Goal: Information Seeking & Learning: Find specific fact

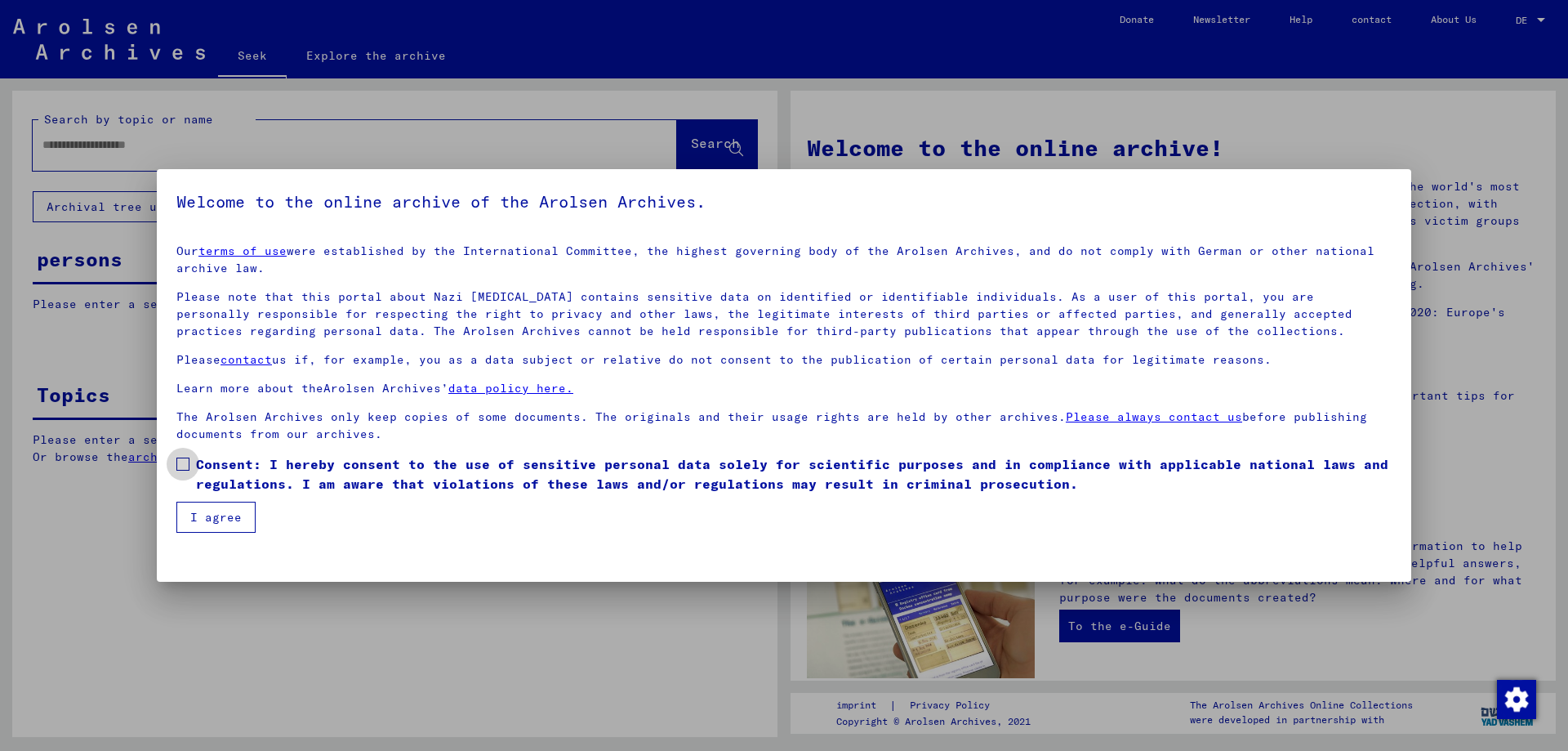
click at [183, 471] on label "Consent: I hereby consent to the use of sensitive personal data solely for scie…" at bounding box center [784, 474] width 1214 height 39
click at [203, 522] on font "I agree" at bounding box center [215, 516] width 51 height 15
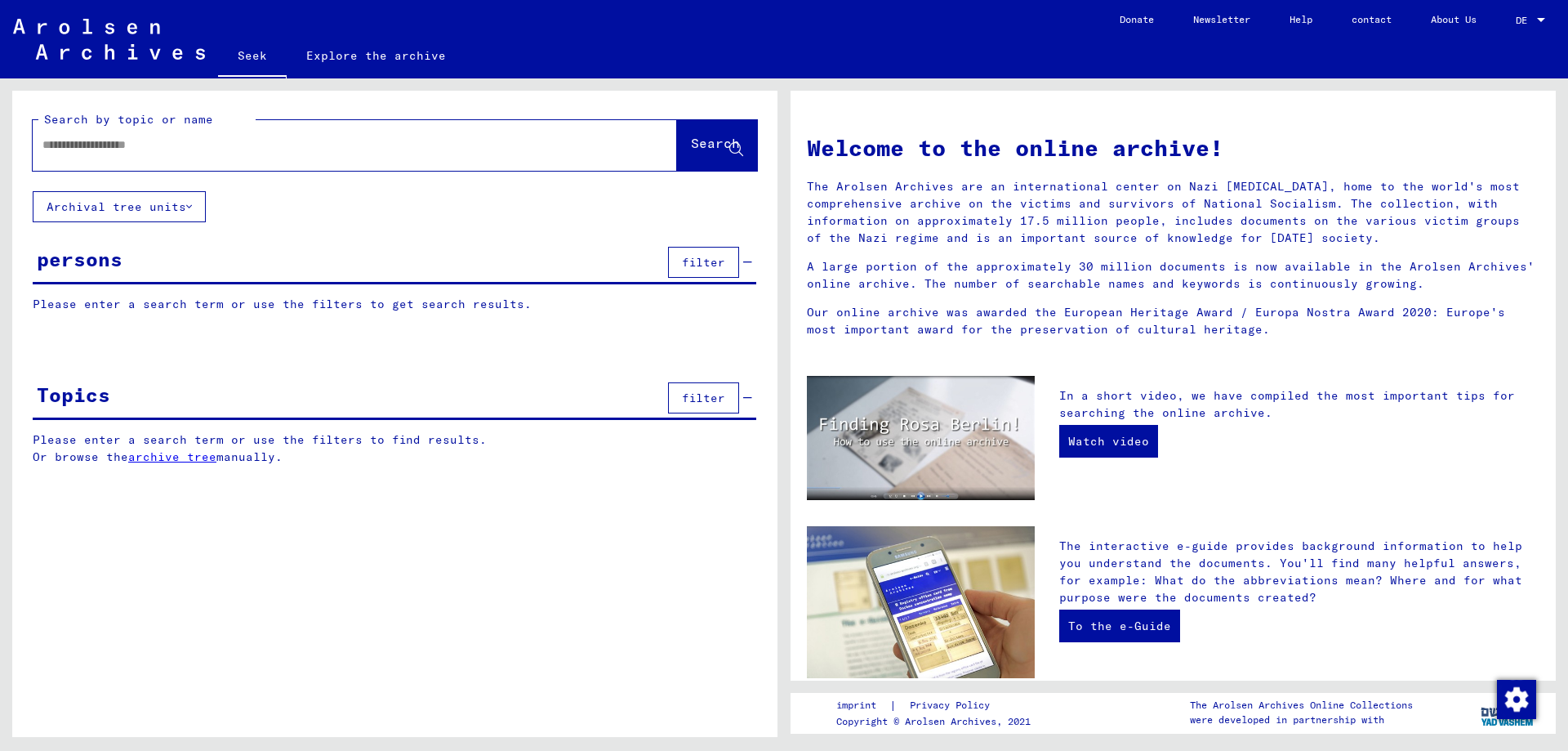
click at [162, 145] on input "text" at bounding box center [335, 145] width 586 height 17
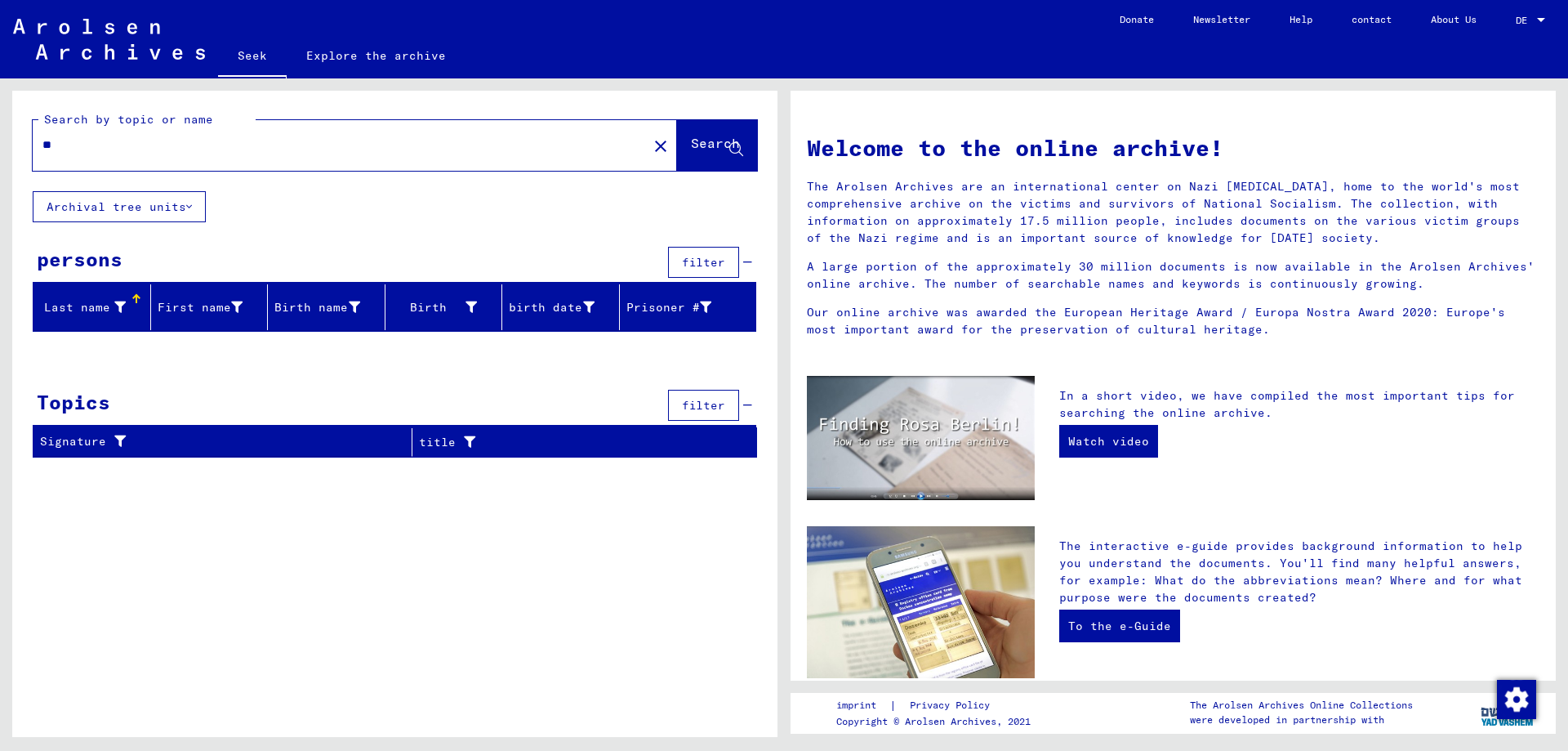
type input "*"
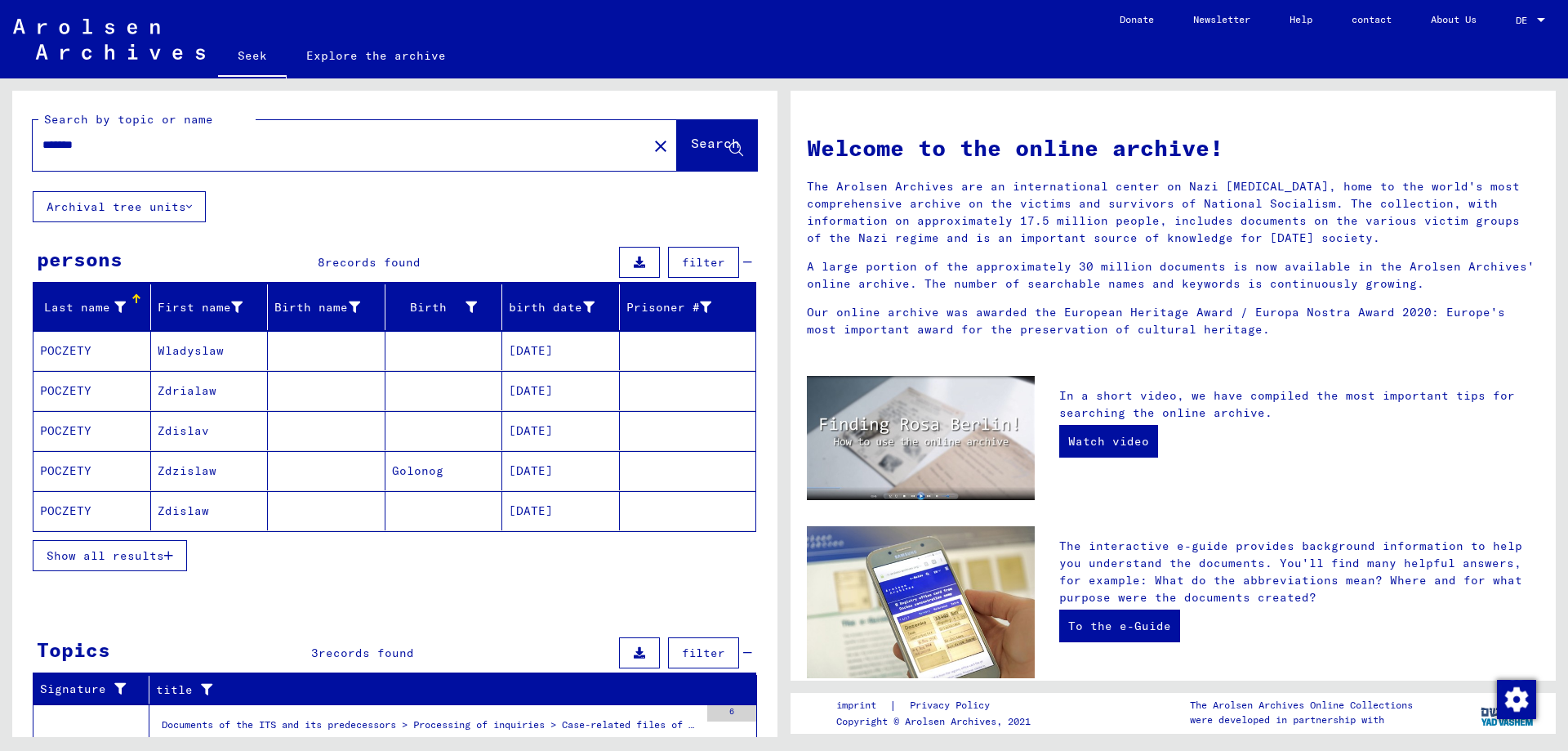
click at [120, 555] on font "Show all results" at bounding box center [105, 555] width 117 height 15
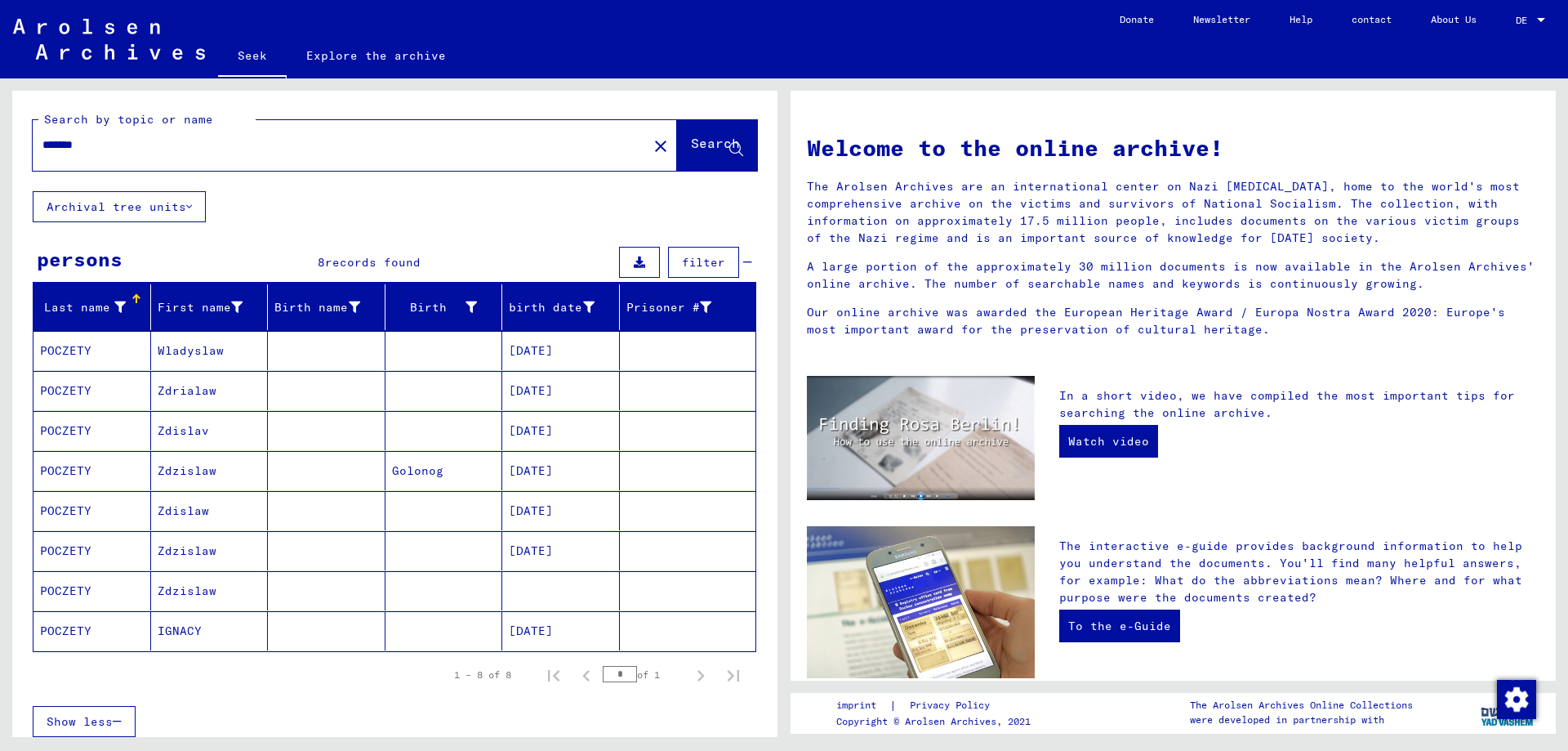
click at [191, 589] on font "Zdzislaw" at bounding box center [187, 590] width 59 height 15
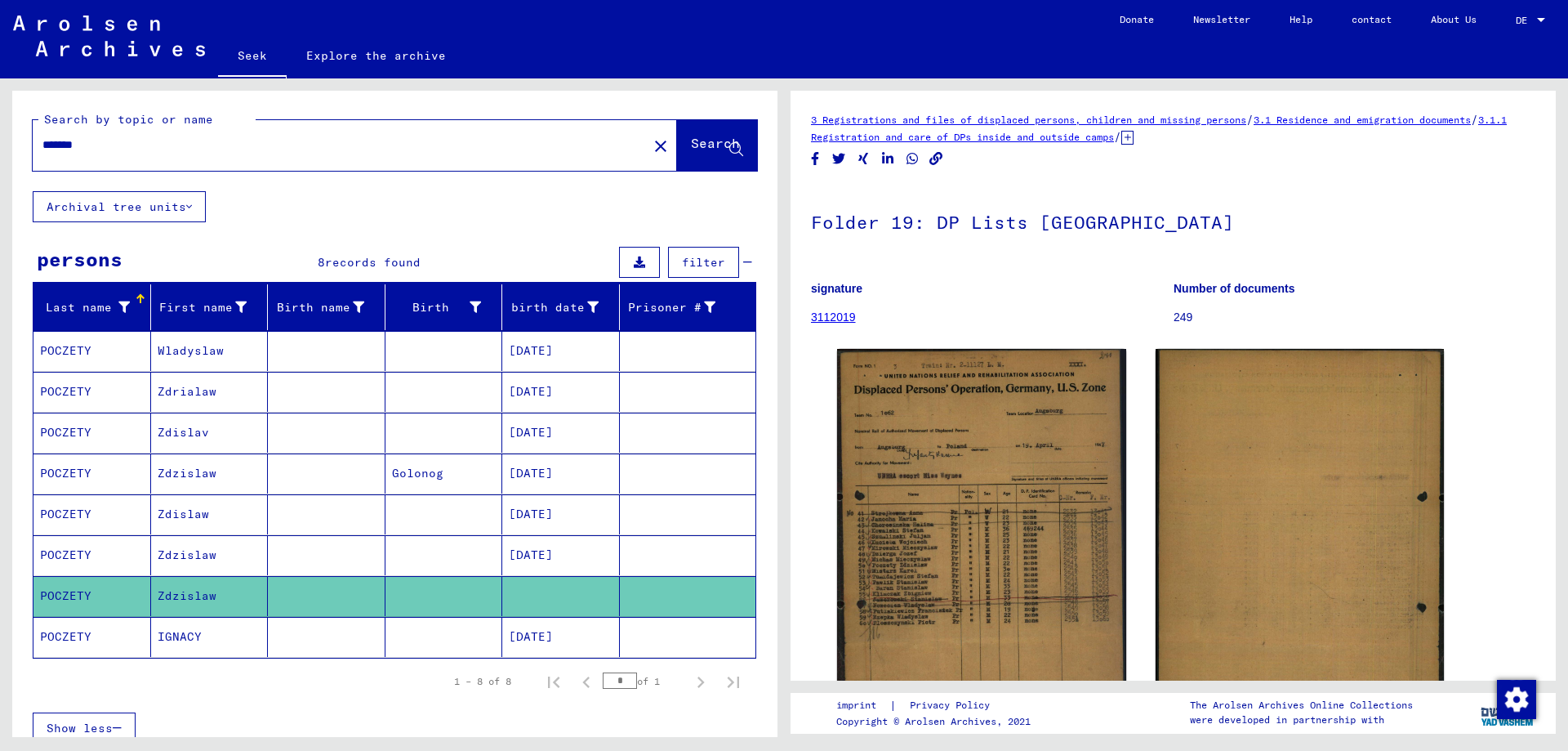
click at [162, 555] on font "Zdzislaw" at bounding box center [187, 555] width 59 height 15
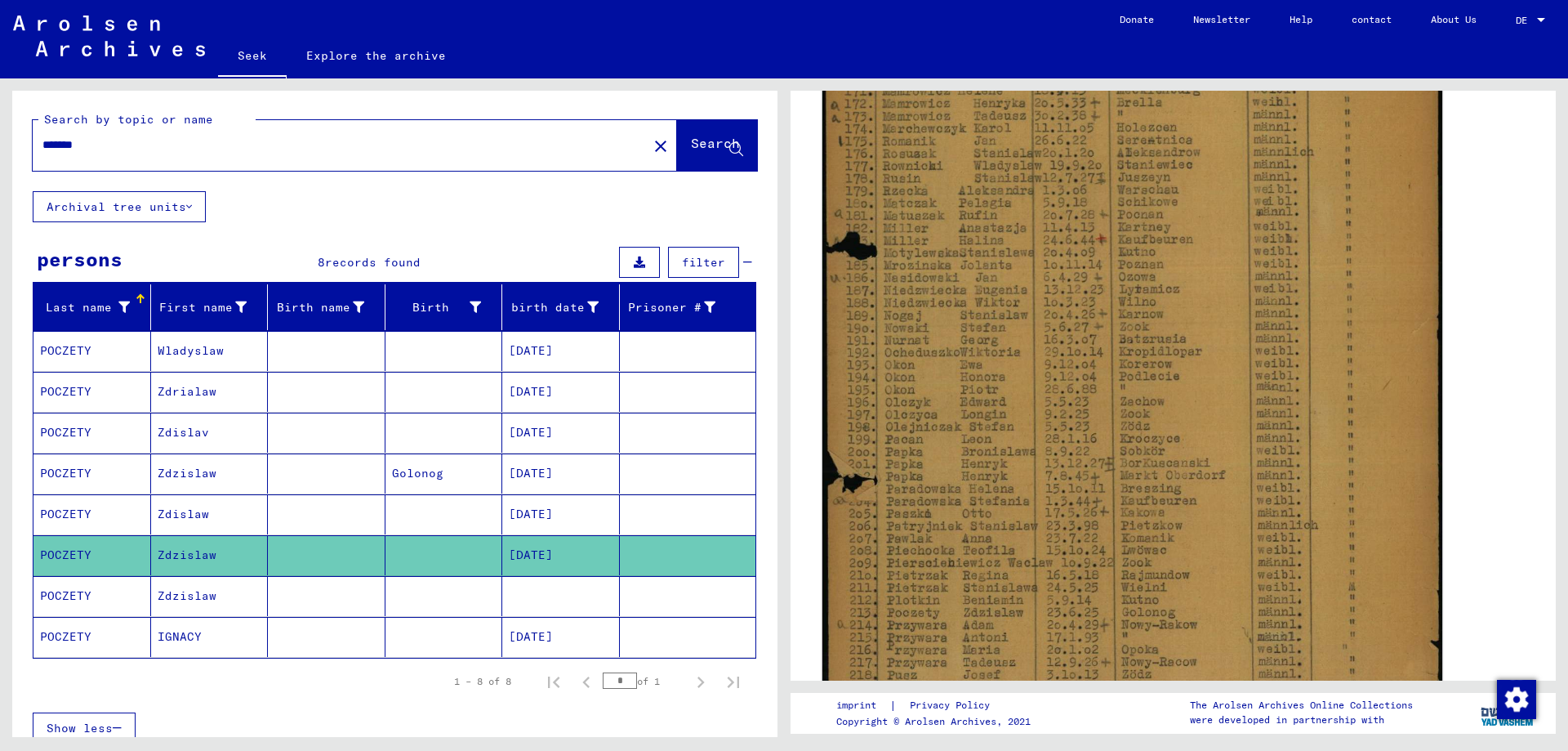
scroll to position [490, 0]
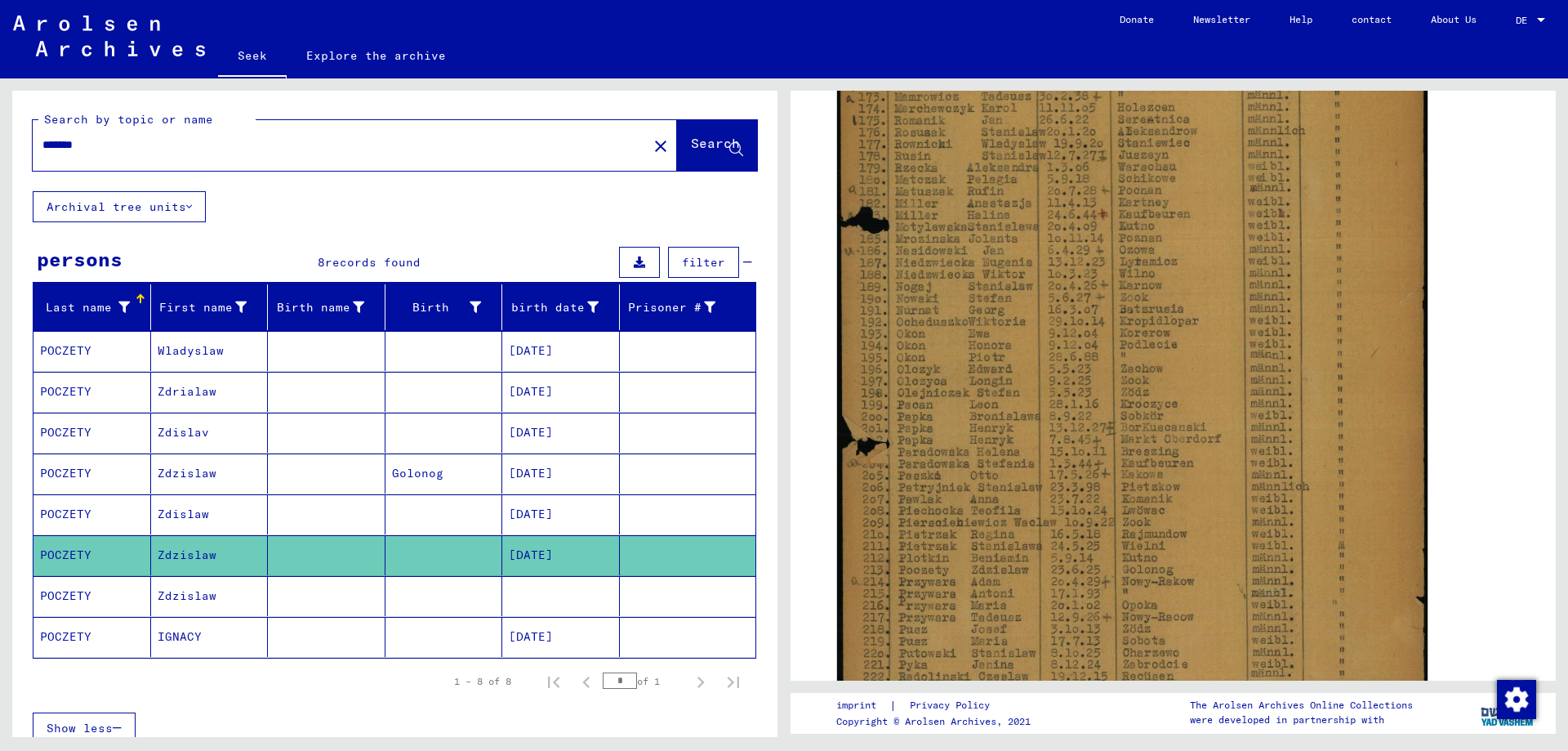
click at [183, 517] on font "Zdislaw" at bounding box center [182, 514] width 51 height 15
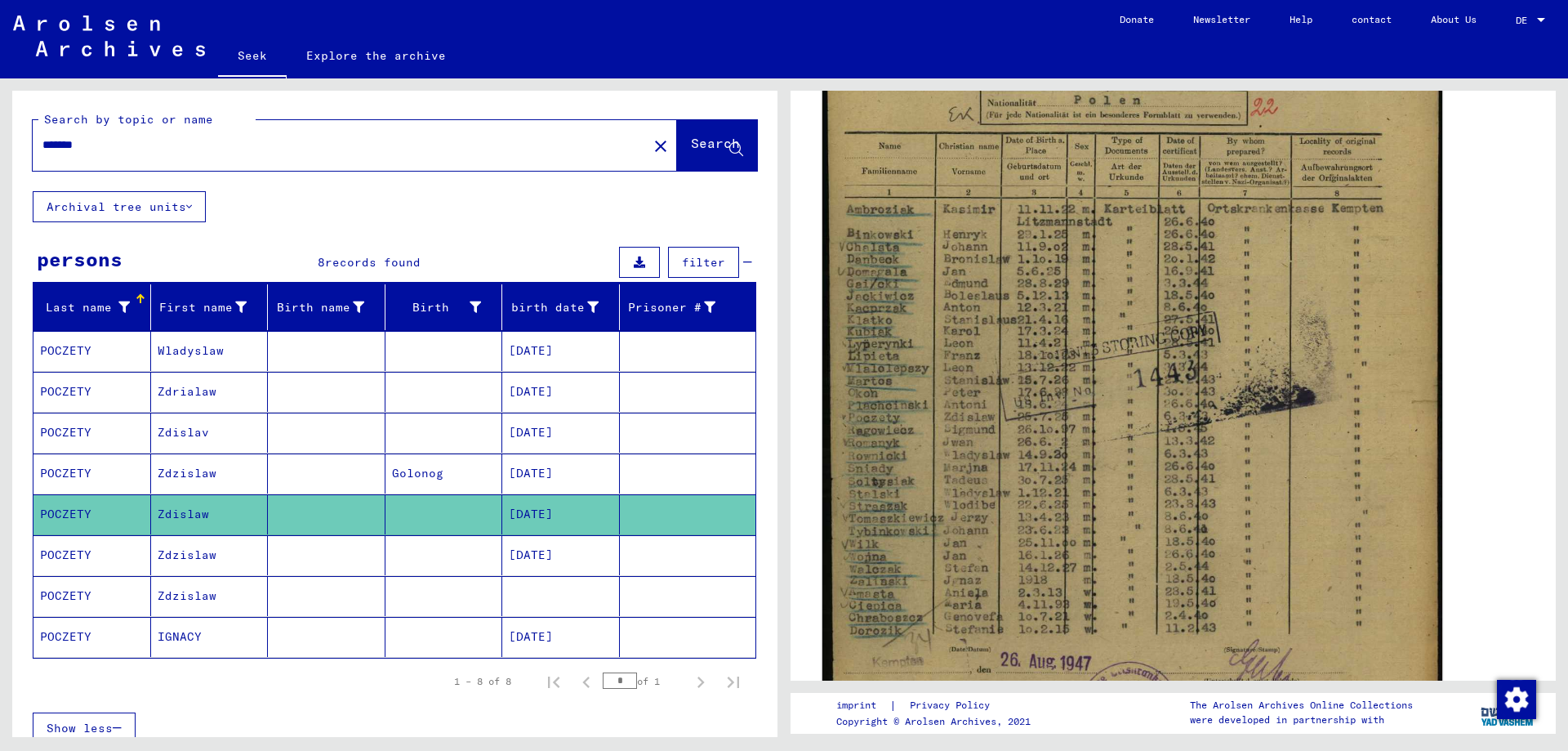
scroll to position [490, 0]
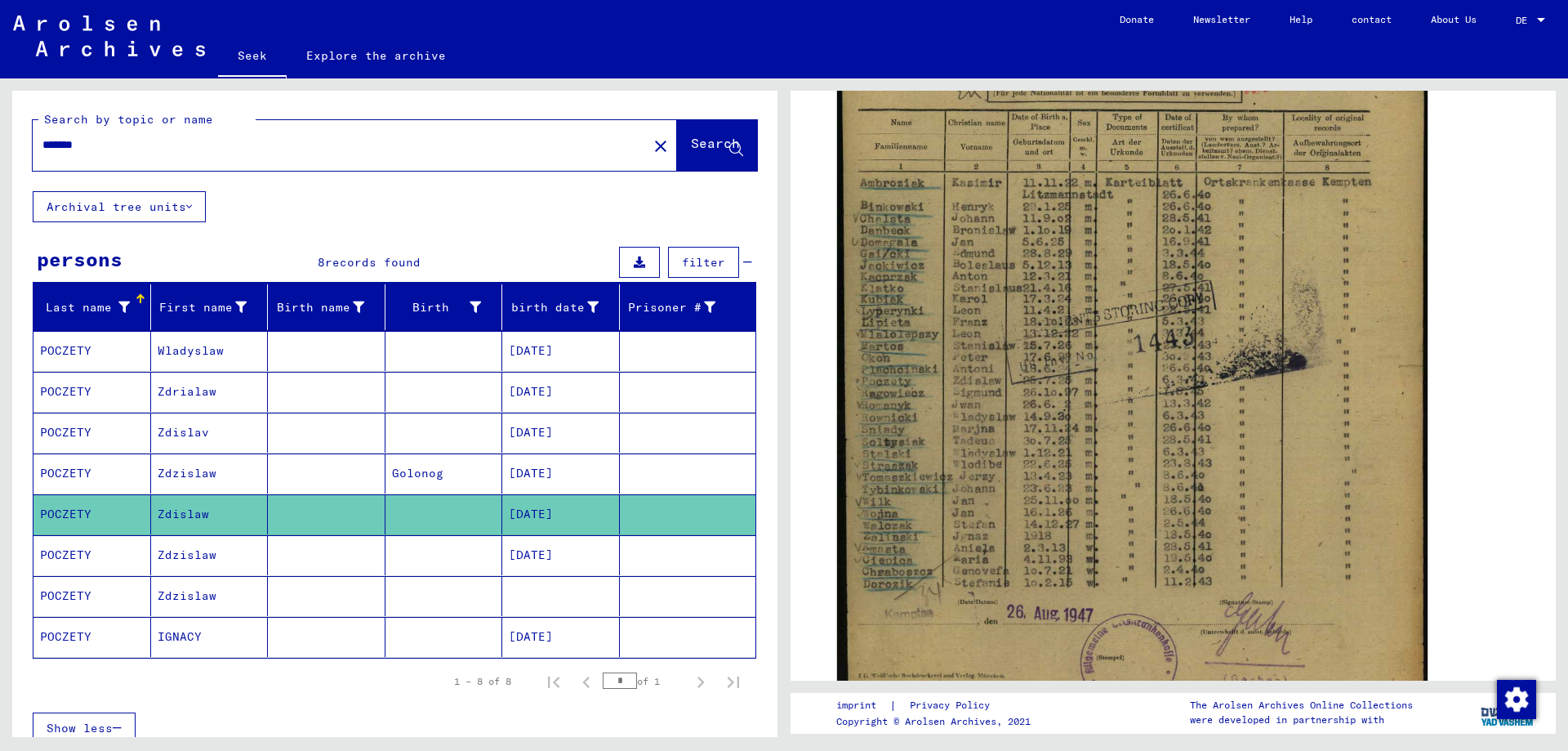
click at [91, 468] on mat-cell "POCZETY" at bounding box center [92, 474] width 117 height 40
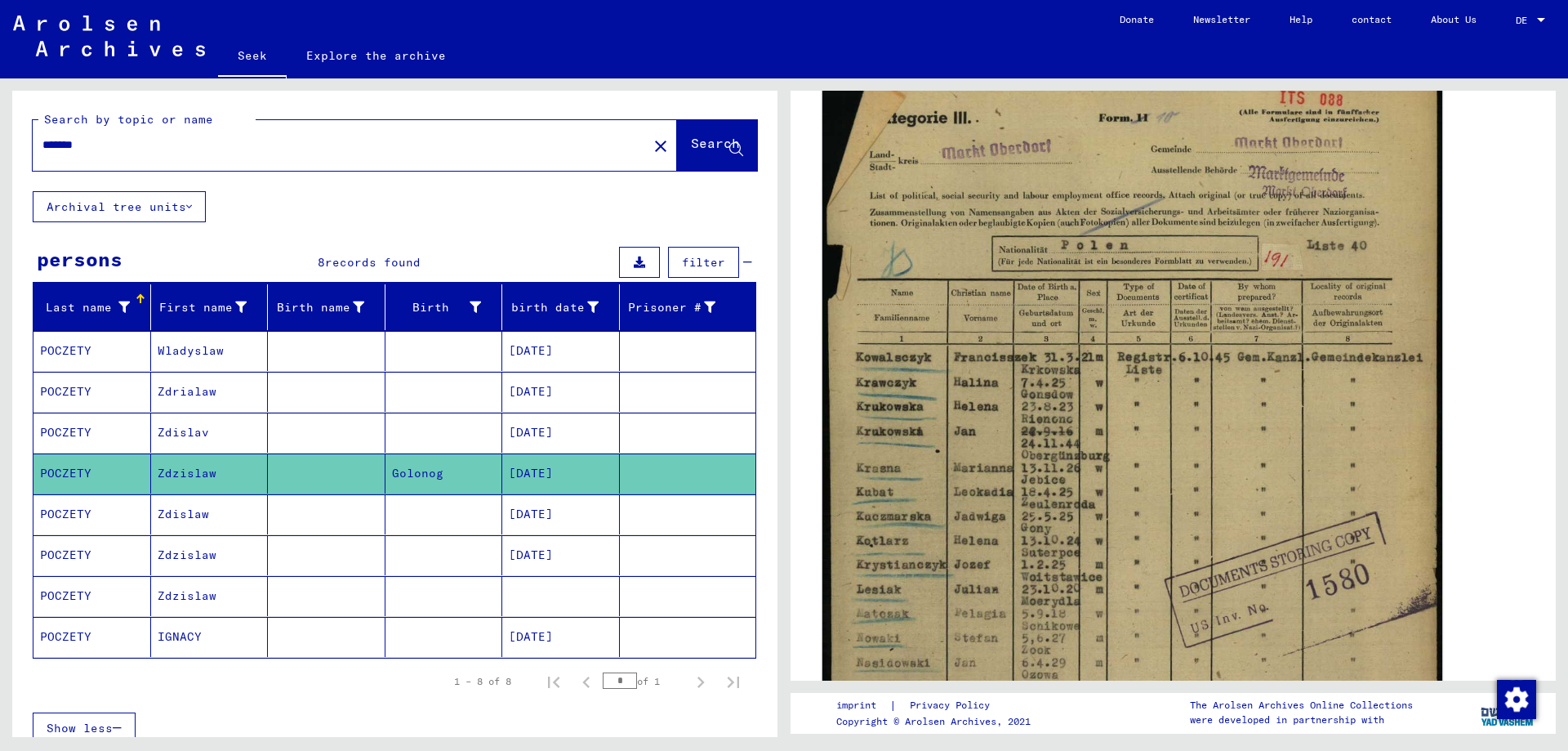
scroll to position [409, 0]
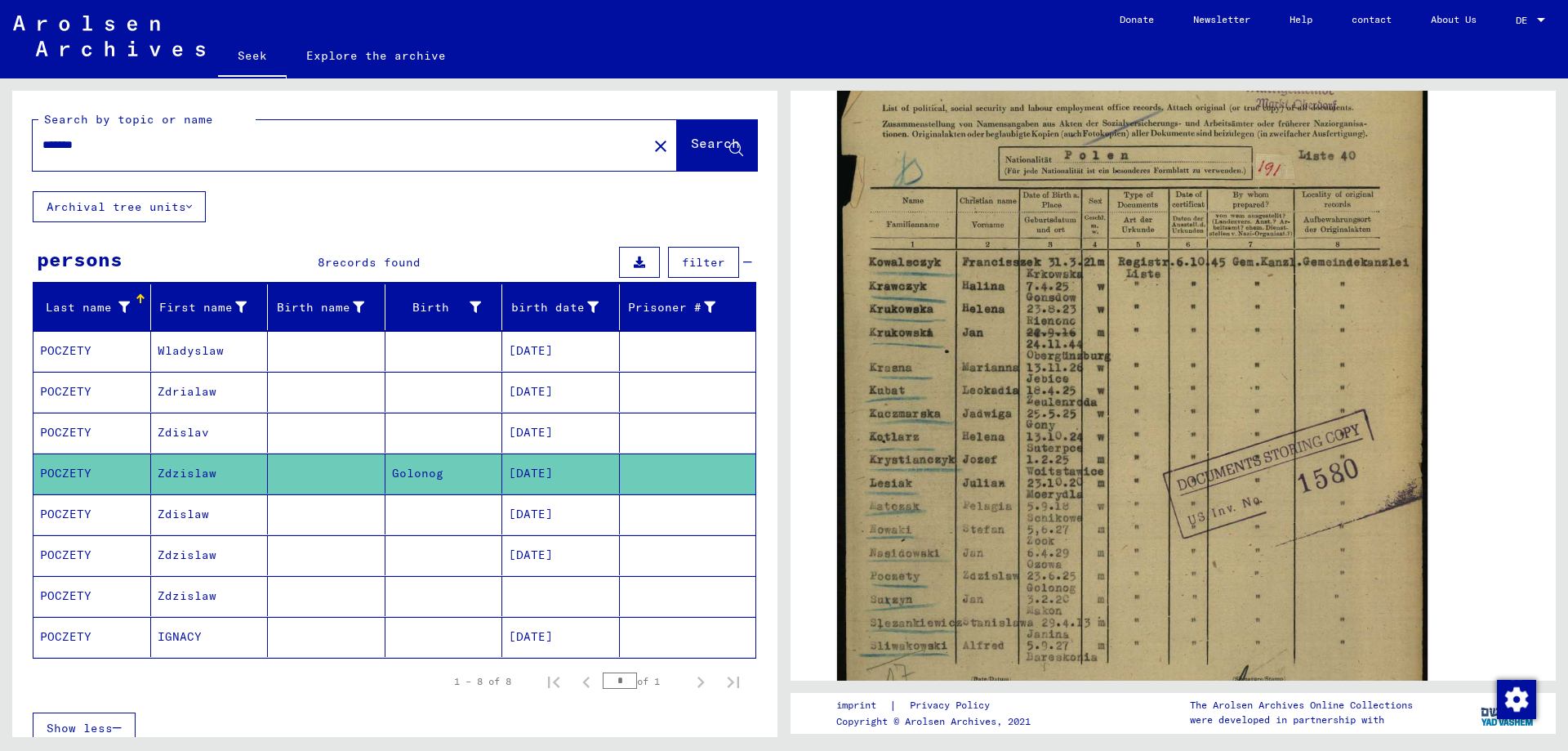
click at [83, 428] on font "POCZETY" at bounding box center [65, 432] width 51 height 15
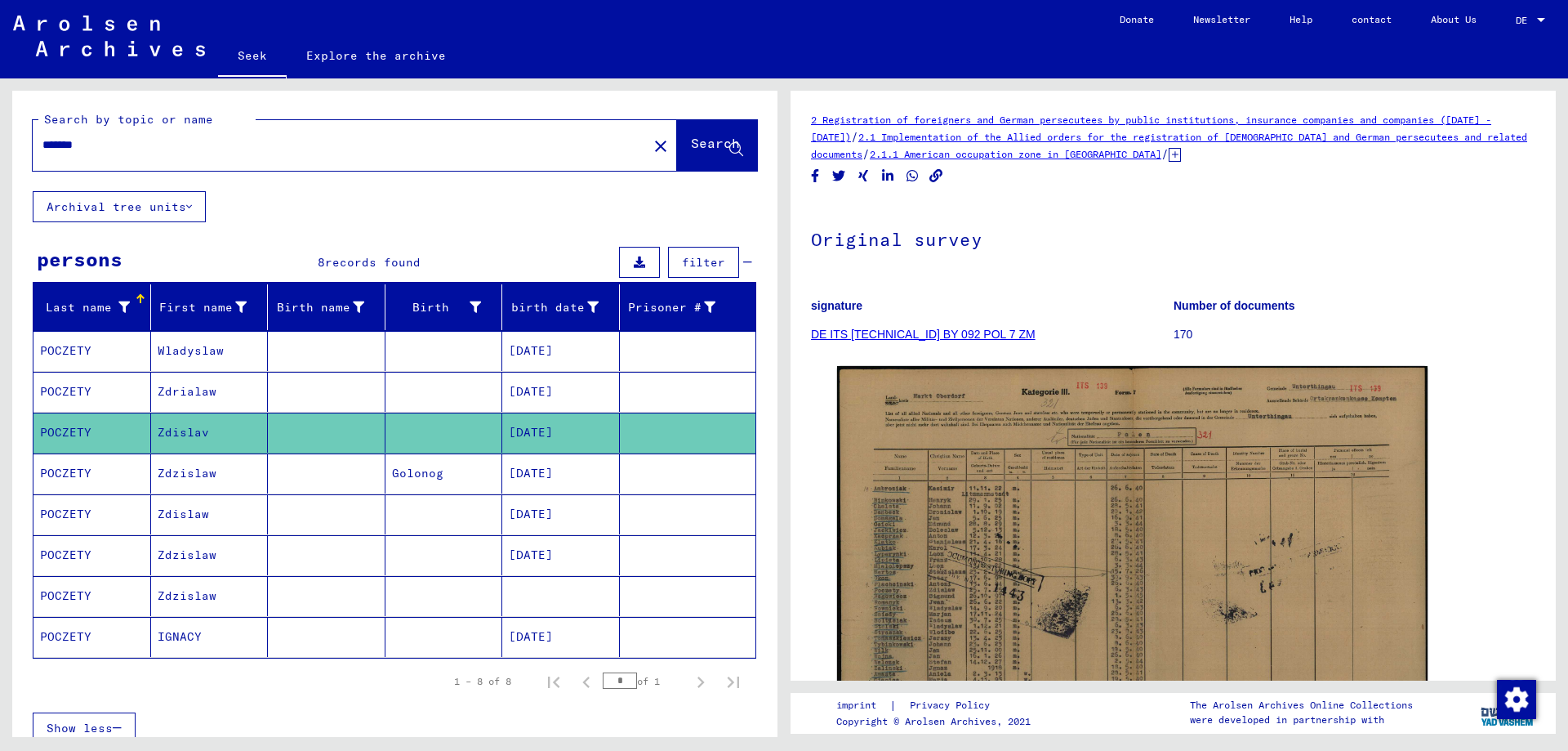
click at [92, 395] on mat-cell "POCZETY" at bounding box center [92, 392] width 117 height 40
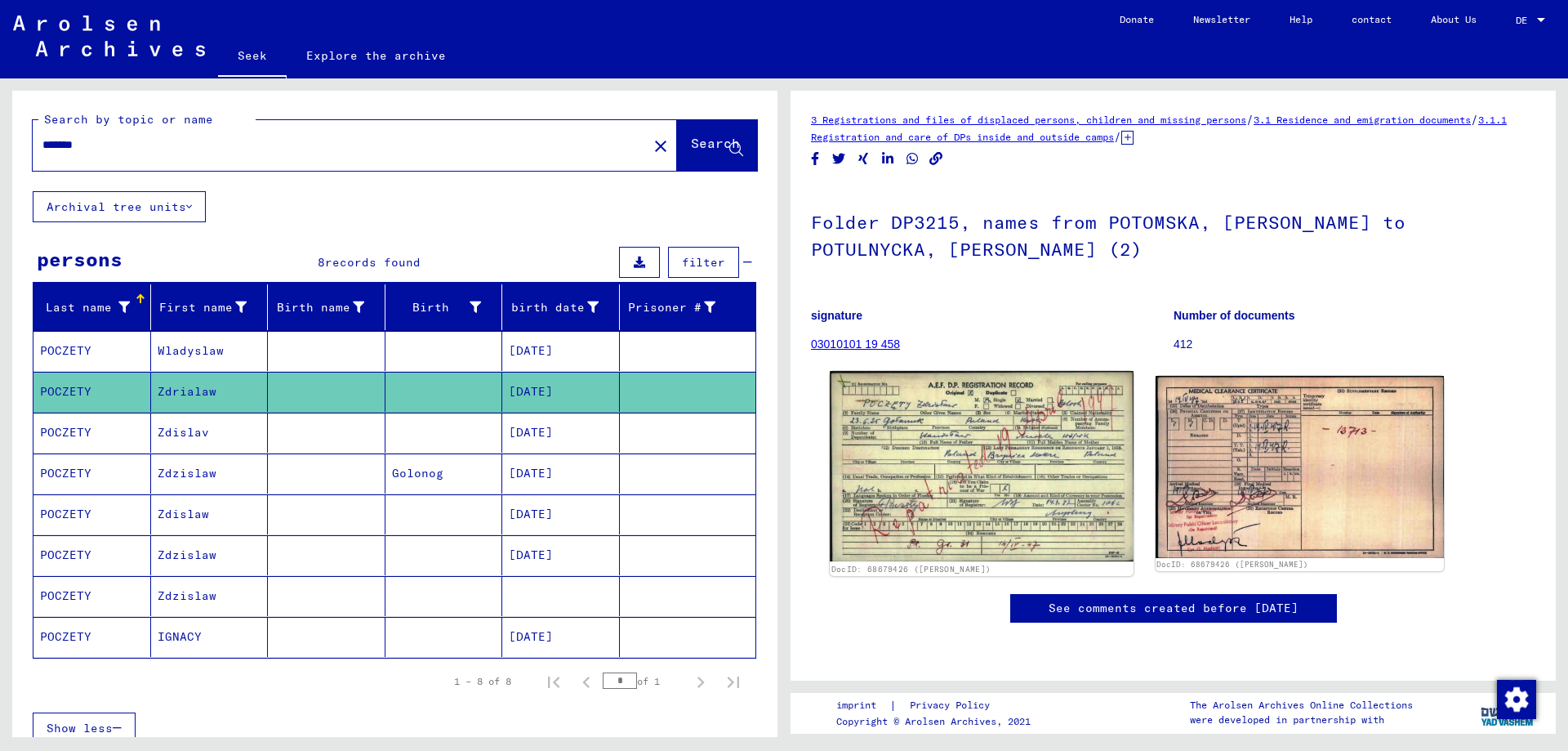
click at [992, 446] on img at bounding box center [981, 467] width 303 height 191
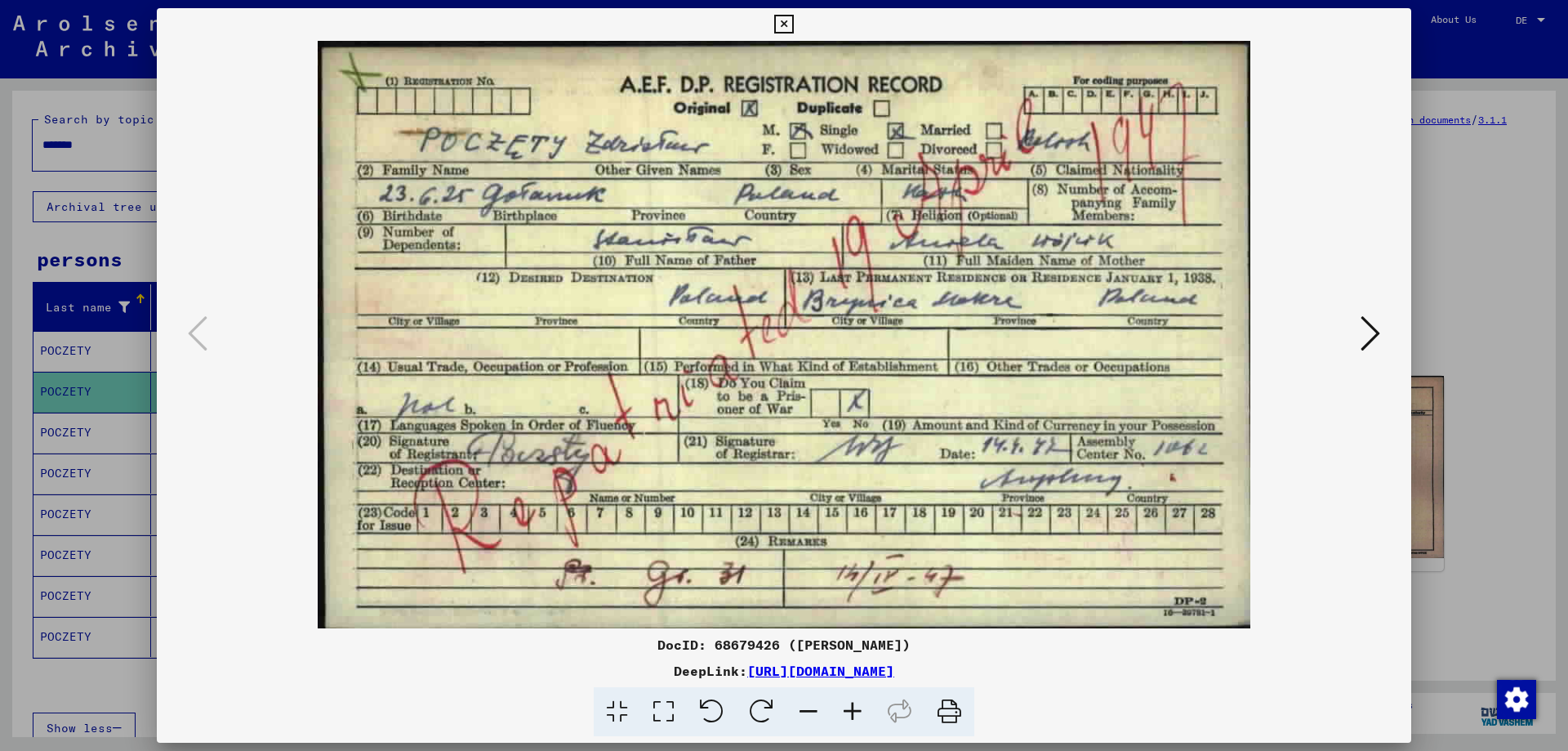
drag, startPoint x: 786, startPoint y: 22, endPoint x: 600, endPoint y: 100, distance: 201.7
click at [785, 22] on icon at bounding box center [784, 24] width 19 height 20
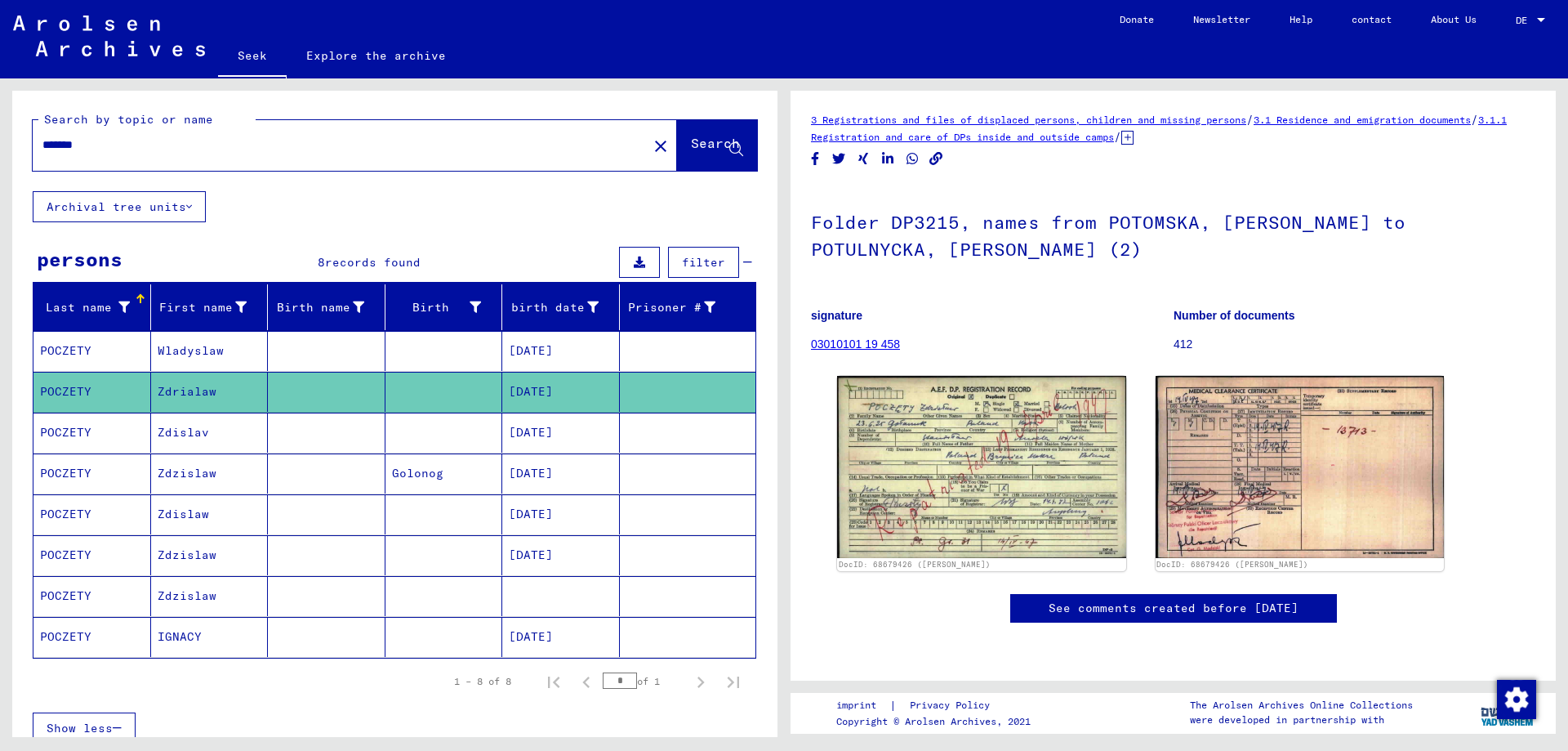
click at [171, 354] on font "Wladyslaw" at bounding box center [190, 350] width 66 height 15
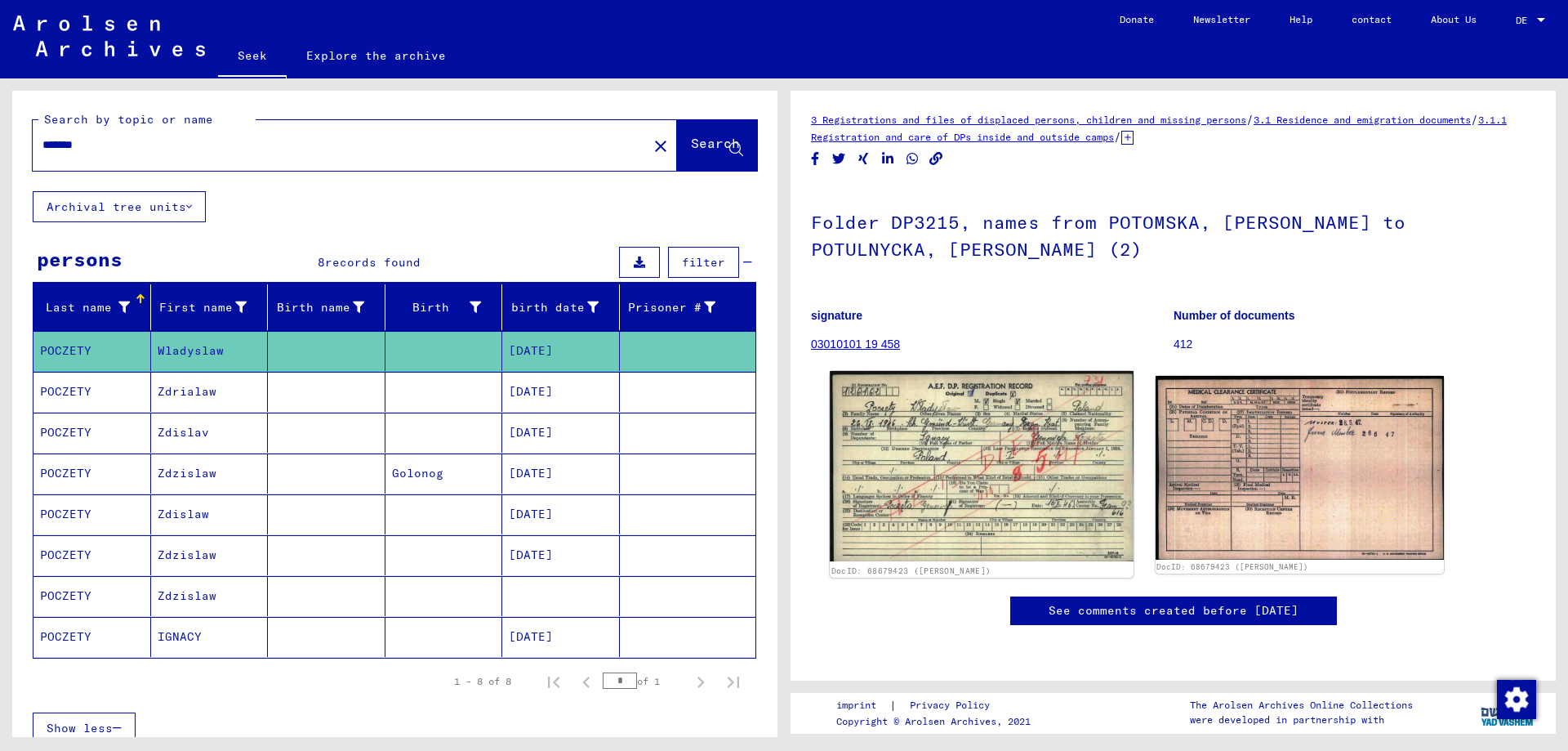
click at [996, 467] on img at bounding box center [981, 467] width 303 height 191
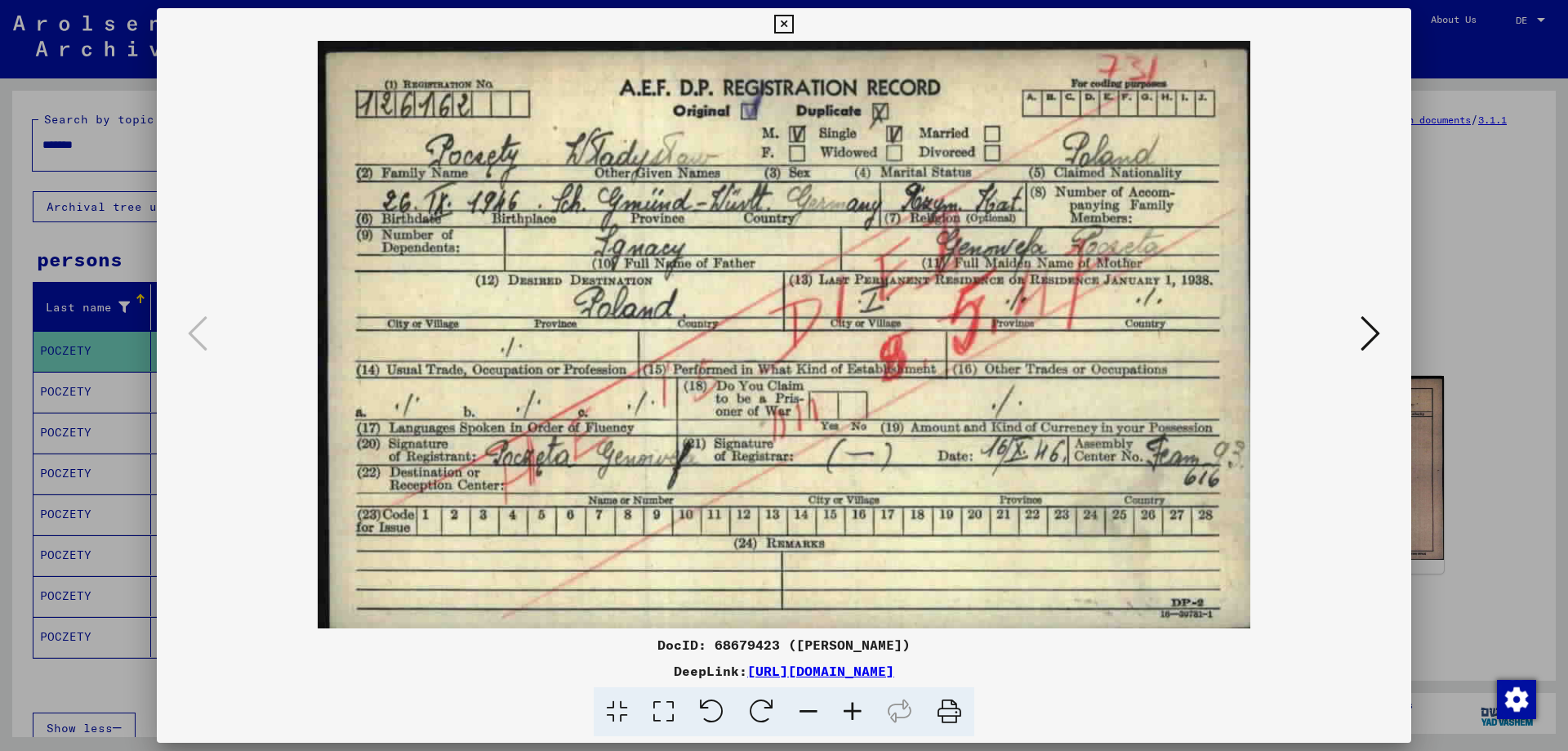
click at [785, 23] on icon at bounding box center [784, 24] width 19 height 20
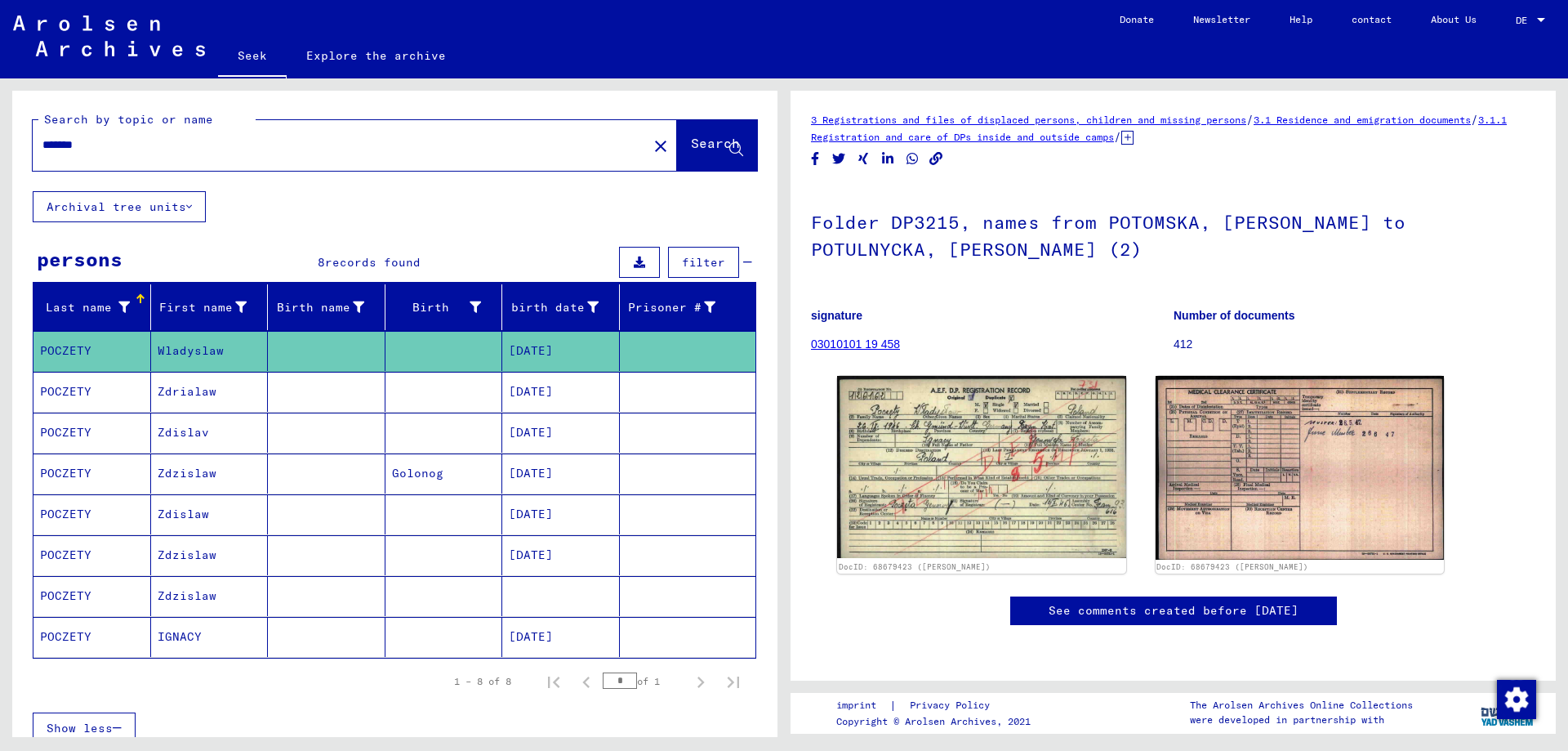
click at [128, 146] on input "*******" at bounding box center [340, 145] width 595 height 17
type input "*******"
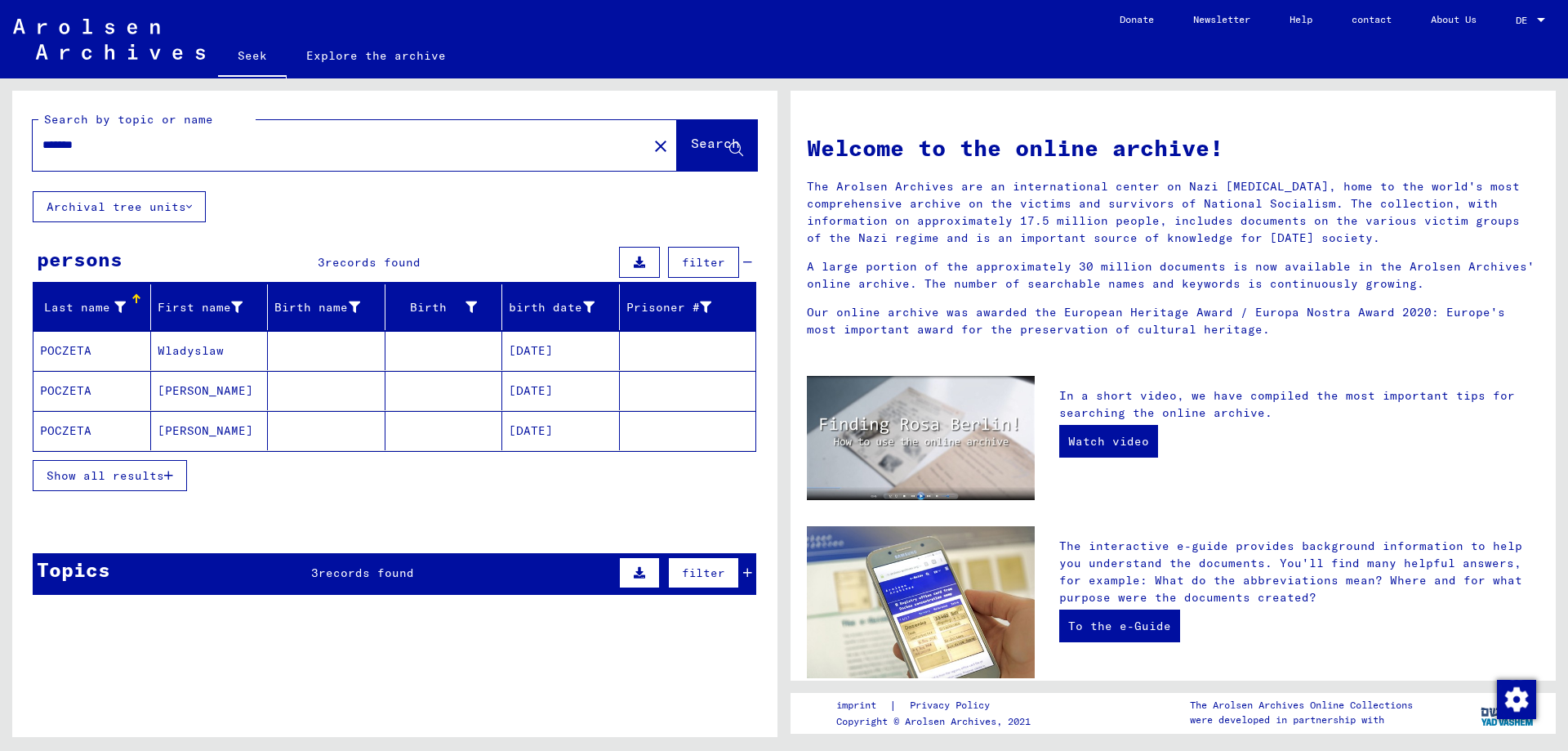
click at [115, 485] on button "Show all results" at bounding box center [110, 475] width 155 height 31
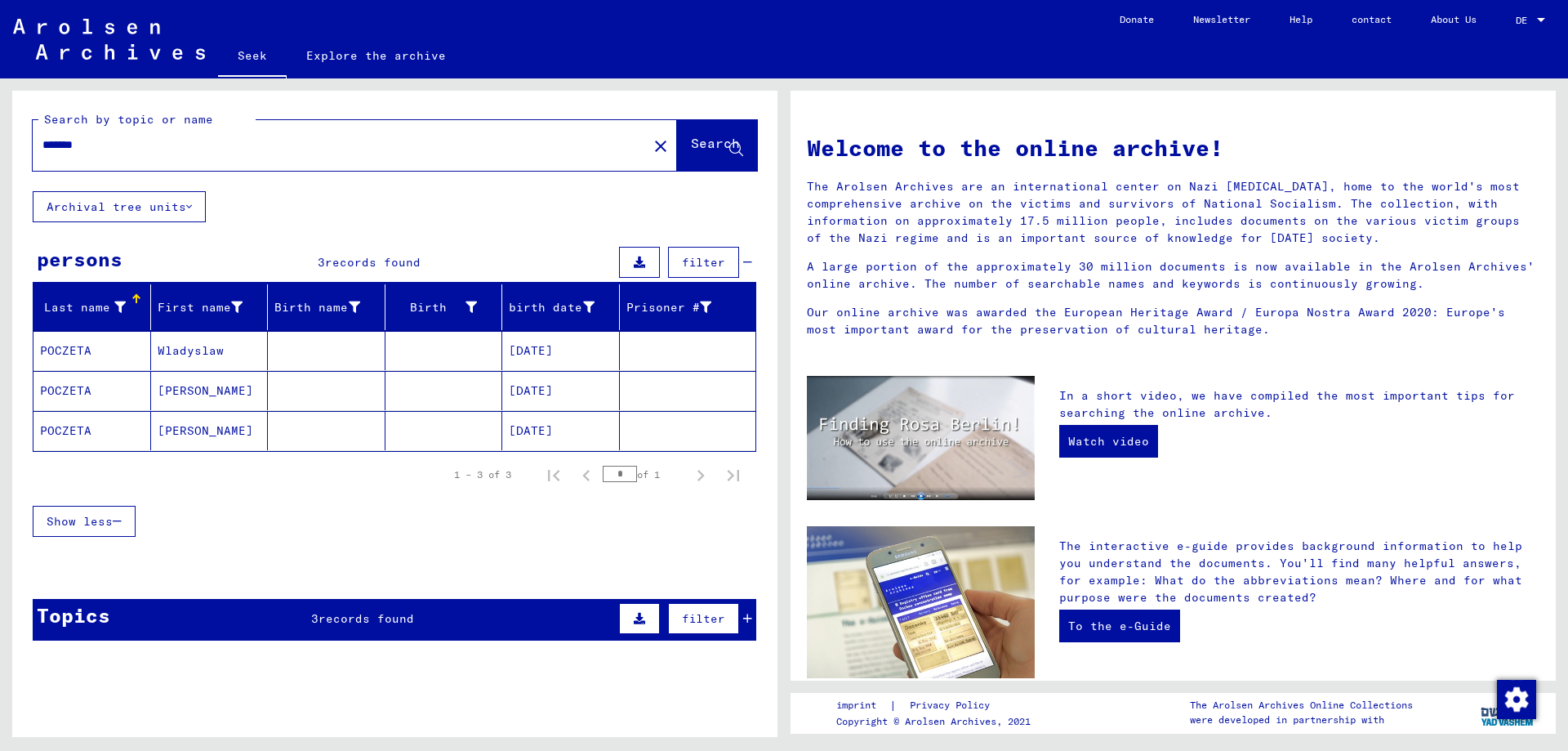
click at [65, 393] on font "POCZETA" at bounding box center [65, 390] width 51 height 15
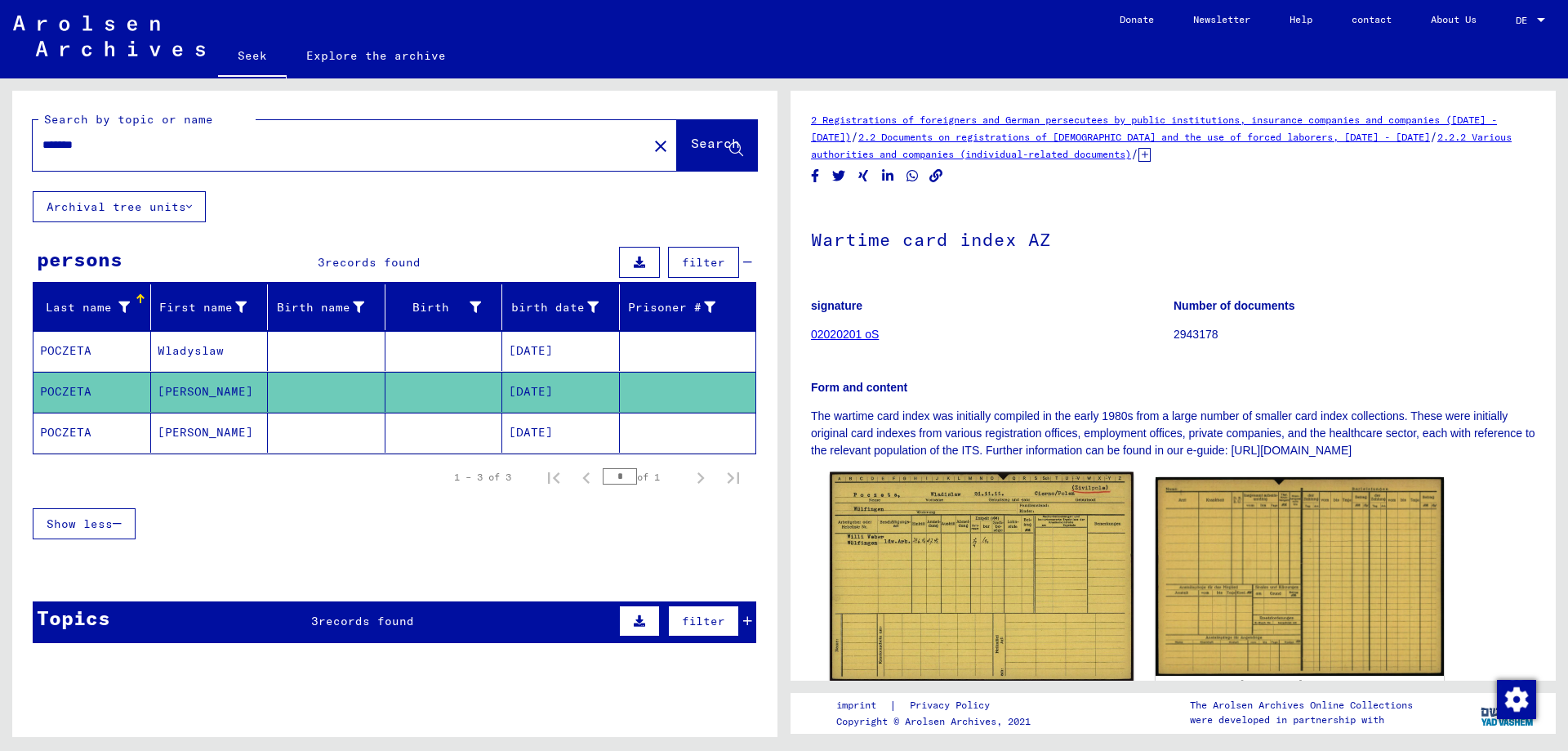
click at [928, 536] on img at bounding box center [981, 576] width 303 height 209
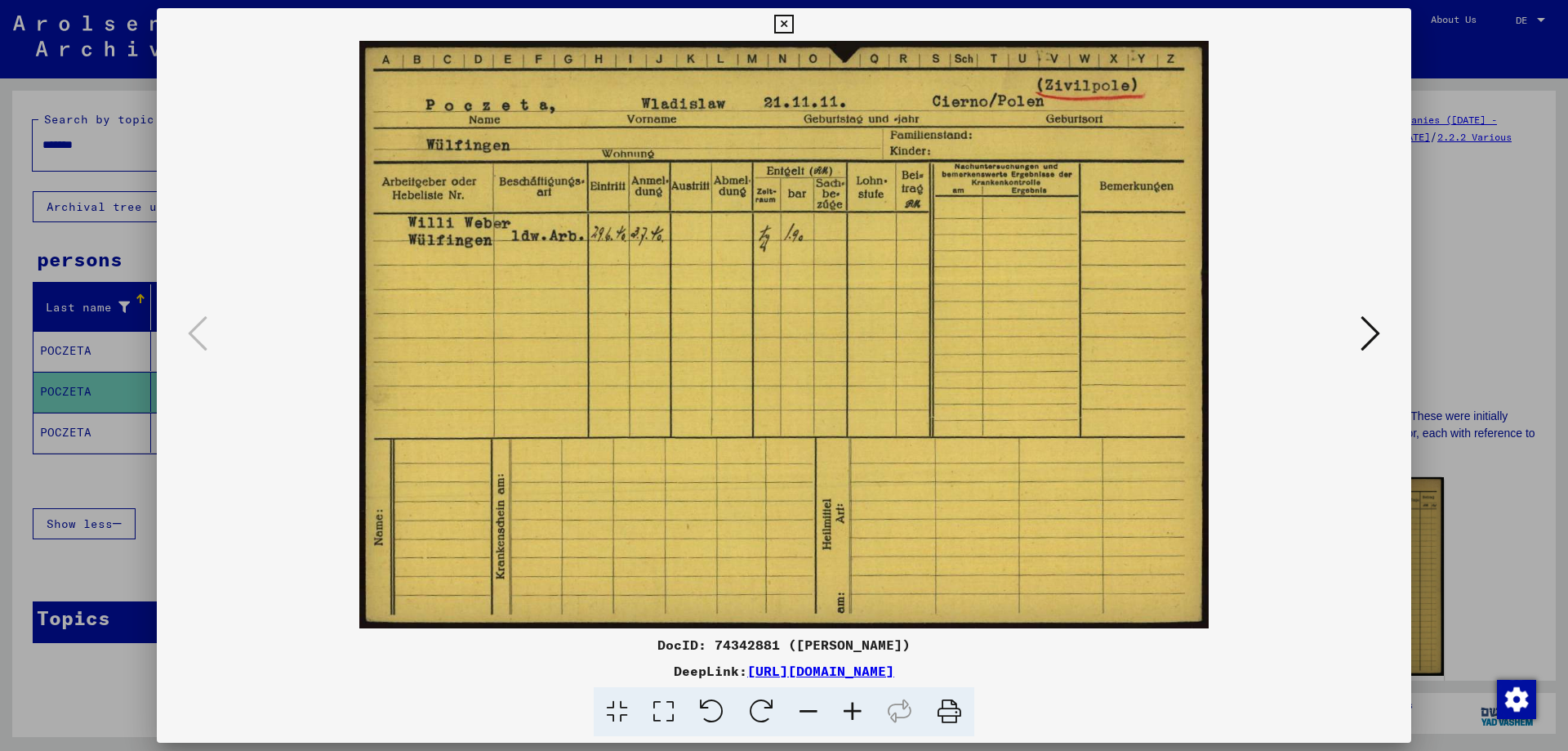
click at [784, 16] on icon at bounding box center [784, 24] width 19 height 20
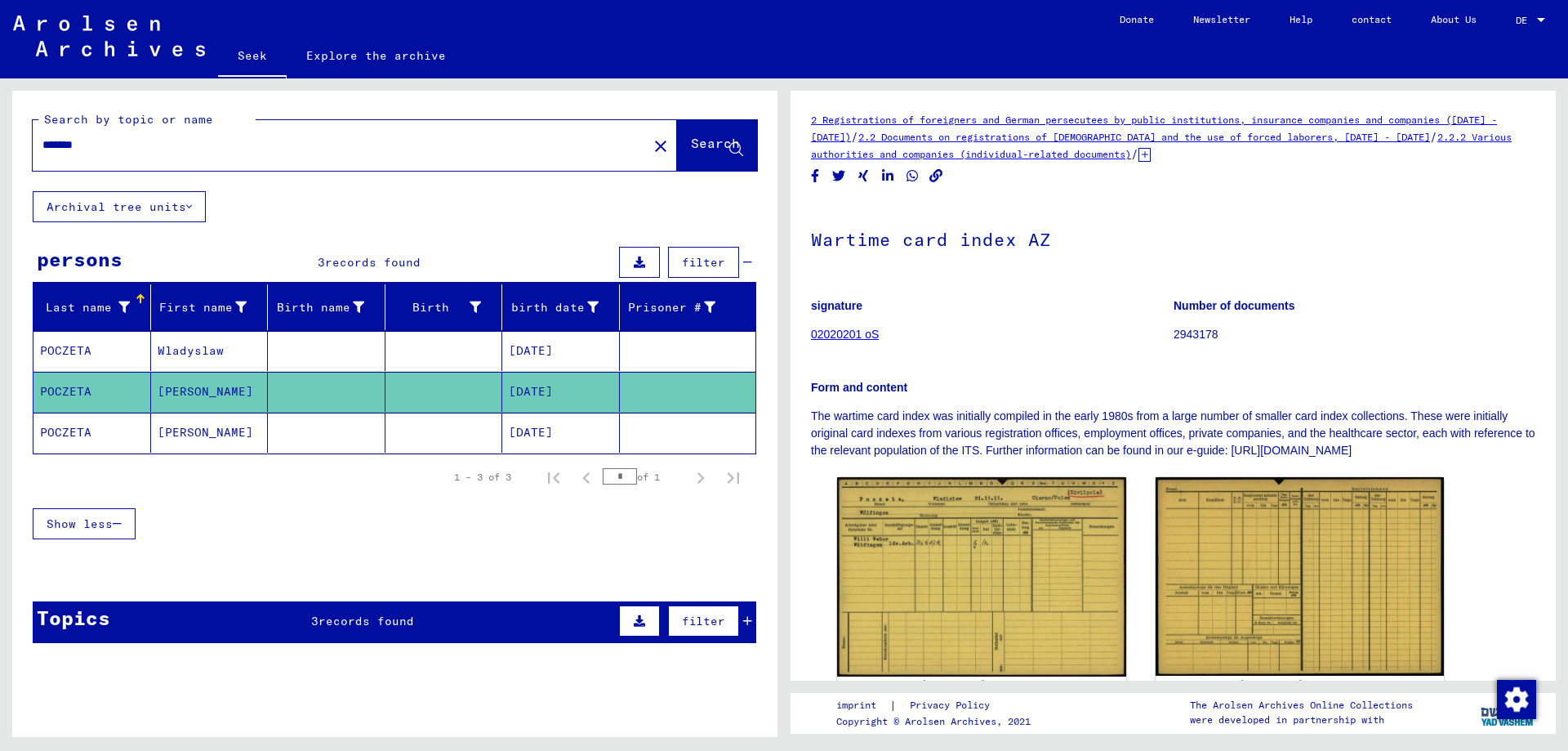
click at [120, 435] on mat-cell "POCZETA" at bounding box center [92, 433] width 117 height 40
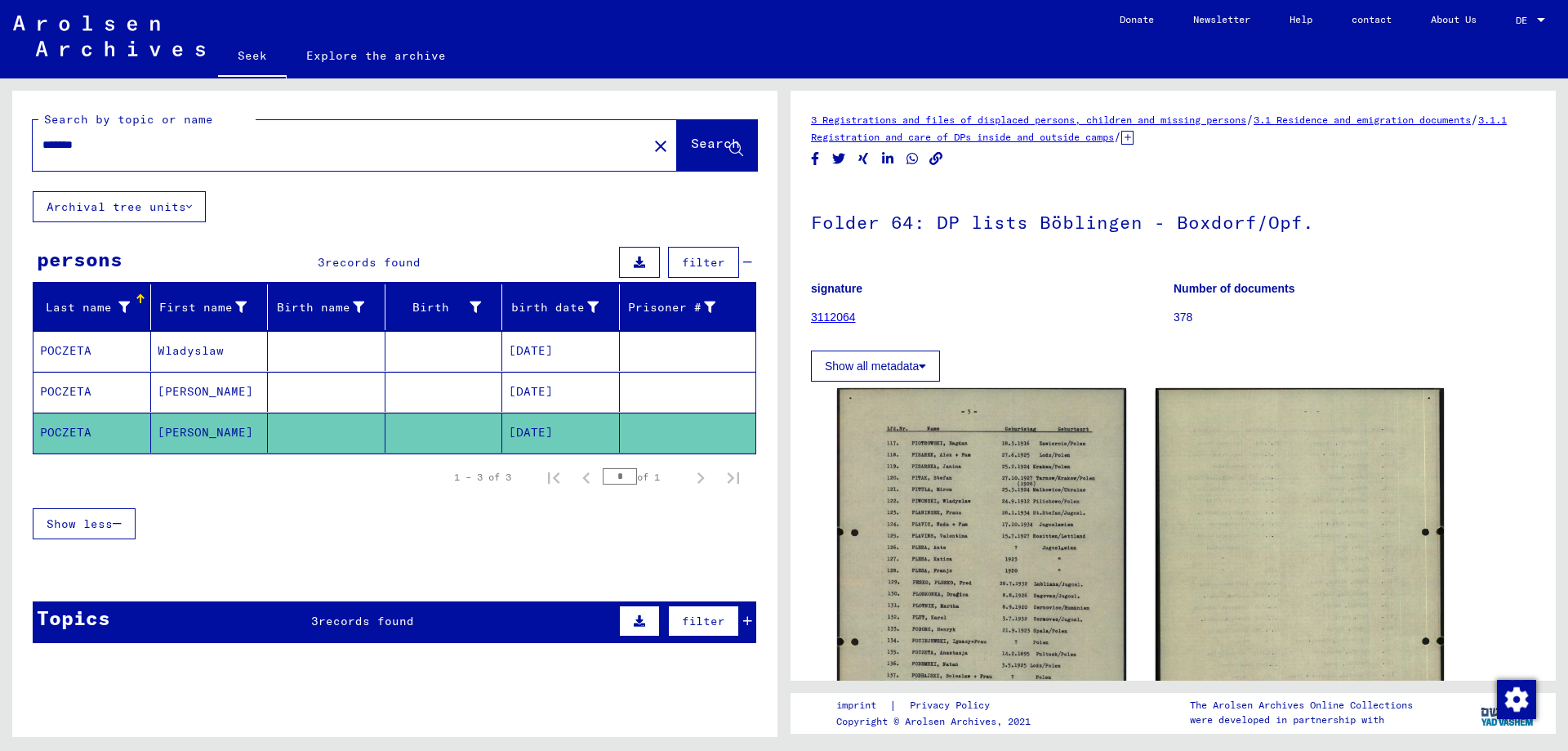
drag, startPoint x: 134, startPoint y: 154, endPoint x: 0, endPoint y: 162, distance: 134.2
click at [0, 162] on div "Search by topic or name ******* close Search Archival tree units persons 3 reco…" at bounding box center [392, 408] width 784 height 659
click at [195, 164] on div "******* close" at bounding box center [355, 145] width 645 height 50
click at [133, 154] on div "*******" at bounding box center [335, 145] width 605 height 37
drag, startPoint x: 123, startPoint y: 143, endPoint x: 0, endPoint y: 146, distance: 123.0
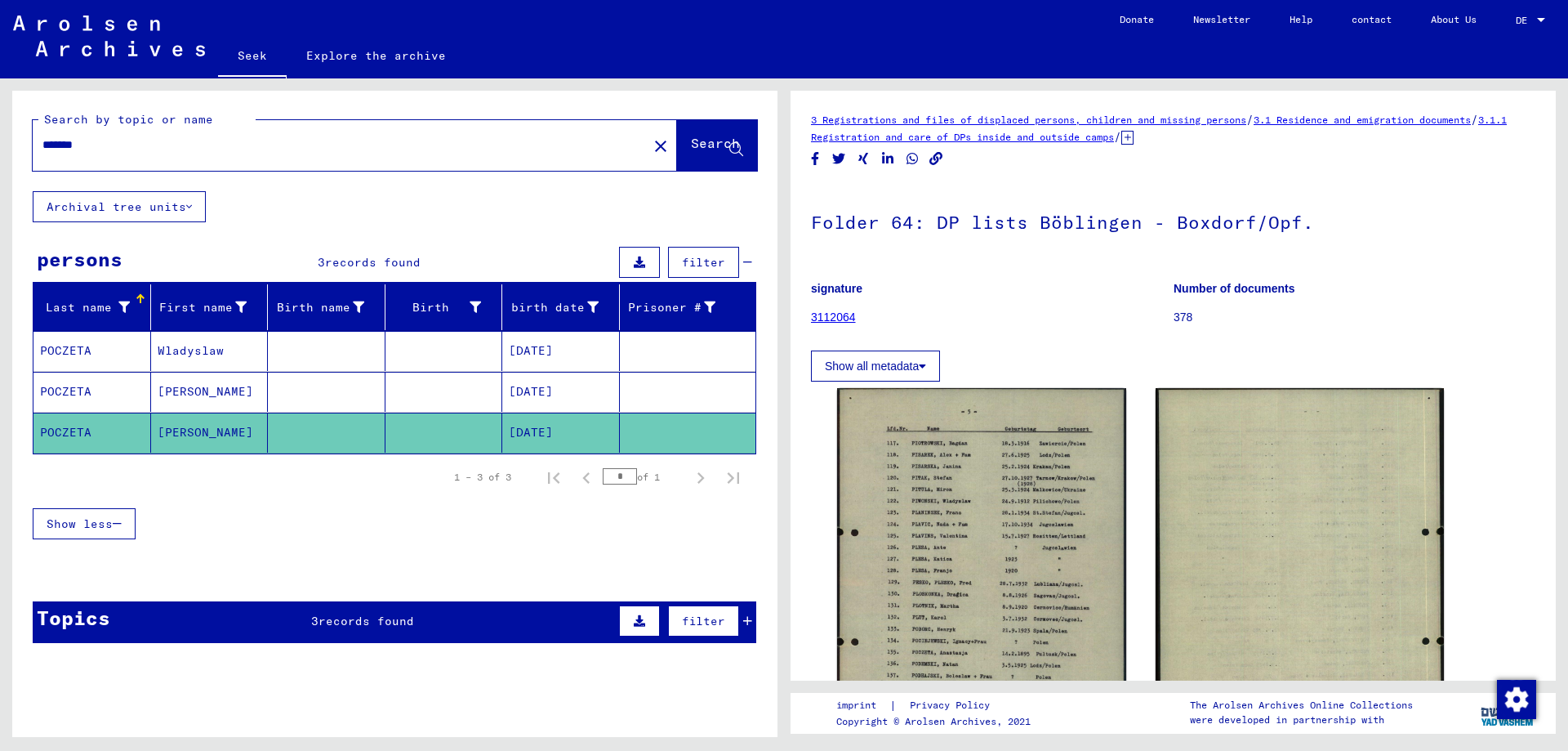
click at [0, 146] on div "Search by topic or name ******* close Search Archival tree units persons 3 reco…" at bounding box center [392, 408] width 784 height 659
type input "**********"
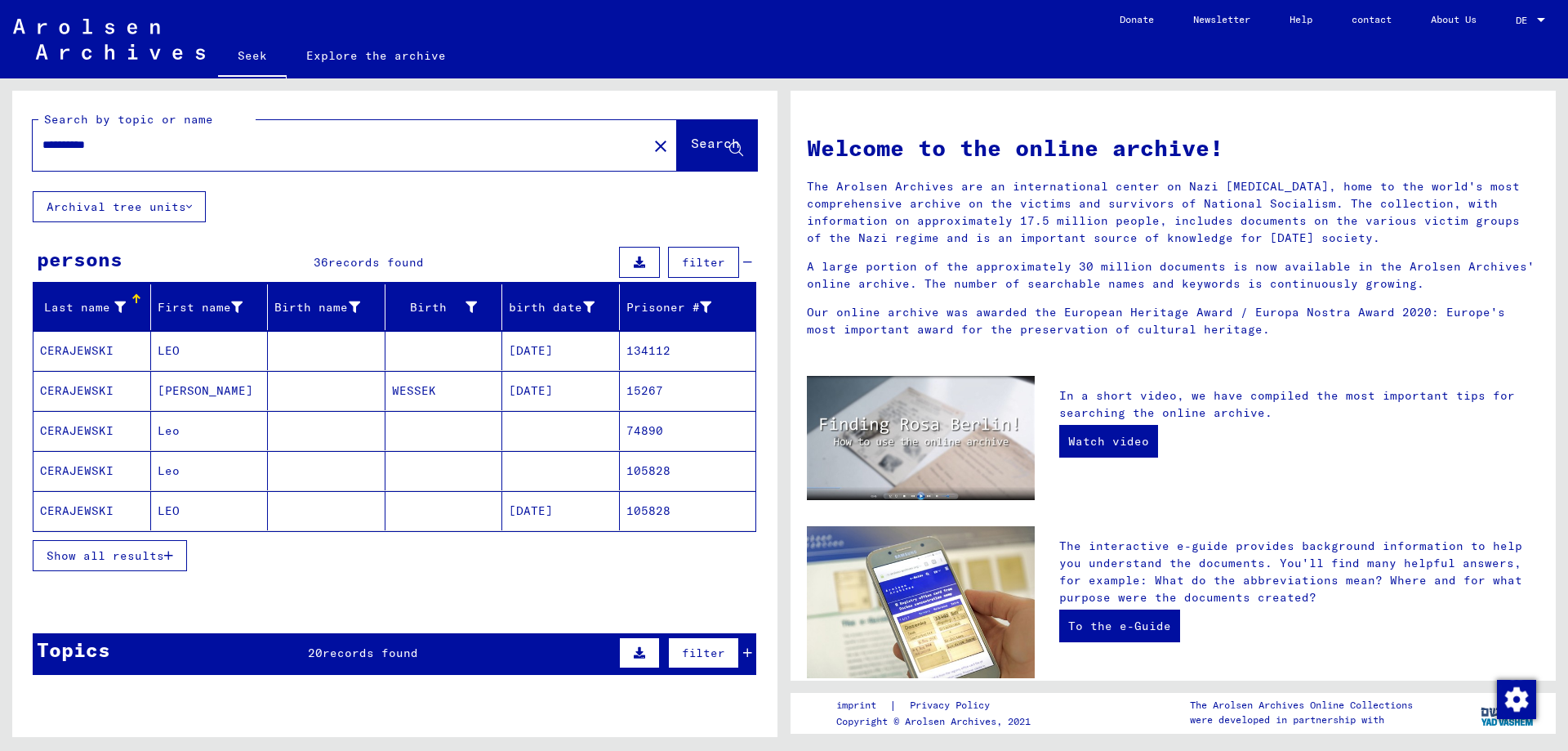
click at [152, 562] on font "Show all results" at bounding box center [105, 555] width 117 height 15
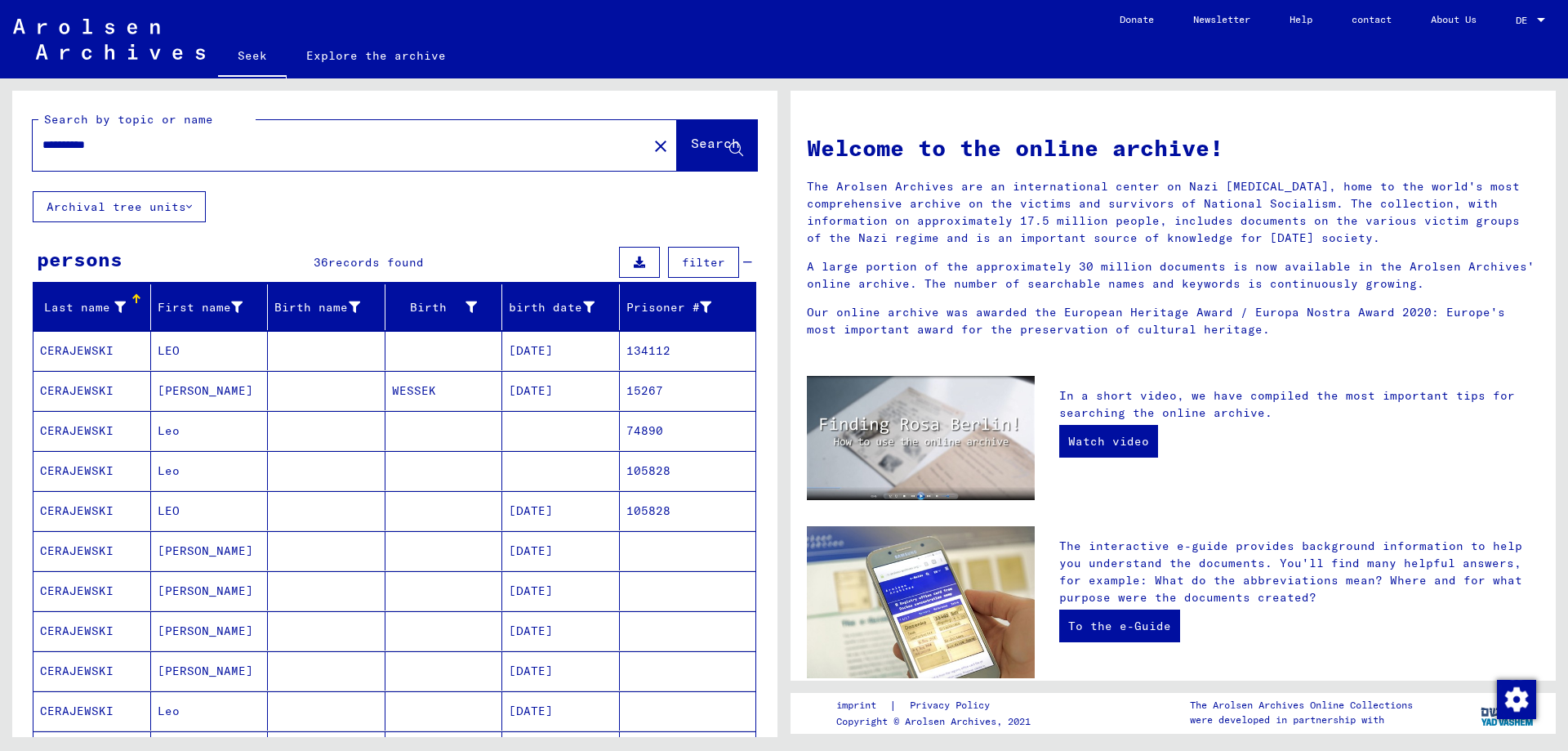
scroll to position [82, 0]
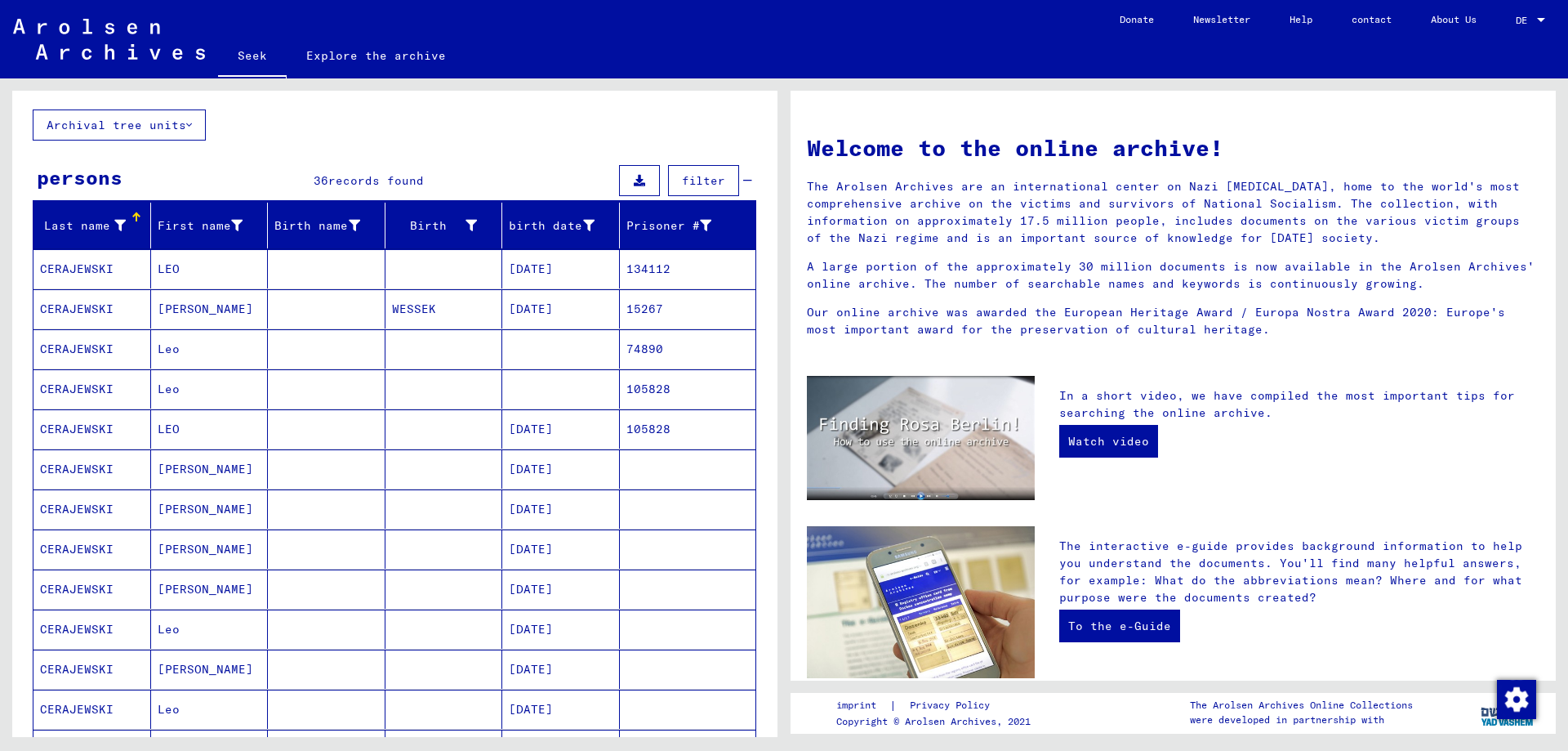
click at [71, 349] on font "CERAJEWSKI" at bounding box center [76, 349] width 74 height 15
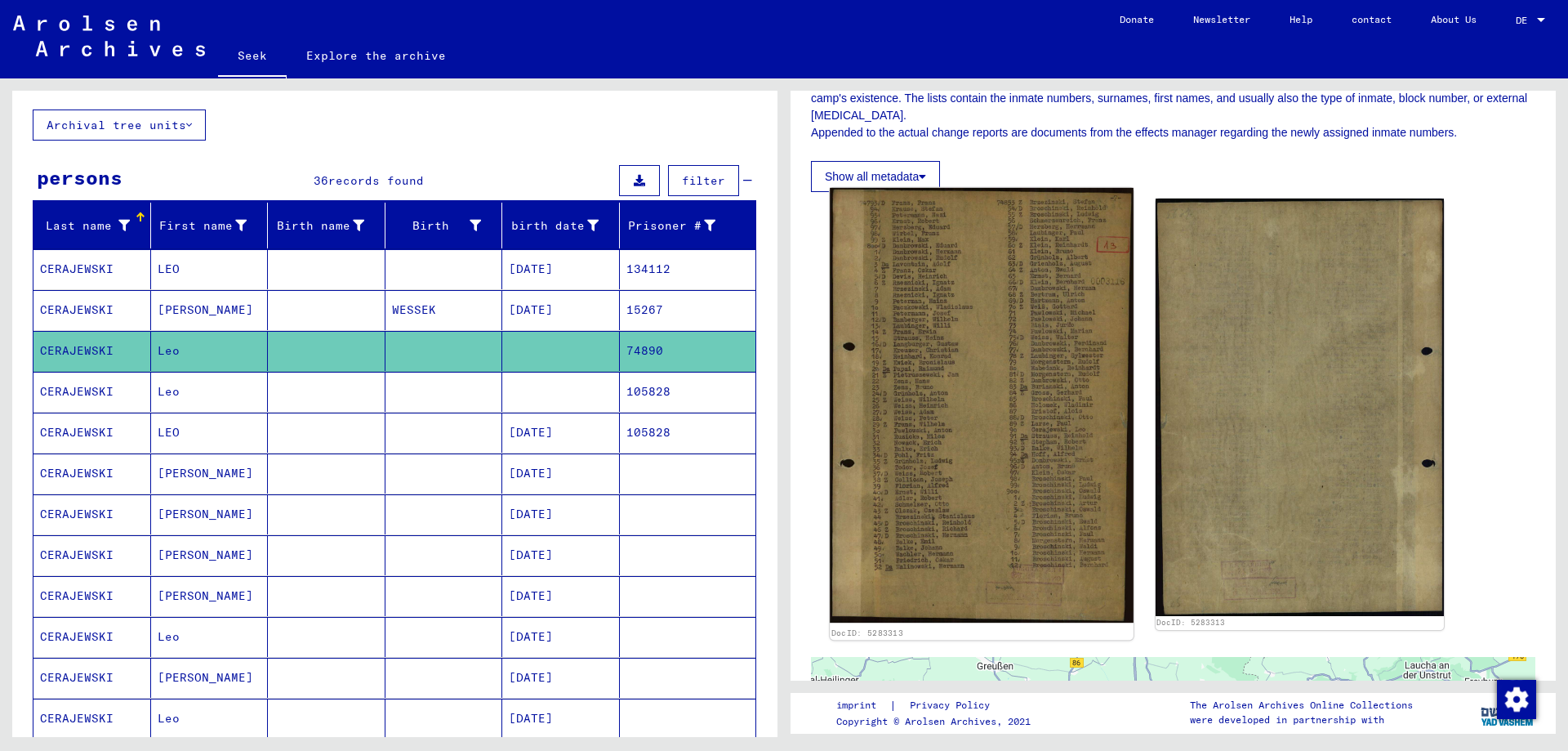
scroll to position [327, 0]
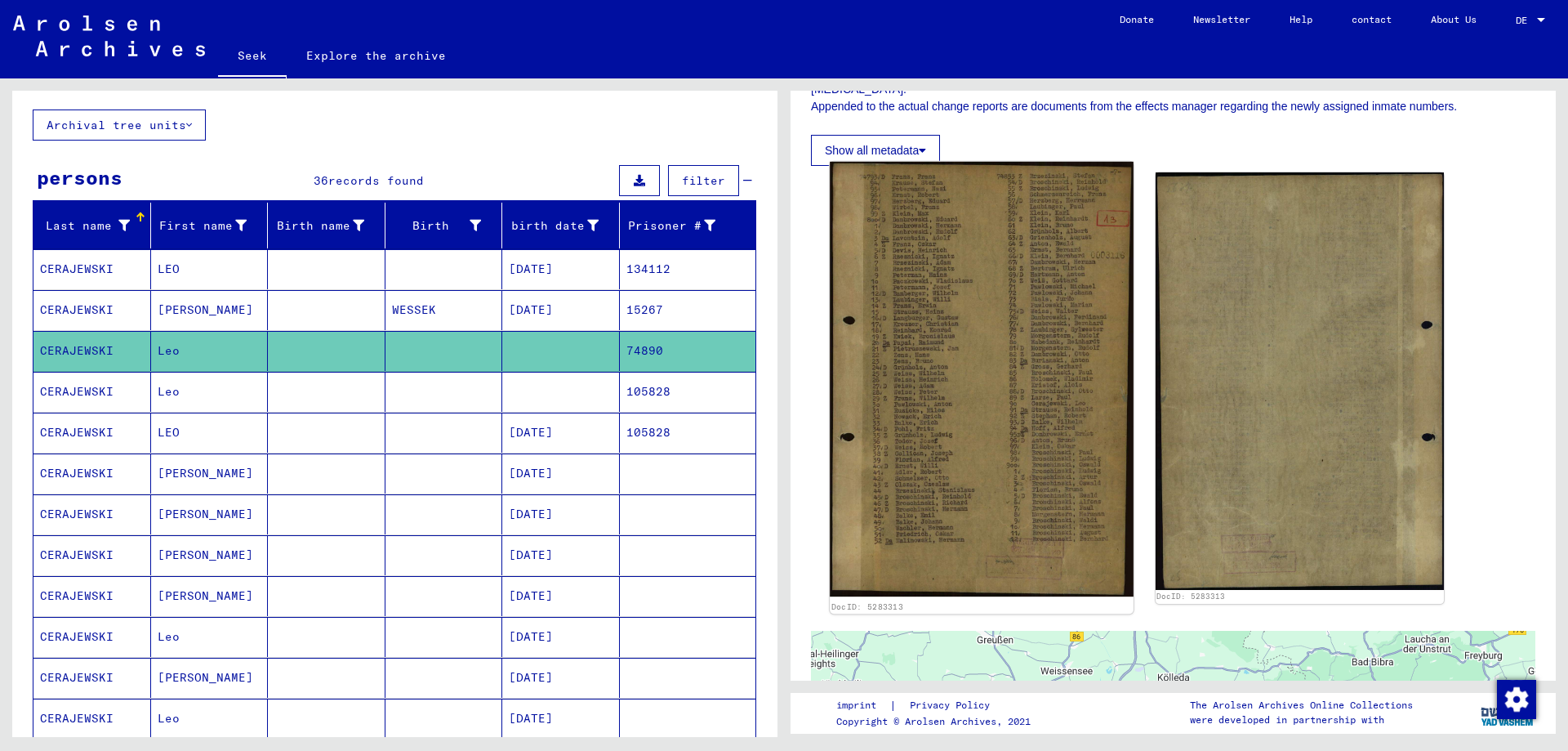
click at [1062, 502] on img at bounding box center [981, 379] width 303 height 435
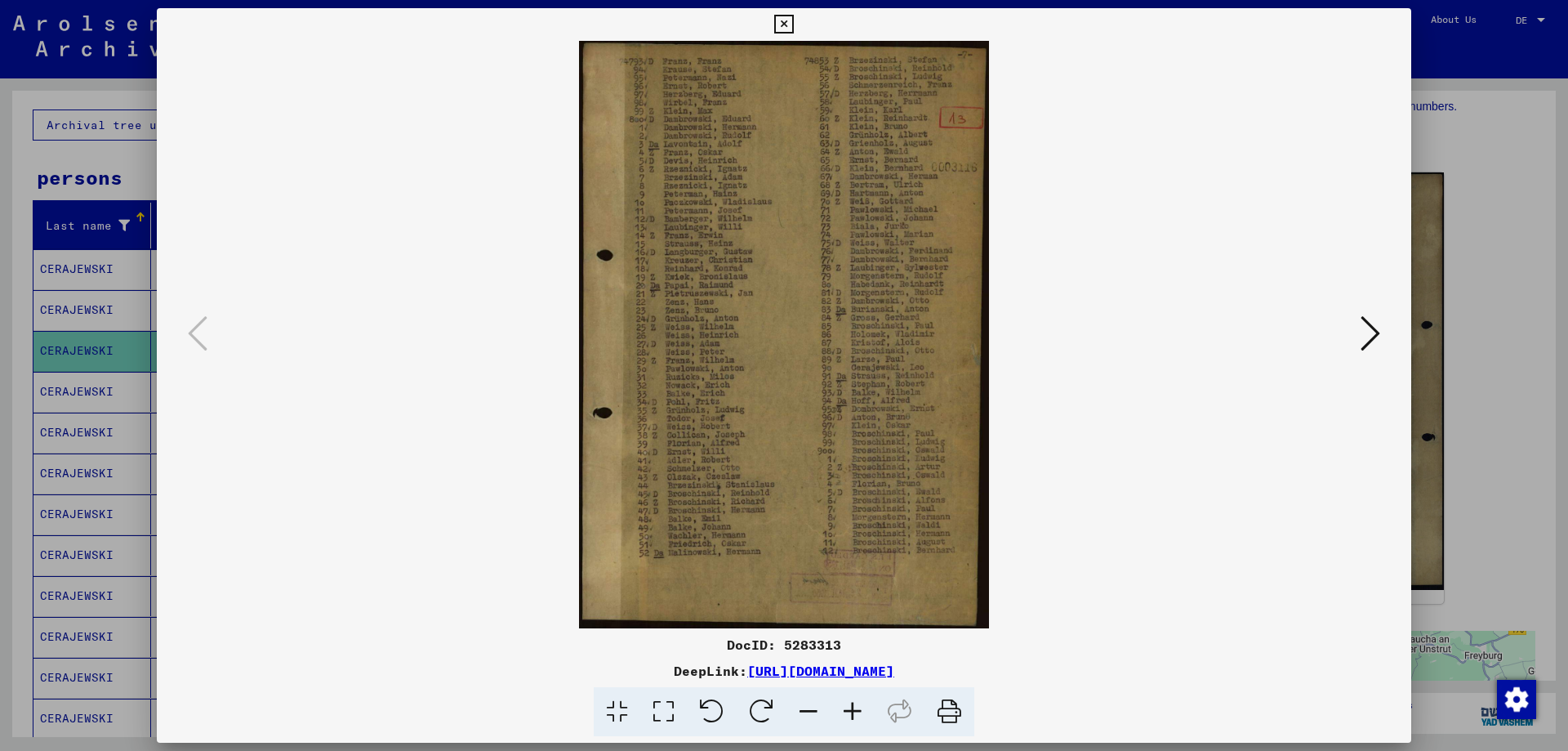
click at [850, 706] on icon at bounding box center [852, 711] width 44 height 50
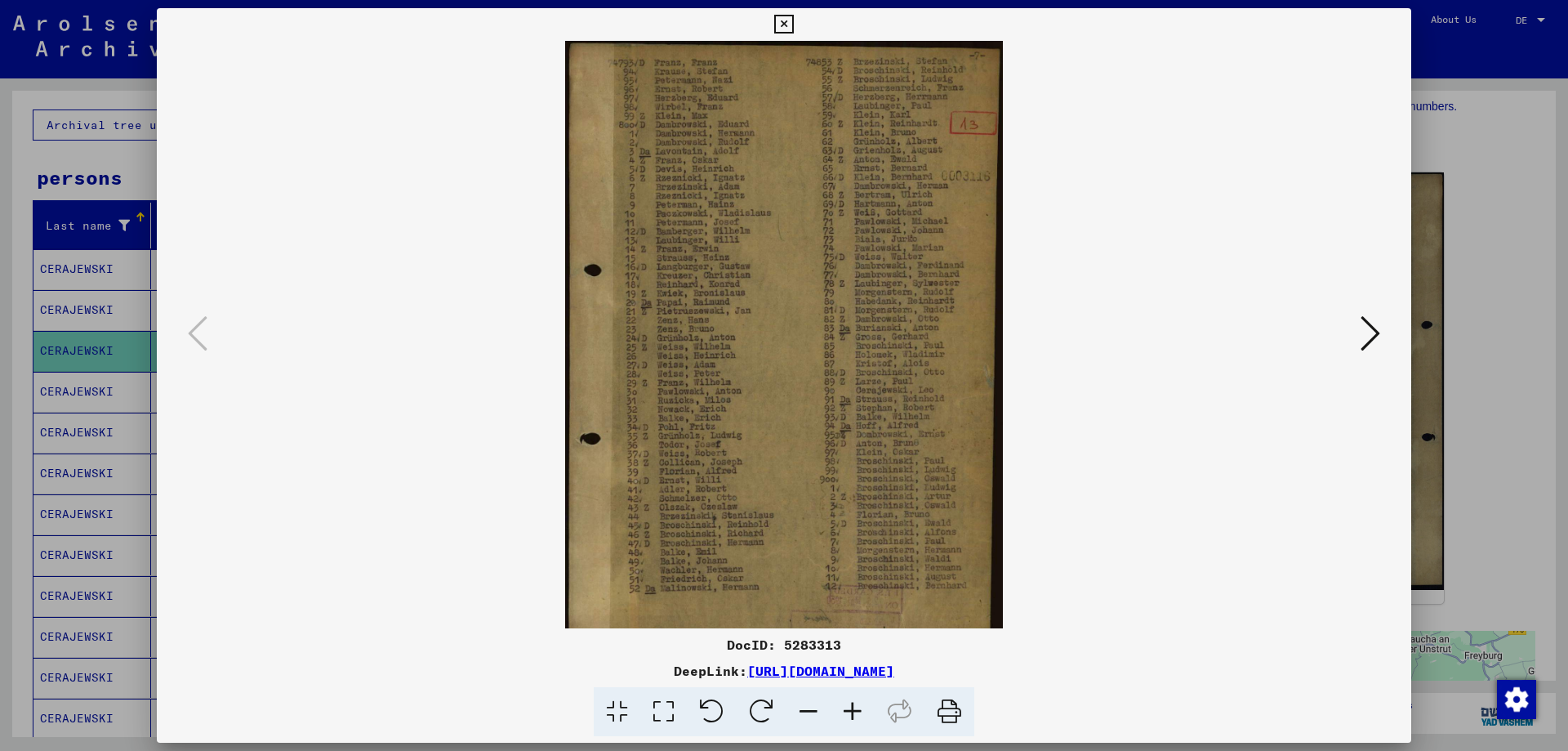
click at [850, 706] on icon at bounding box center [852, 711] width 44 height 50
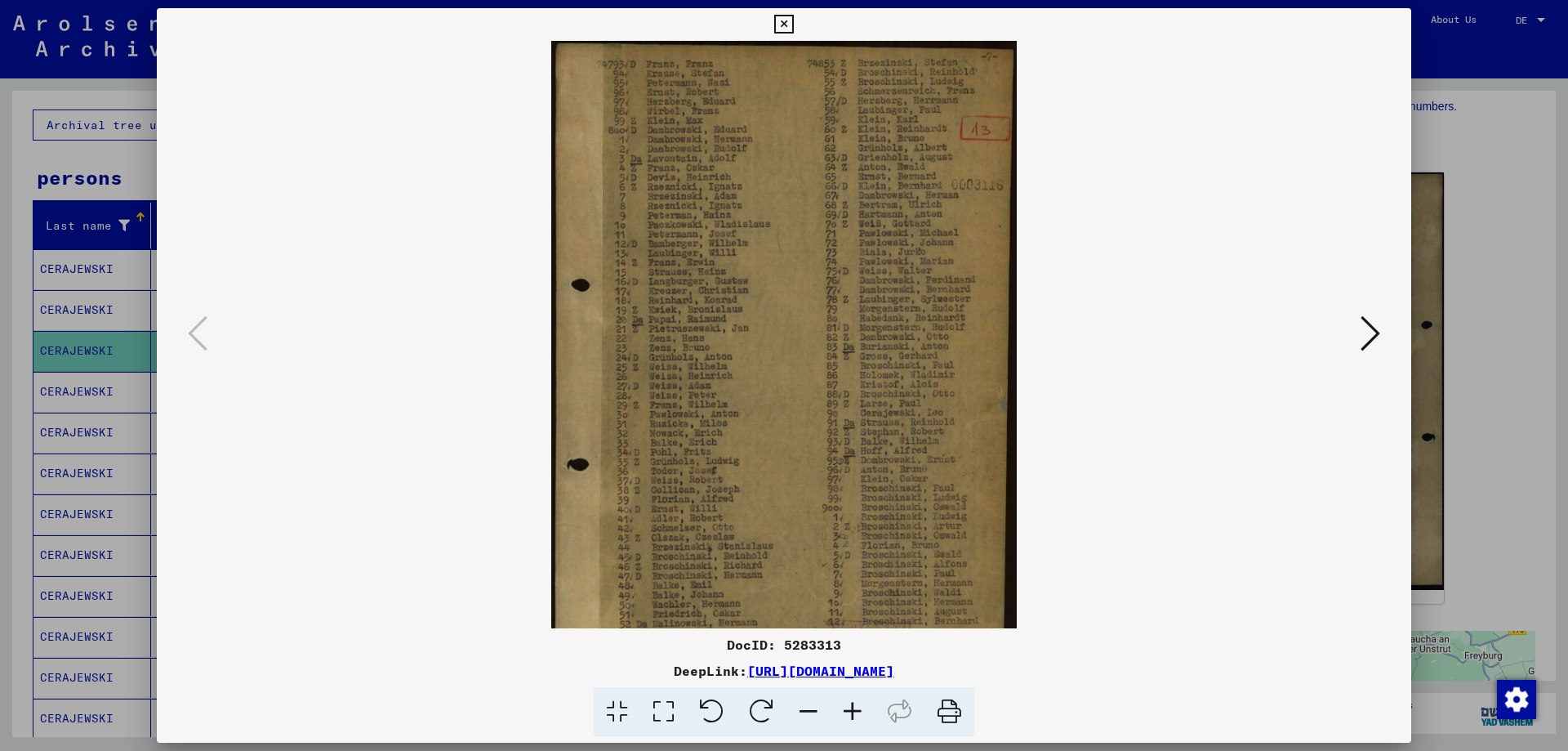
click at [851, 706] on icon at bounding box center [852, 711] width 44 height 50
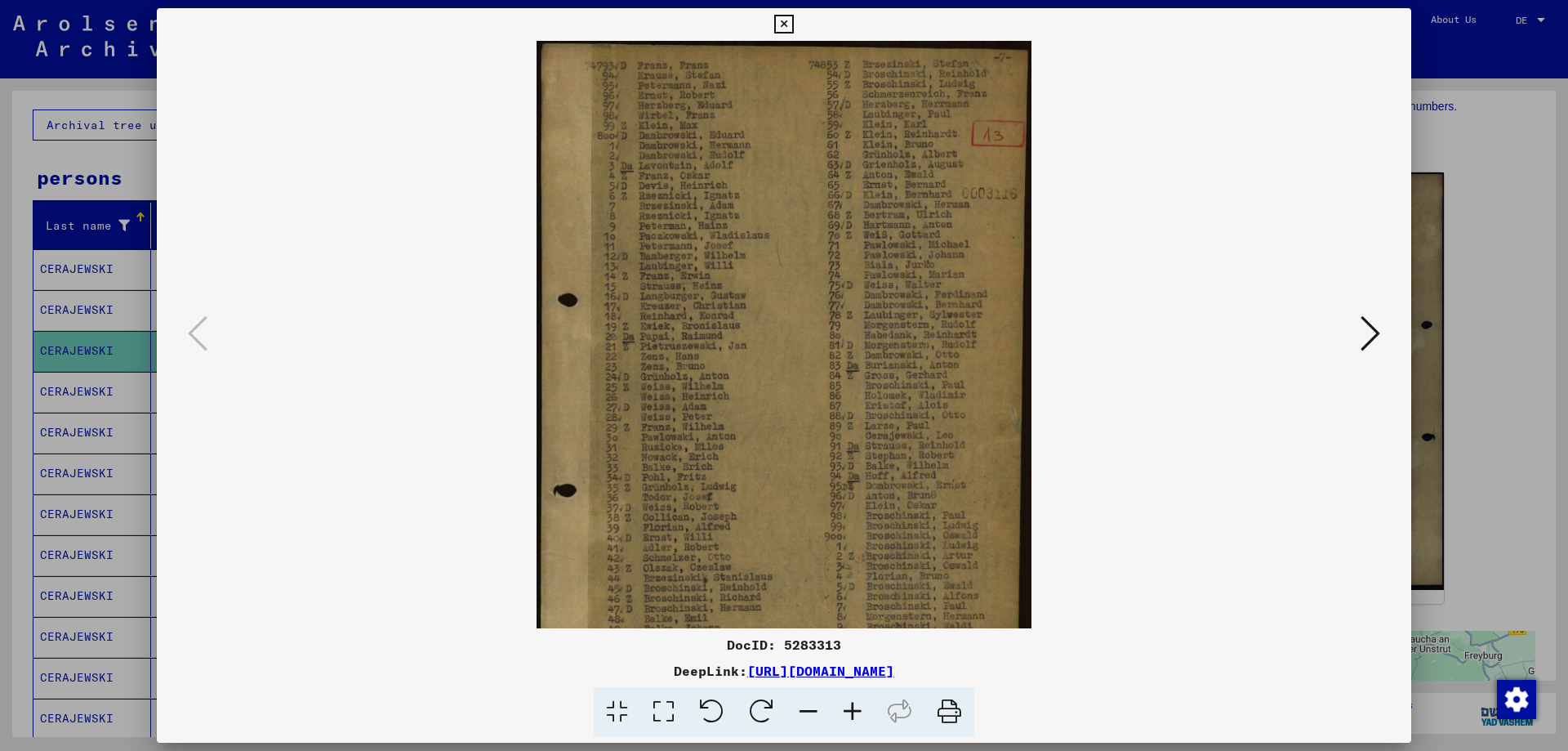
click at [851, 706] on icon at bounding box center [852, 711] width 44 height 50
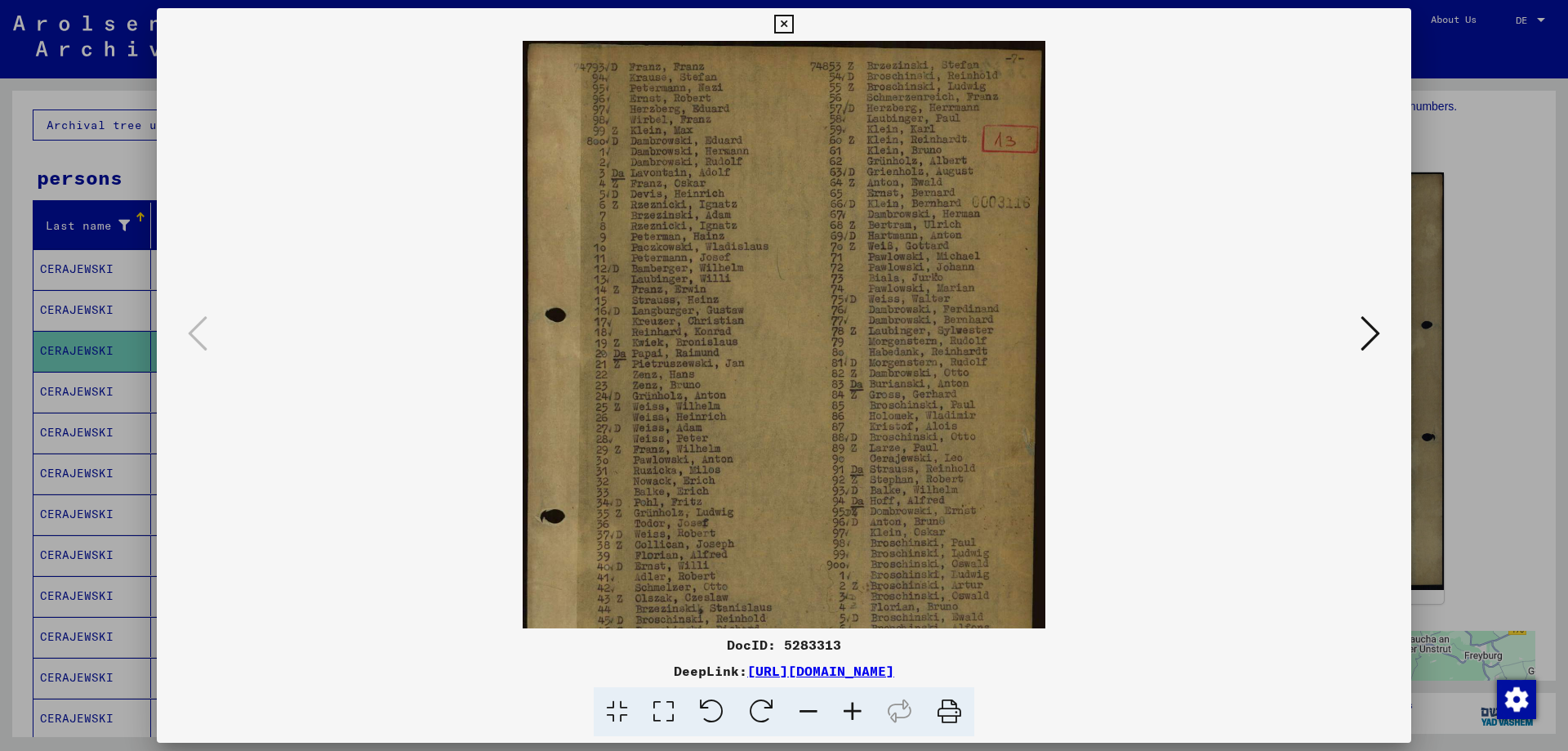
click at [851, 706] on icon at bounding box center [852, 711] width 44 height 50
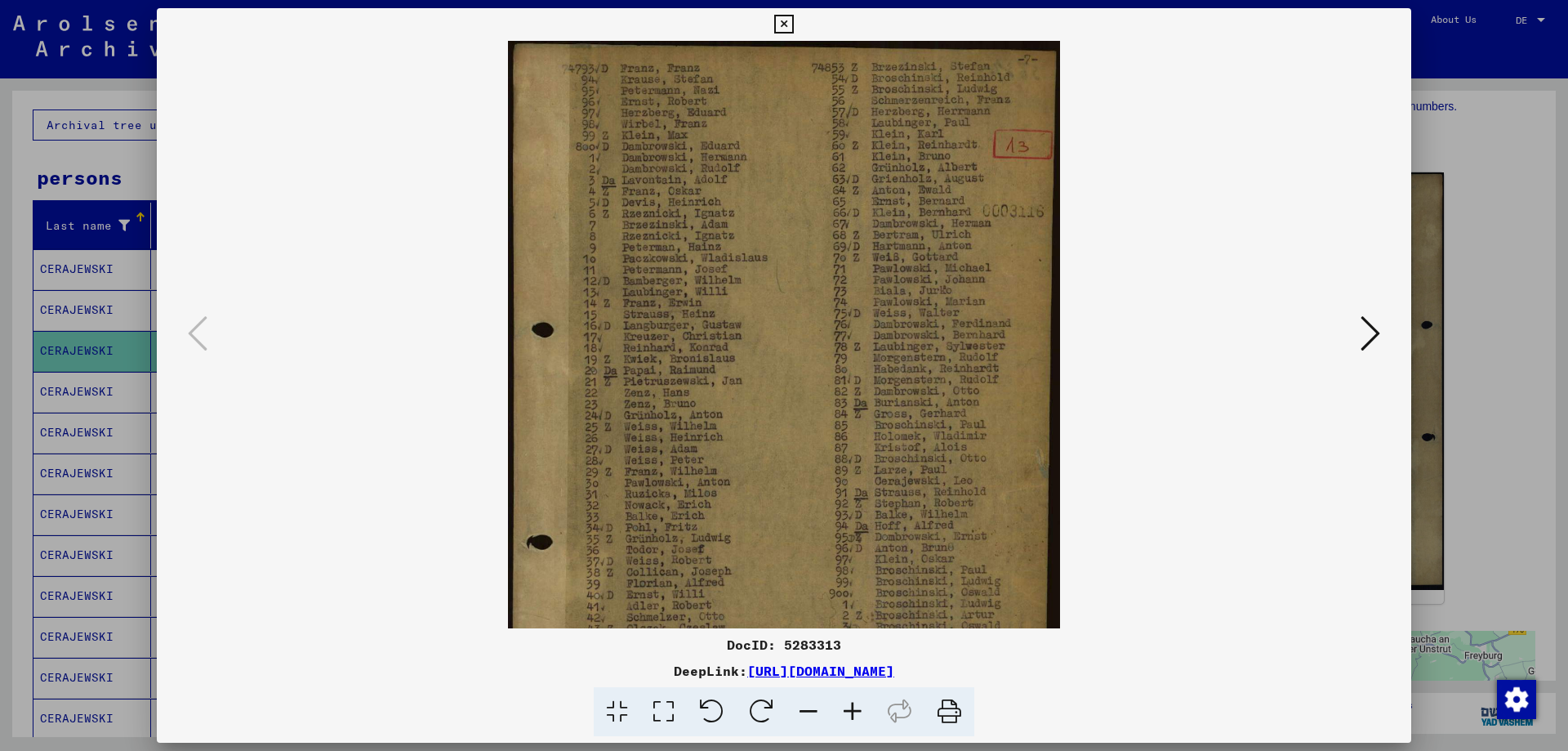
click at [851, 706] on icon at bounding box center [852, 711] width 44 height 50
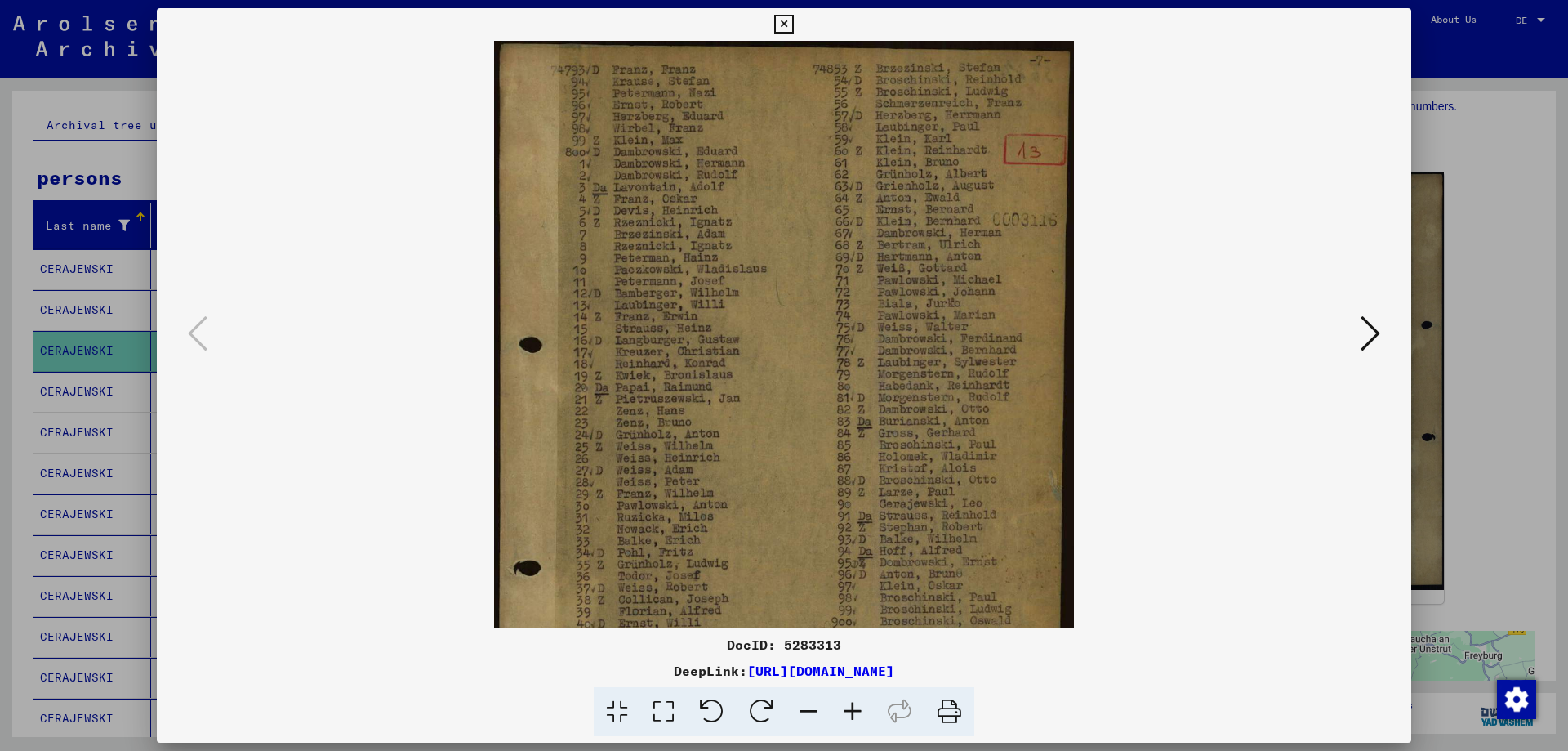
click at [851, 706] on icon at bounding box center [852, 711] width 44 height 50
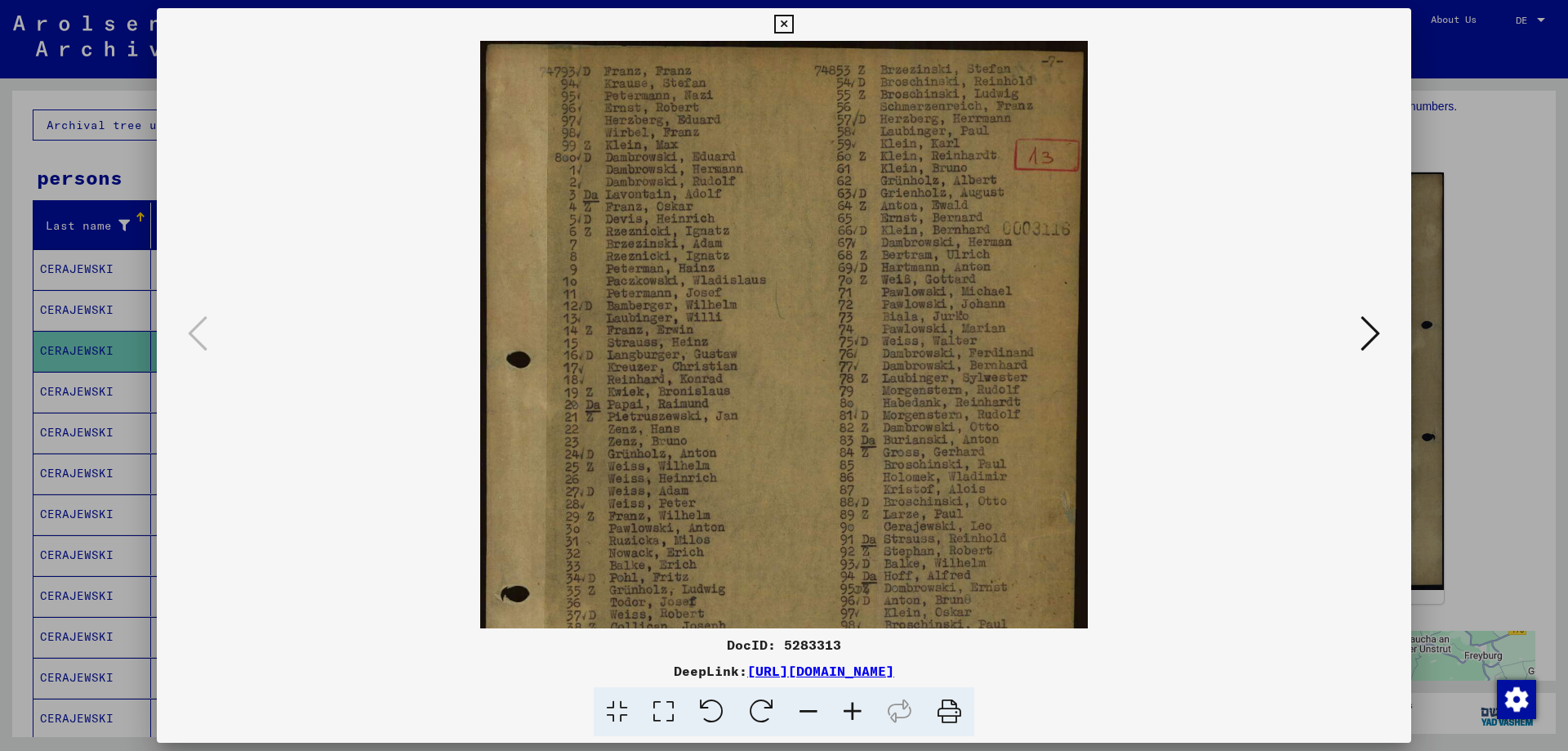
click at [851, 706] on icon at bounding box center [852, 711] width 44 height 50
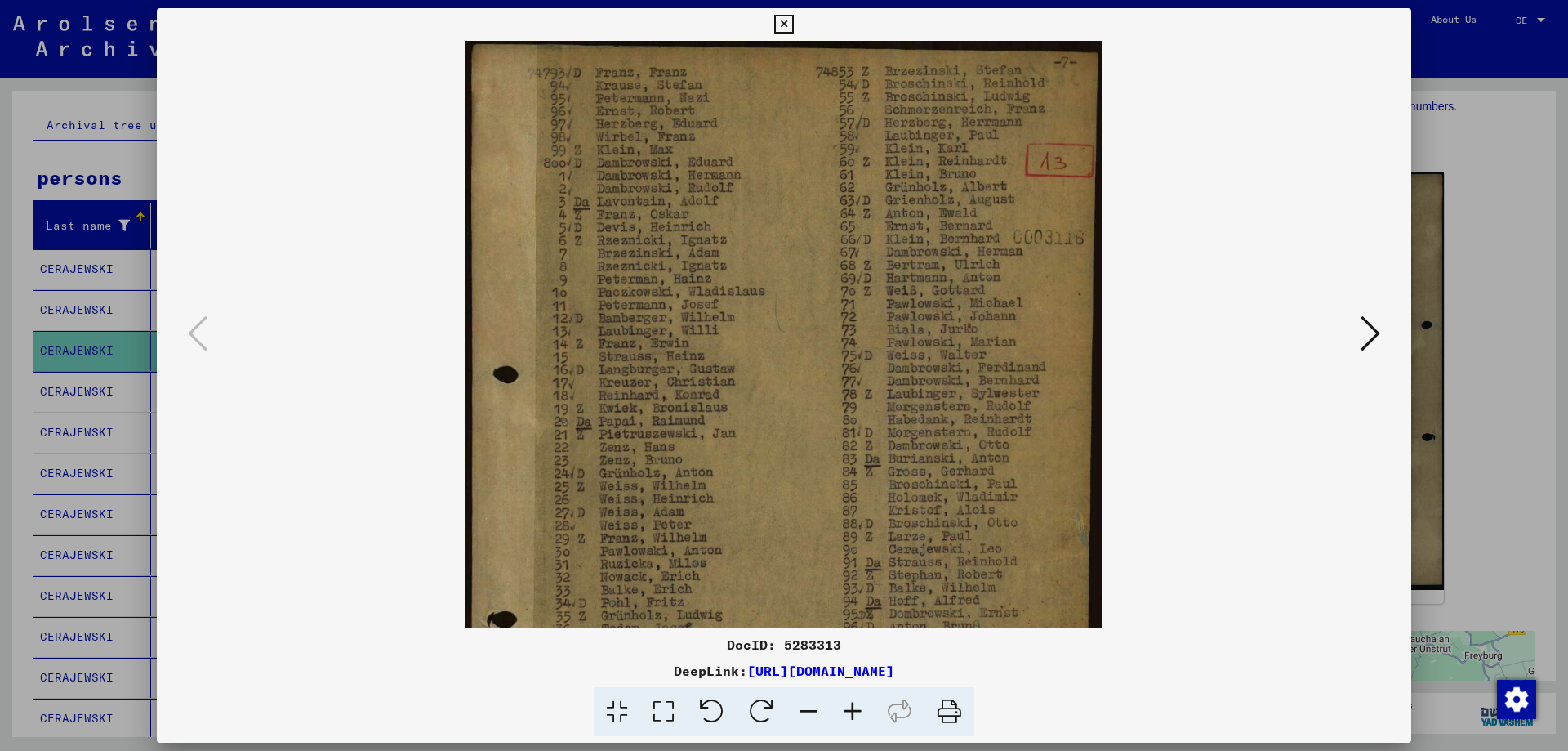
click at [851, 706] on icon at bounding box center [852, 711] width 44 height 50
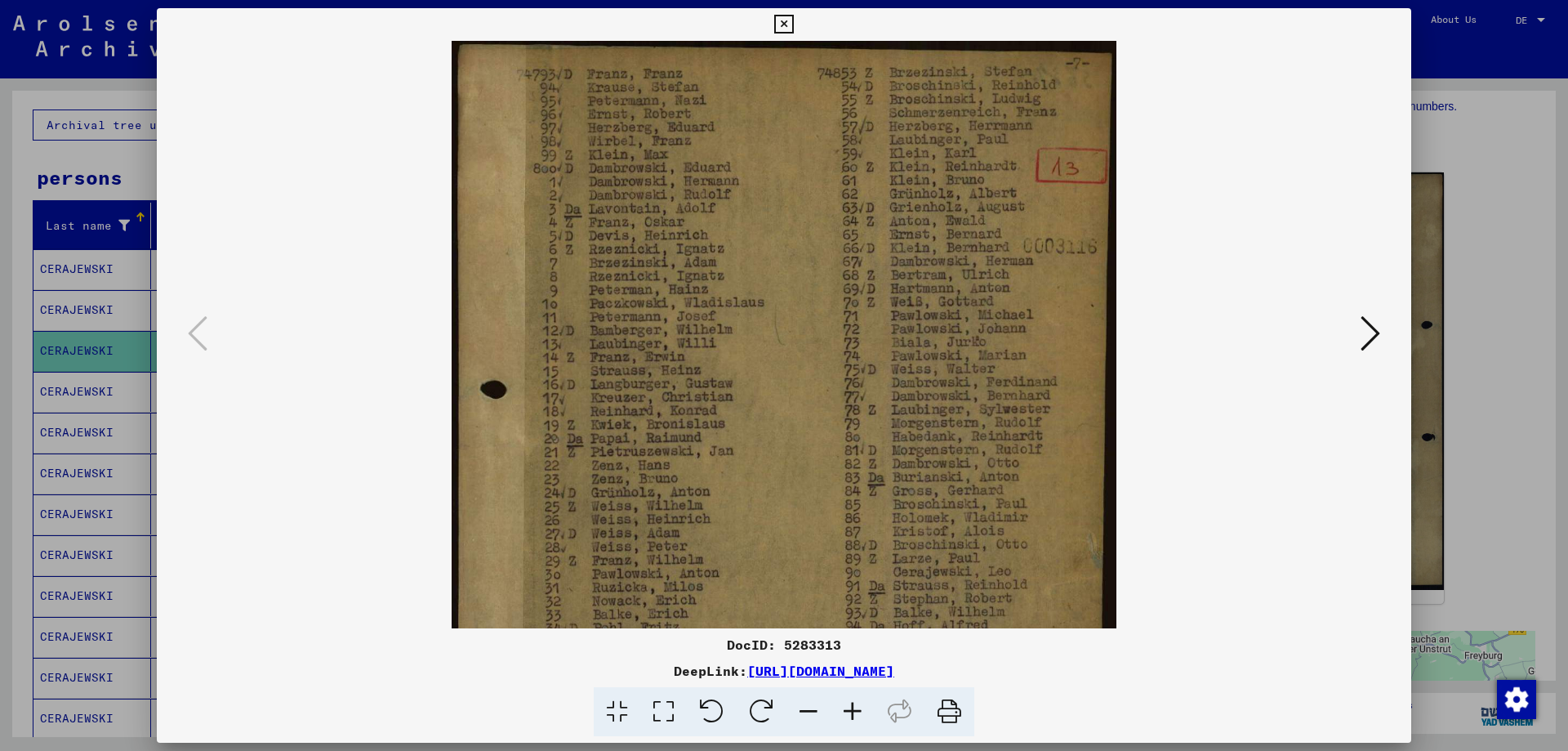
click at [851, 706] on icon at bounding box center [852, 711] width 44 height 50
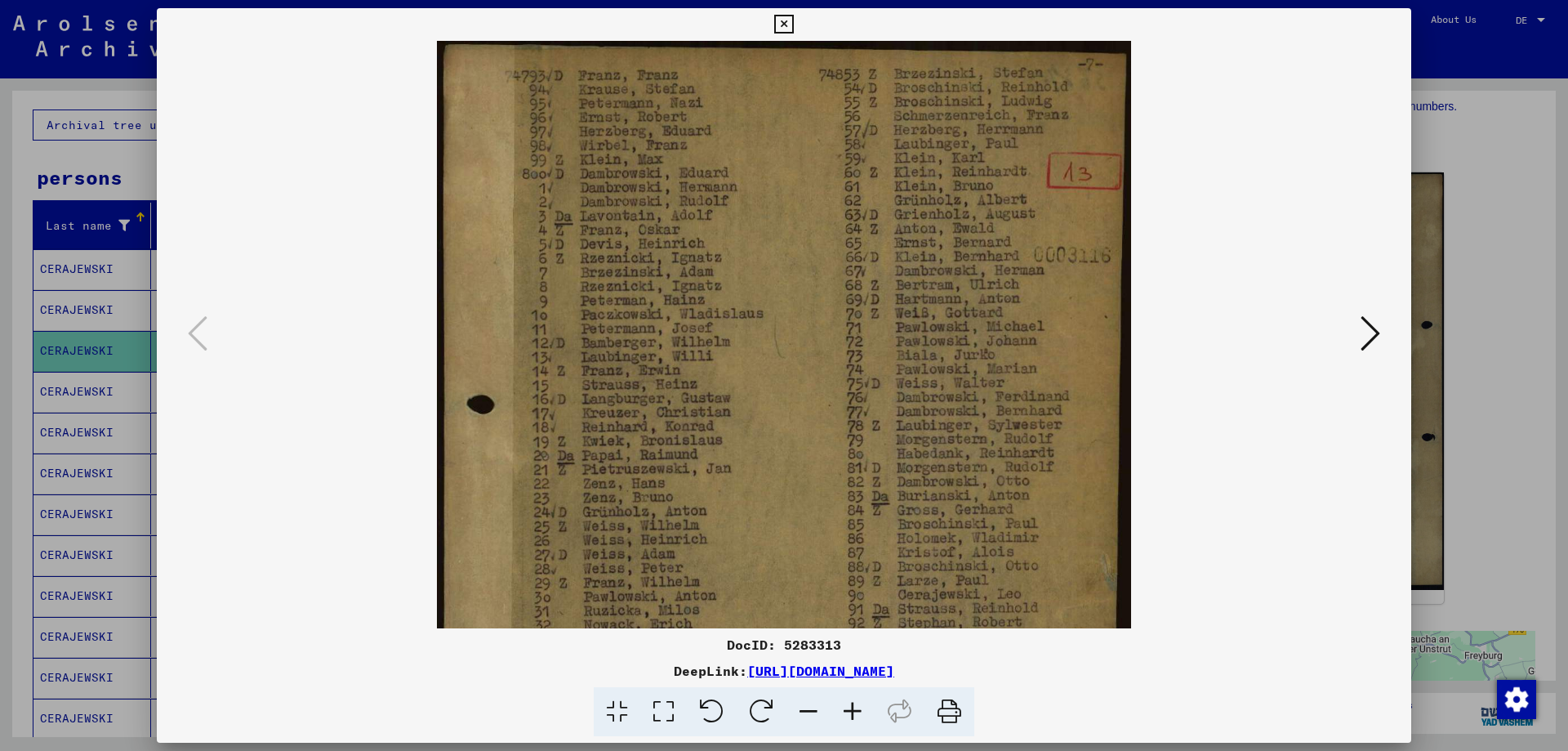
click at [851, 706] on icon at bounding box center [852, 711] width 44 height 50
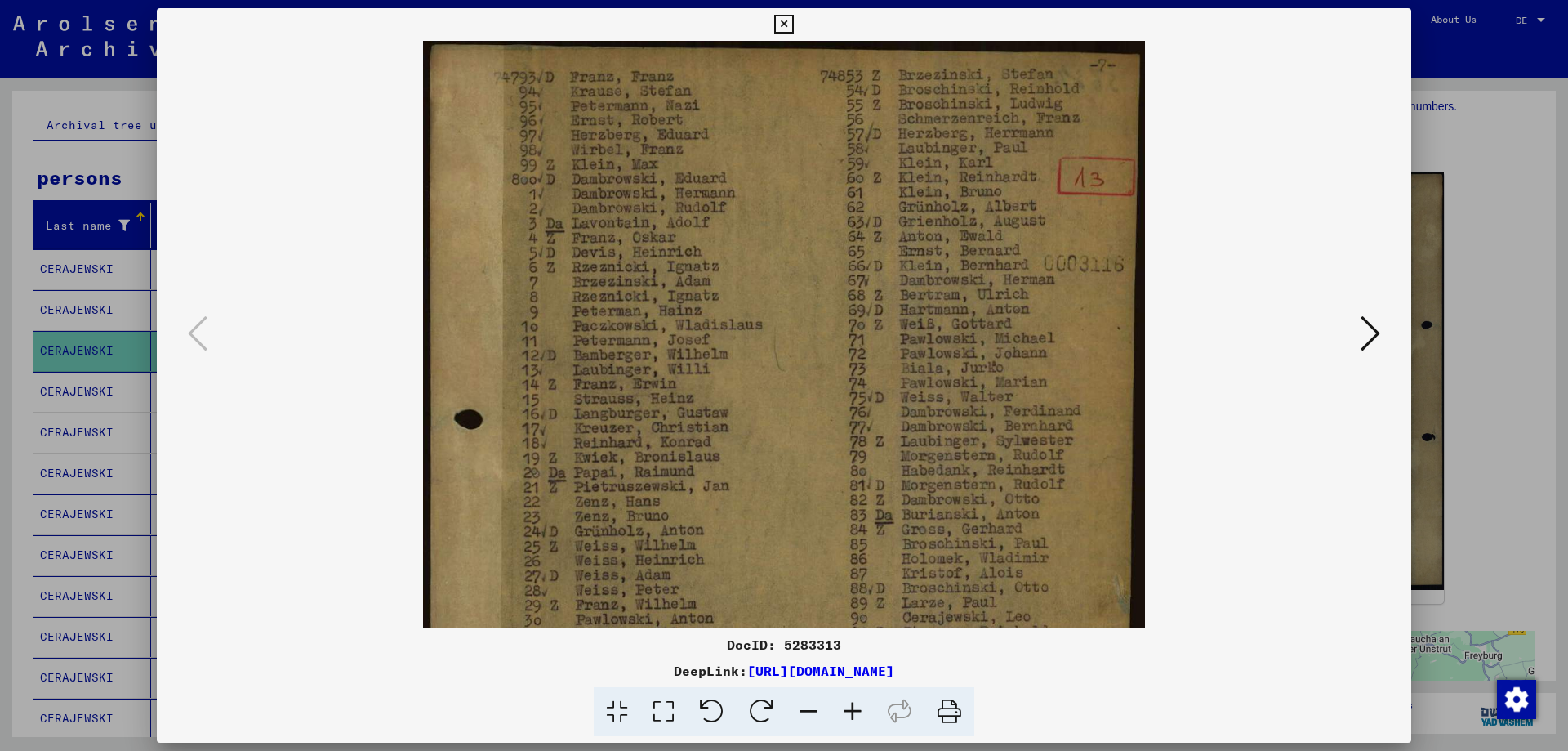
click at [853, 706] on icon at bounding box center [852, 711] width 44 height 50
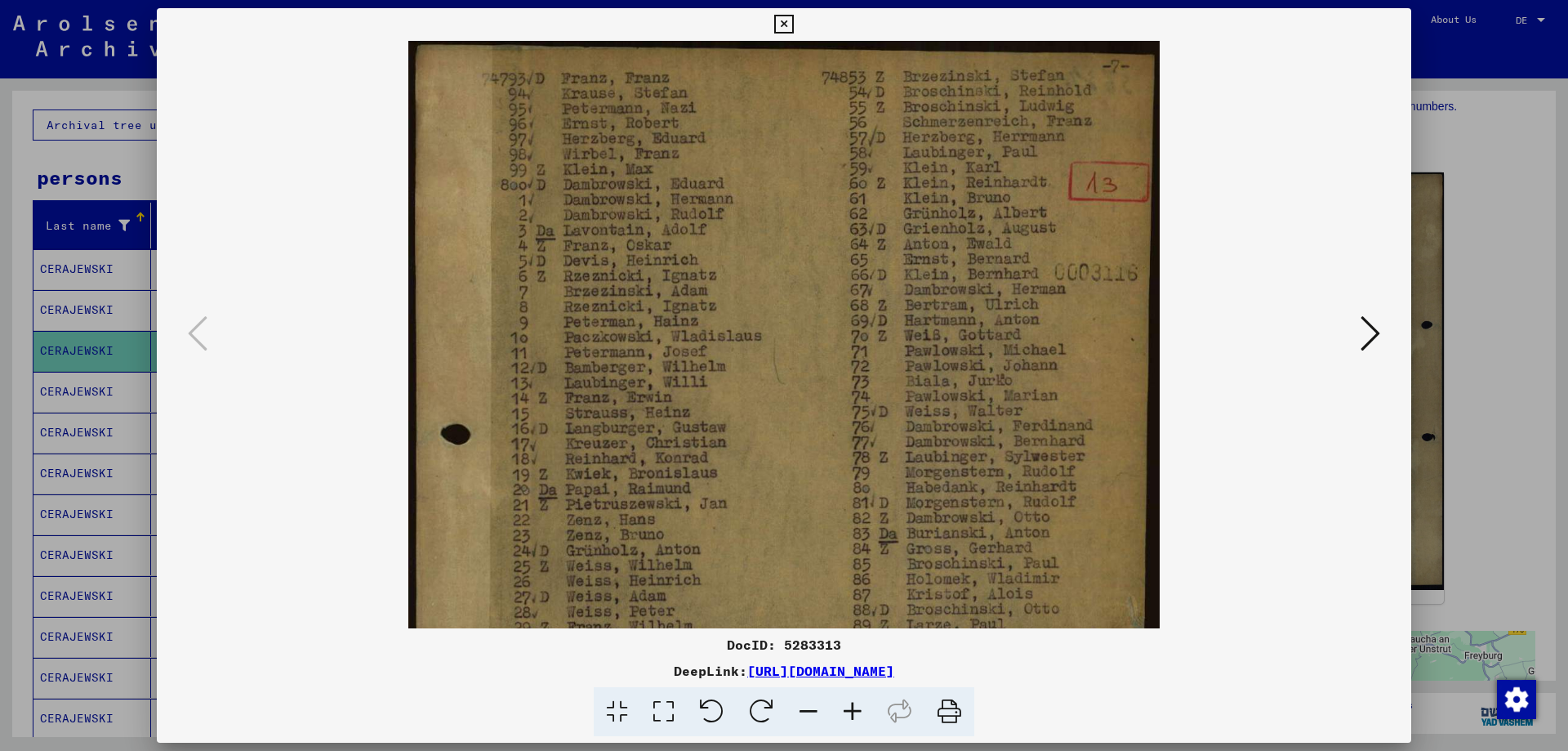
click at [853, 706] on icon at bounding box center [852, 711] width 44 height 50
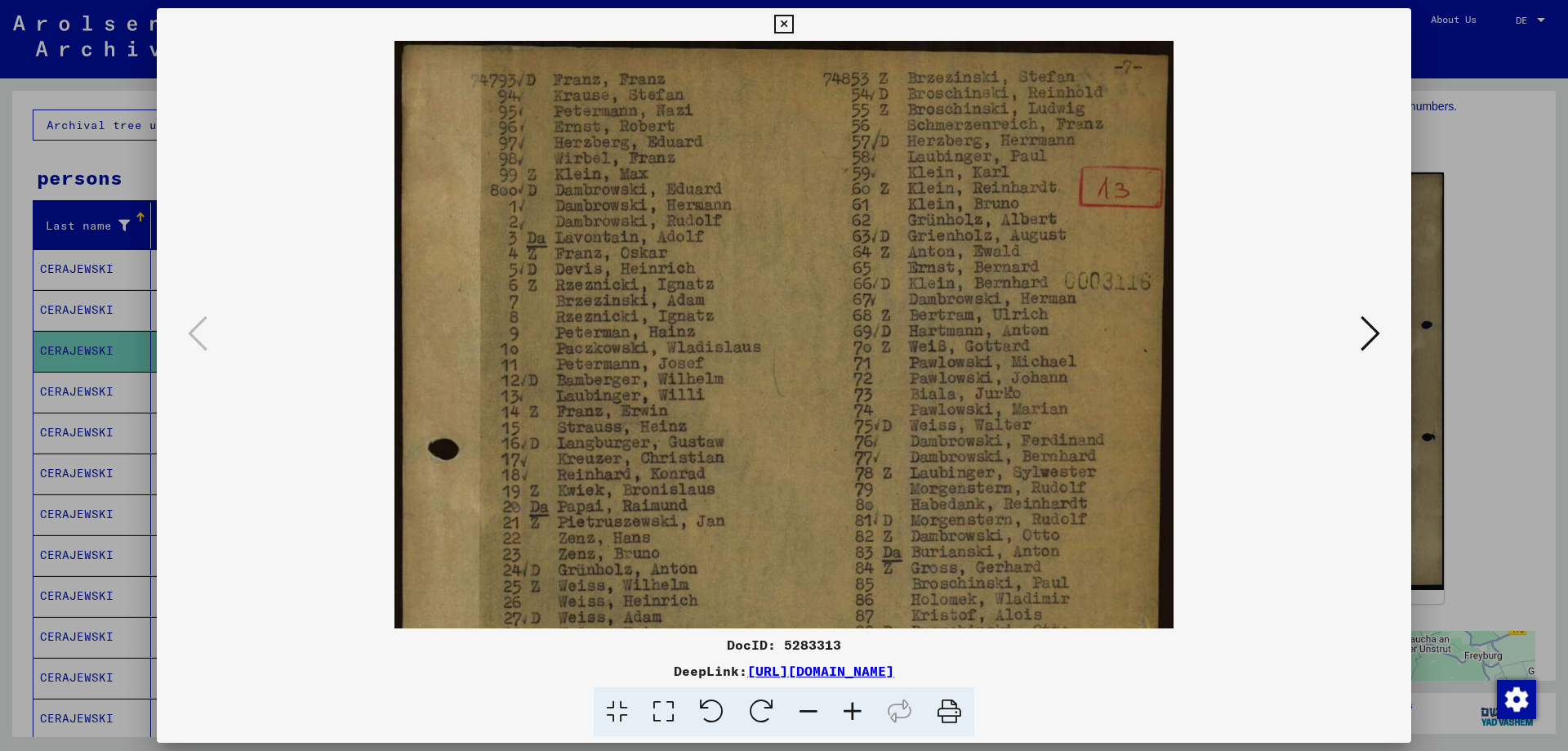
click at [853, 706] on icon at bounding box center [852, 711] width 44 height 50
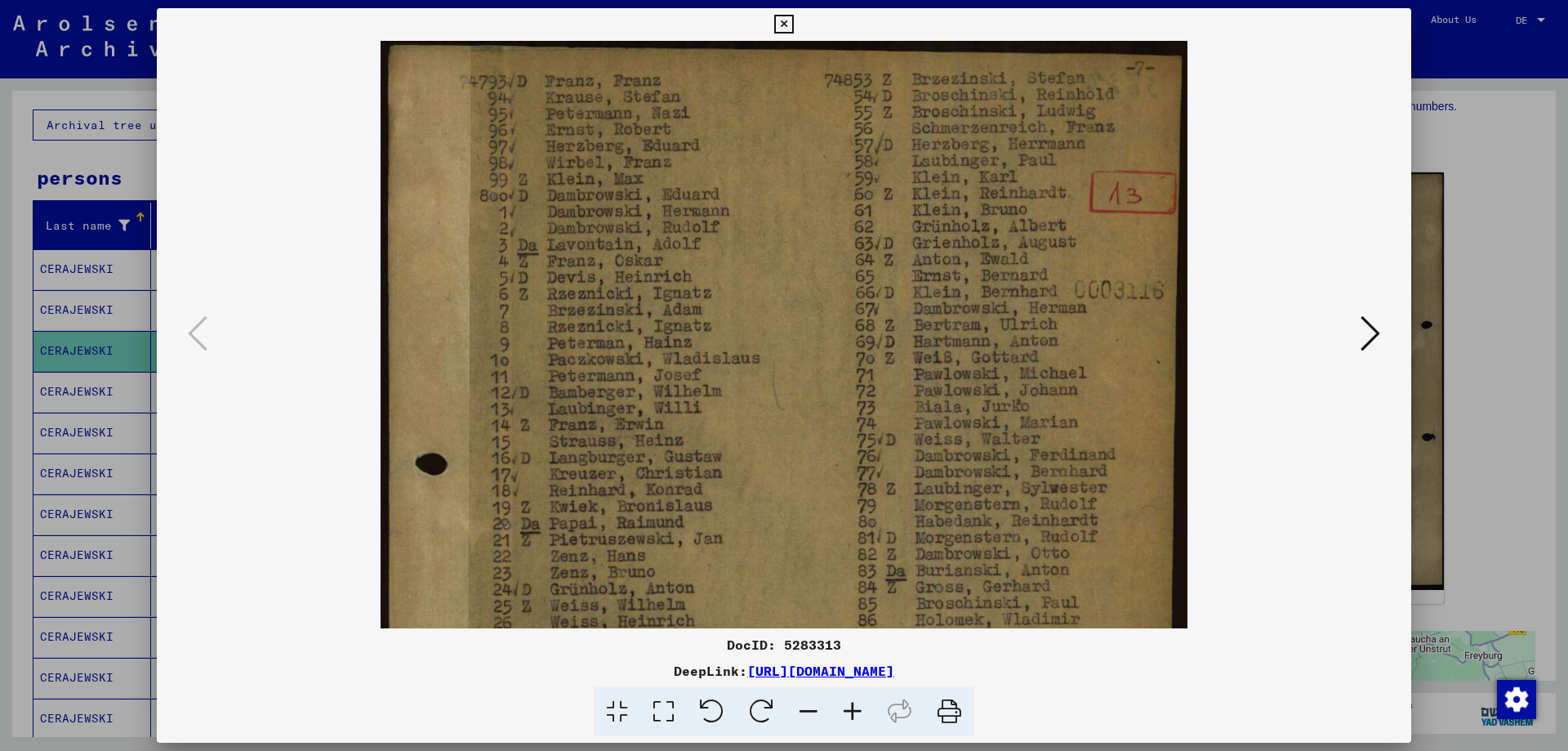
click at [853, 706] on icon at bounding box center [852, 711] width 44 height 50
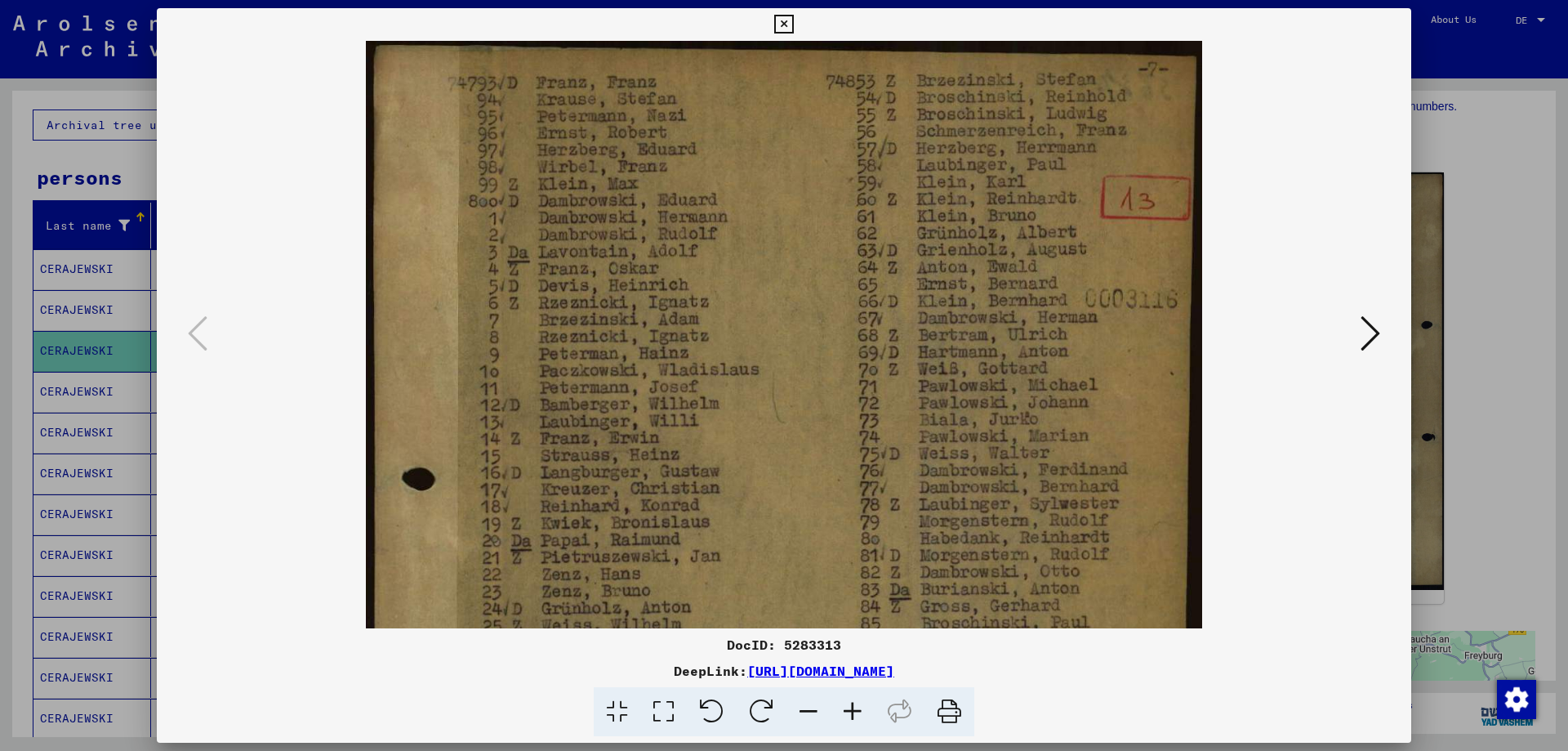
click at [853, 706] on icon at bounding box center [852, 711] width 44 height 50
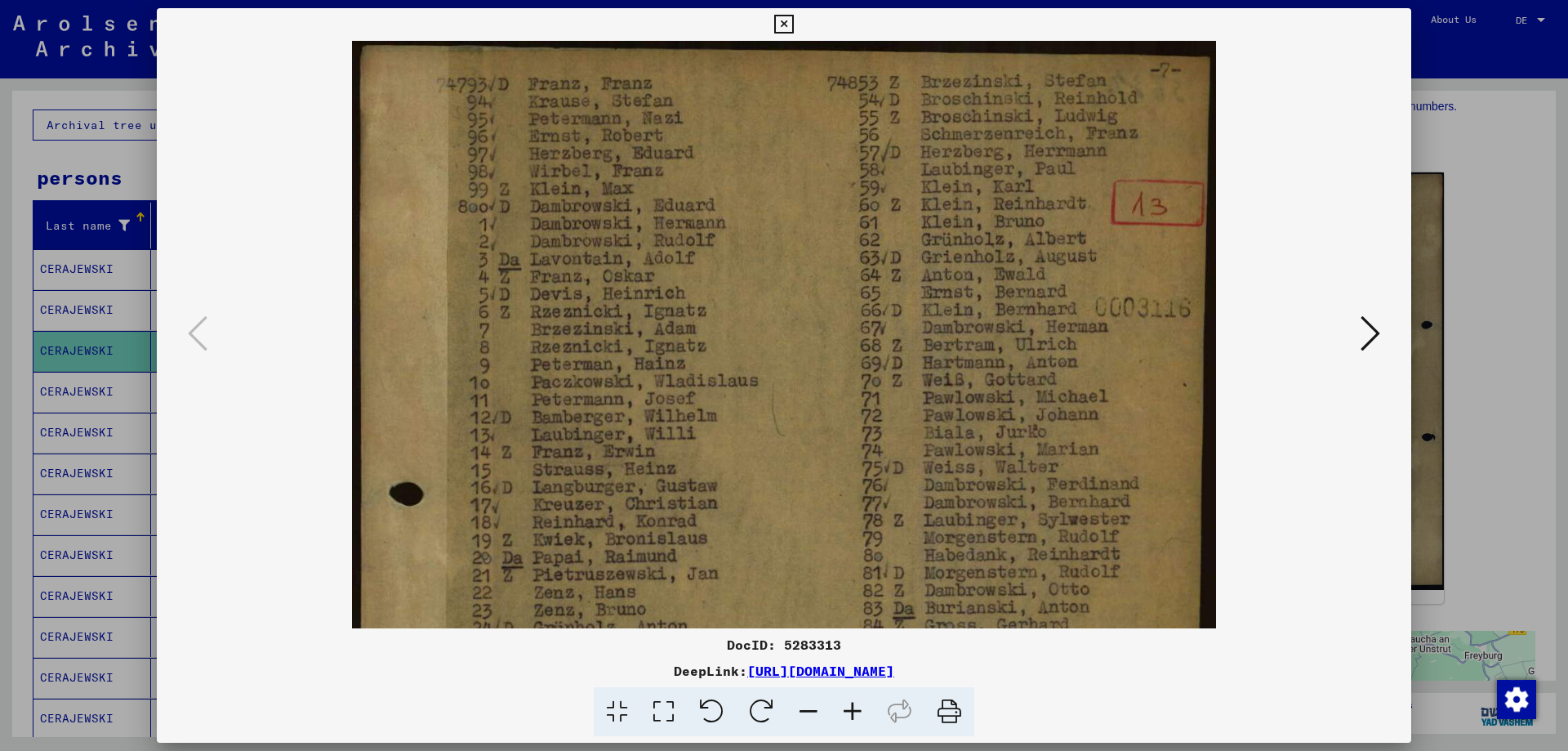
click at [853, 705] on icon at bounding box center [852, 711] width 44 height 50
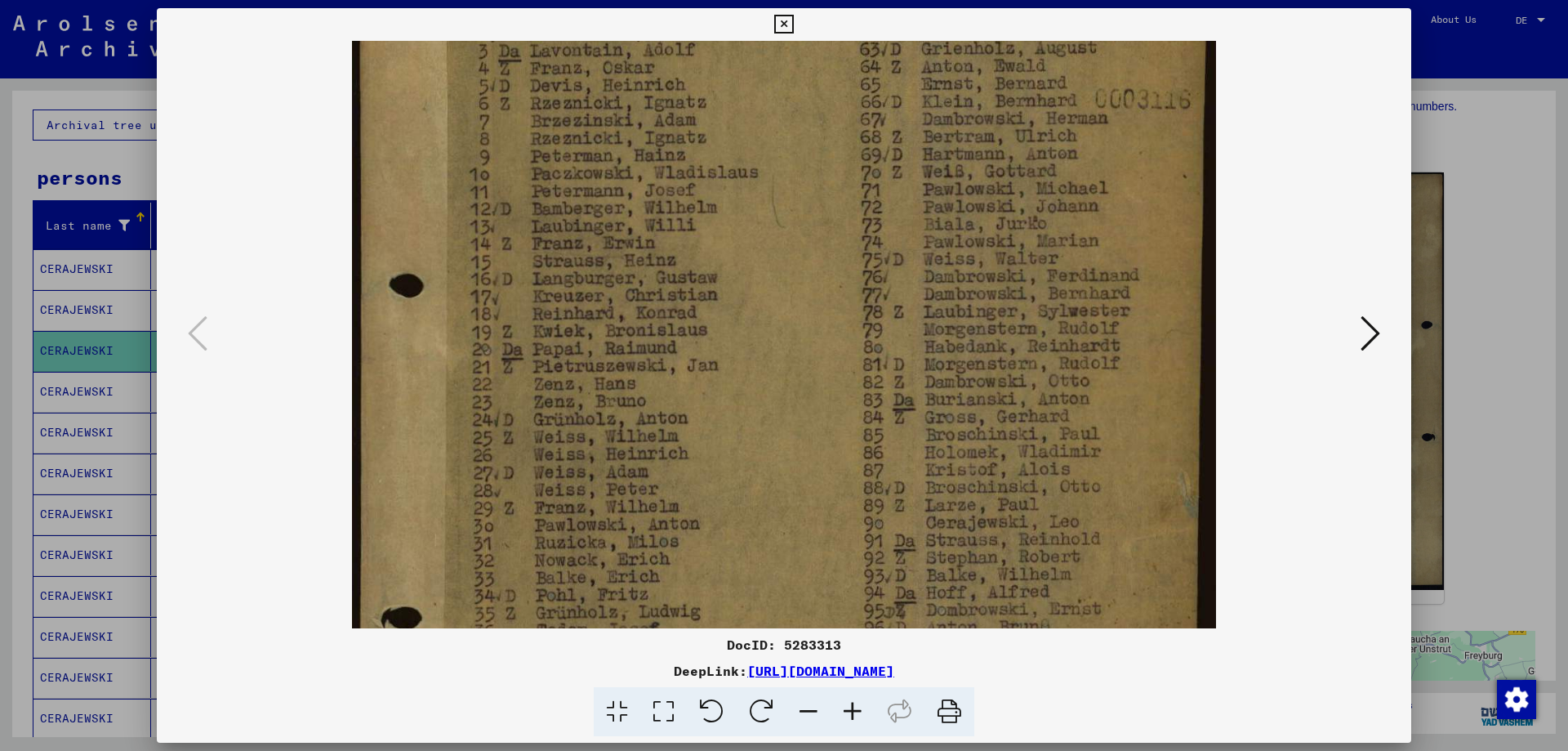
drag, startPoint x: 880, startPoint y: 490, endPoint x: 908, endPoint y: 282, distance: 209.9
click at [908, 282] on img at bounding box center [784, 453] width 863 height 1241
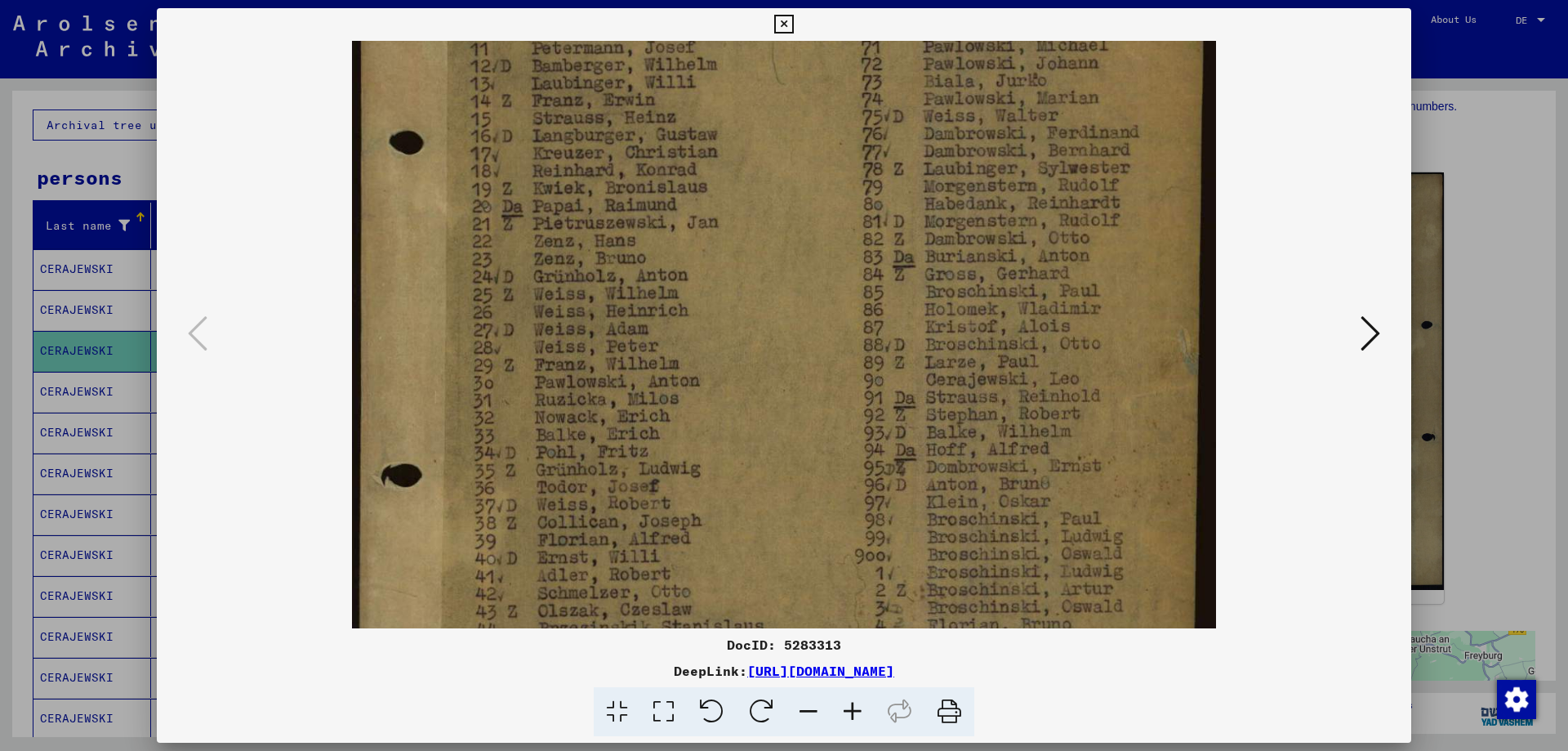
scroll to position [525, 0]
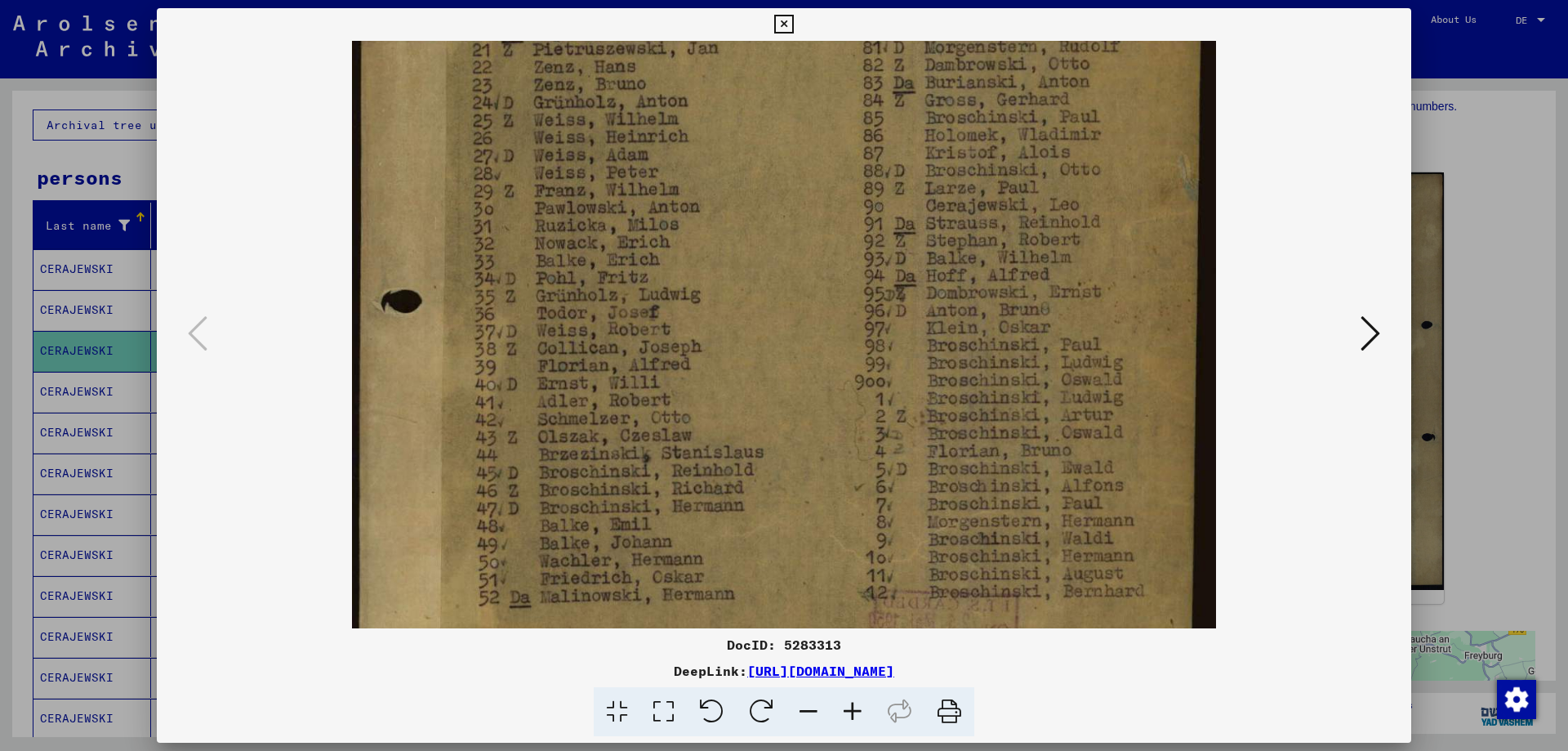
drag, startPoint x: 824, startPoint y: 469, endPoint x: 857, endPoint y: 156, distance: 314.7
click at [857, 156] on img at bounding box center [784, 136] width 863 height 1241
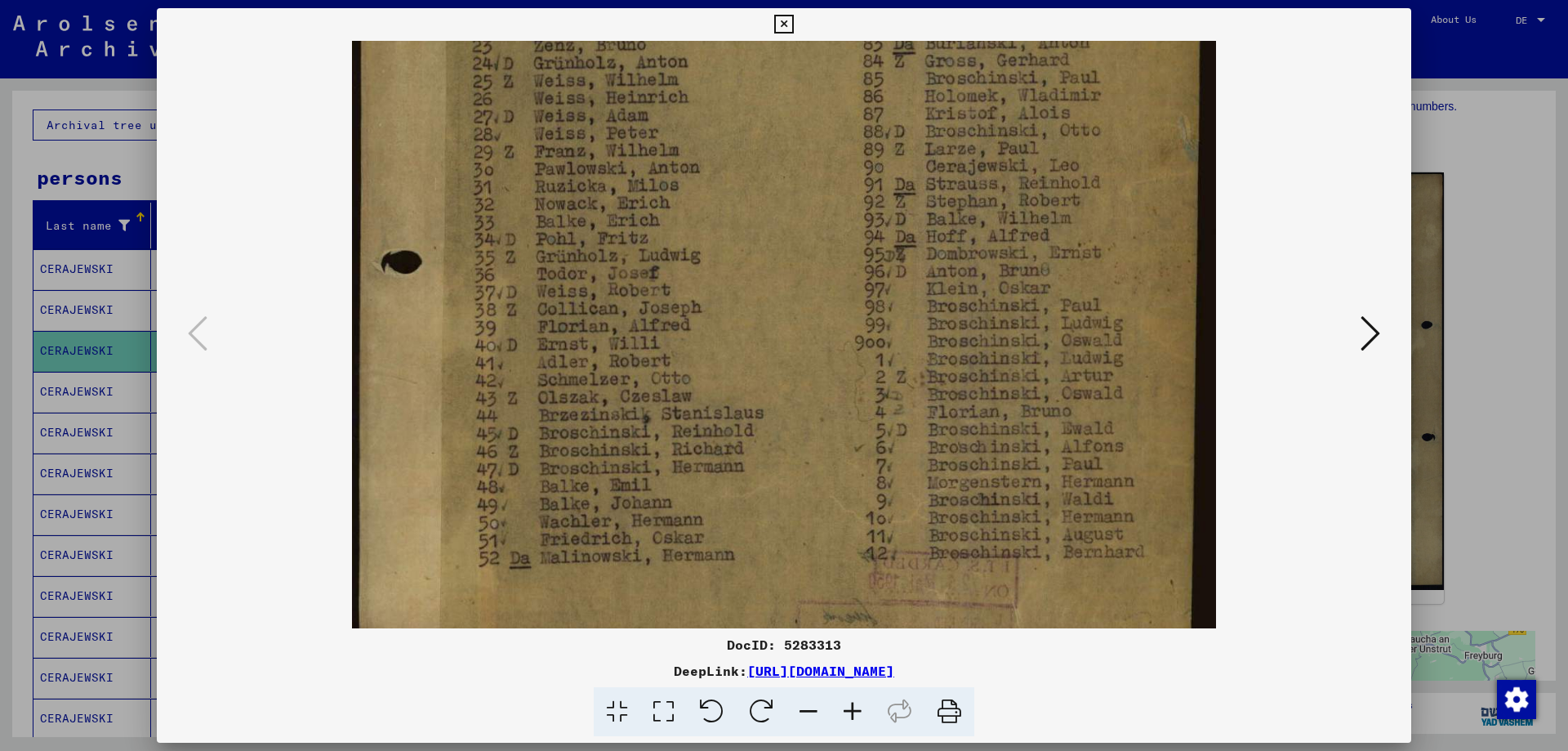
scroll to position [575, 0]
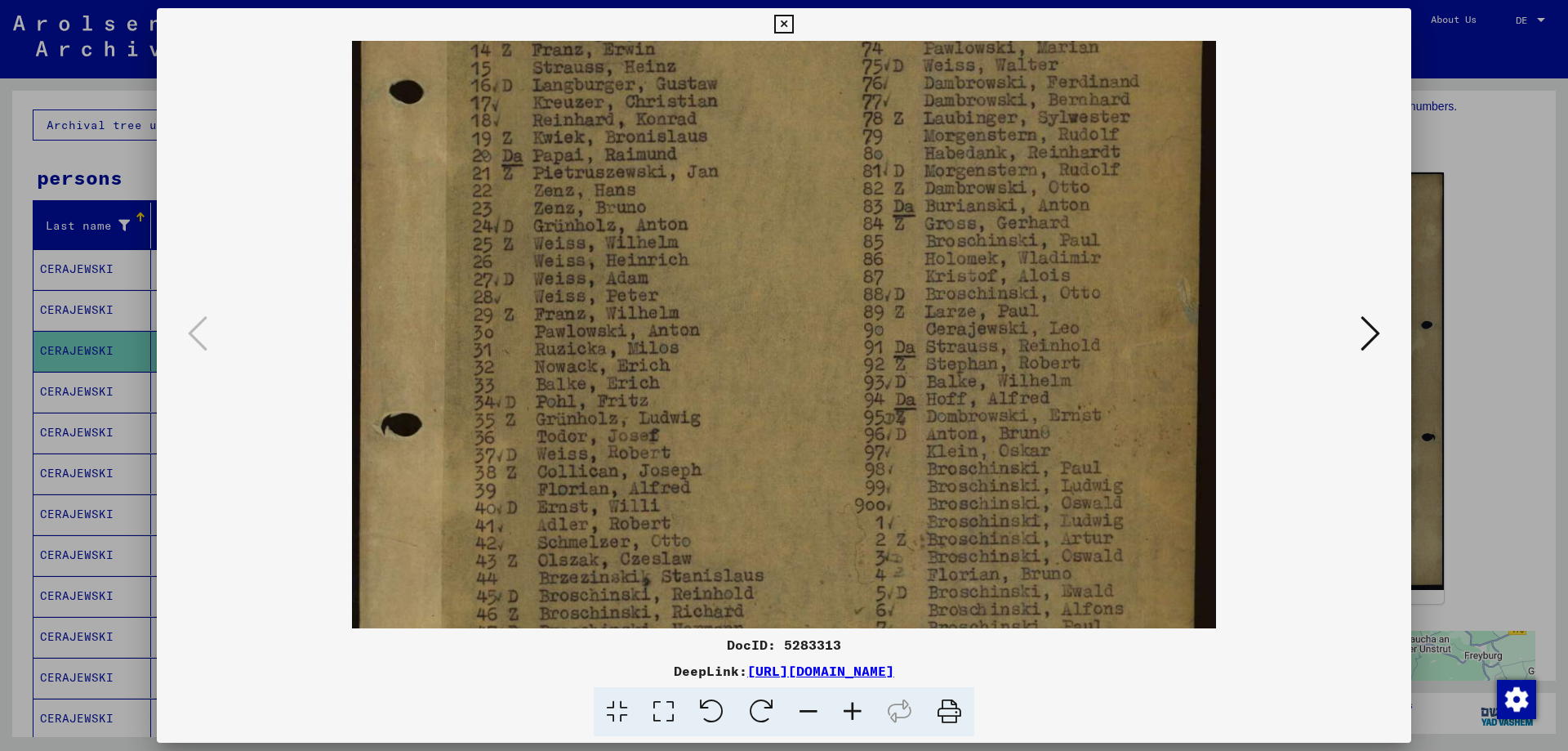
drag, startPoint x: 777, startPoint y: 438, endPoint x: 781, endPoint y: 531, distance: 93.1
click at [784, 552] on img at bounding box center [784, 260] width 863 height 1241
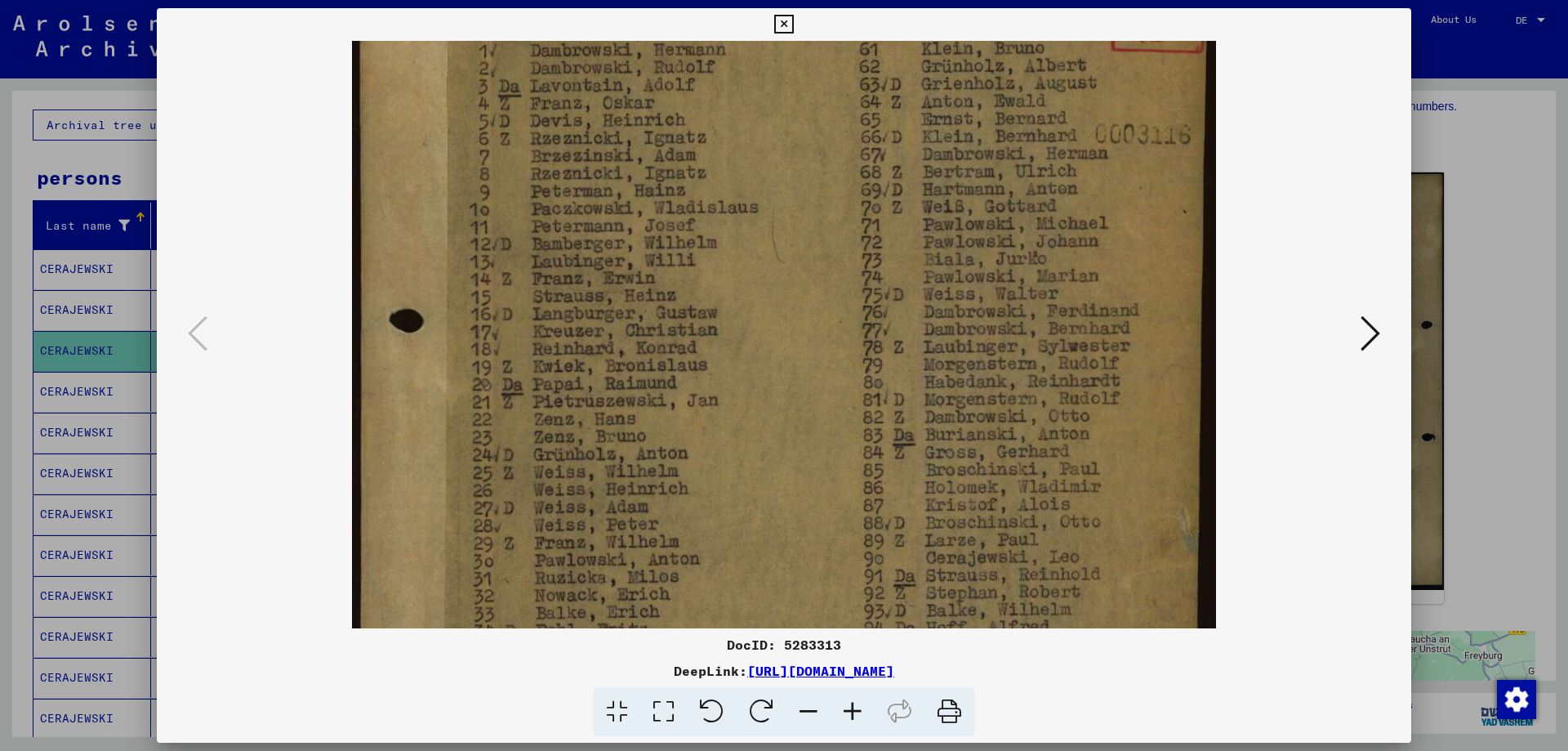
scroll to position [111, 0]
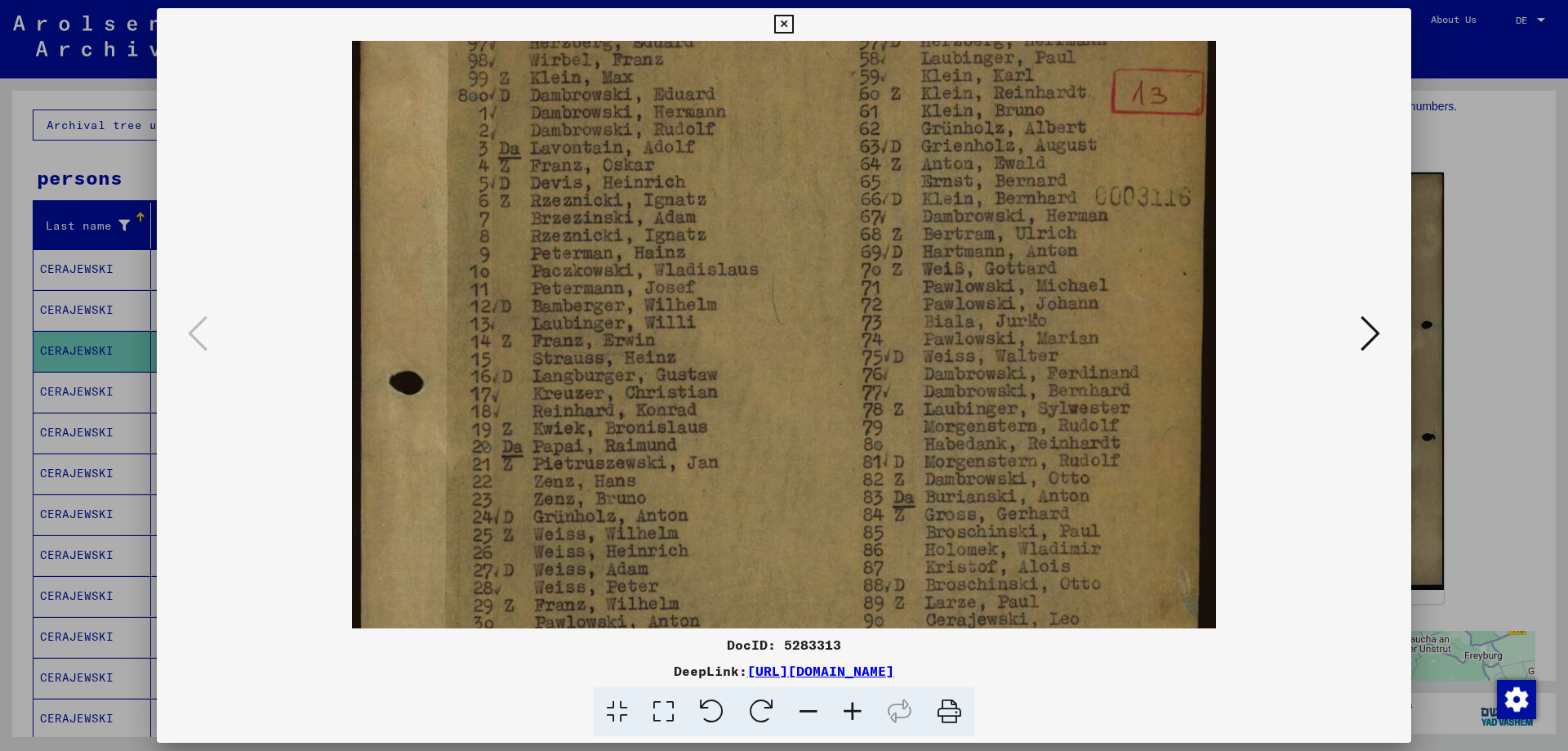
drag, startPoint x: 819, startPoint y: 249, endPoint x: 810, endPoint y: 548, distance: 299.1
click at [810, 548] on img at bounding box center [784, 550] width 863 height 1241
click at [782, 20] on icon at bounding box center [784, 24] width 19 height 20
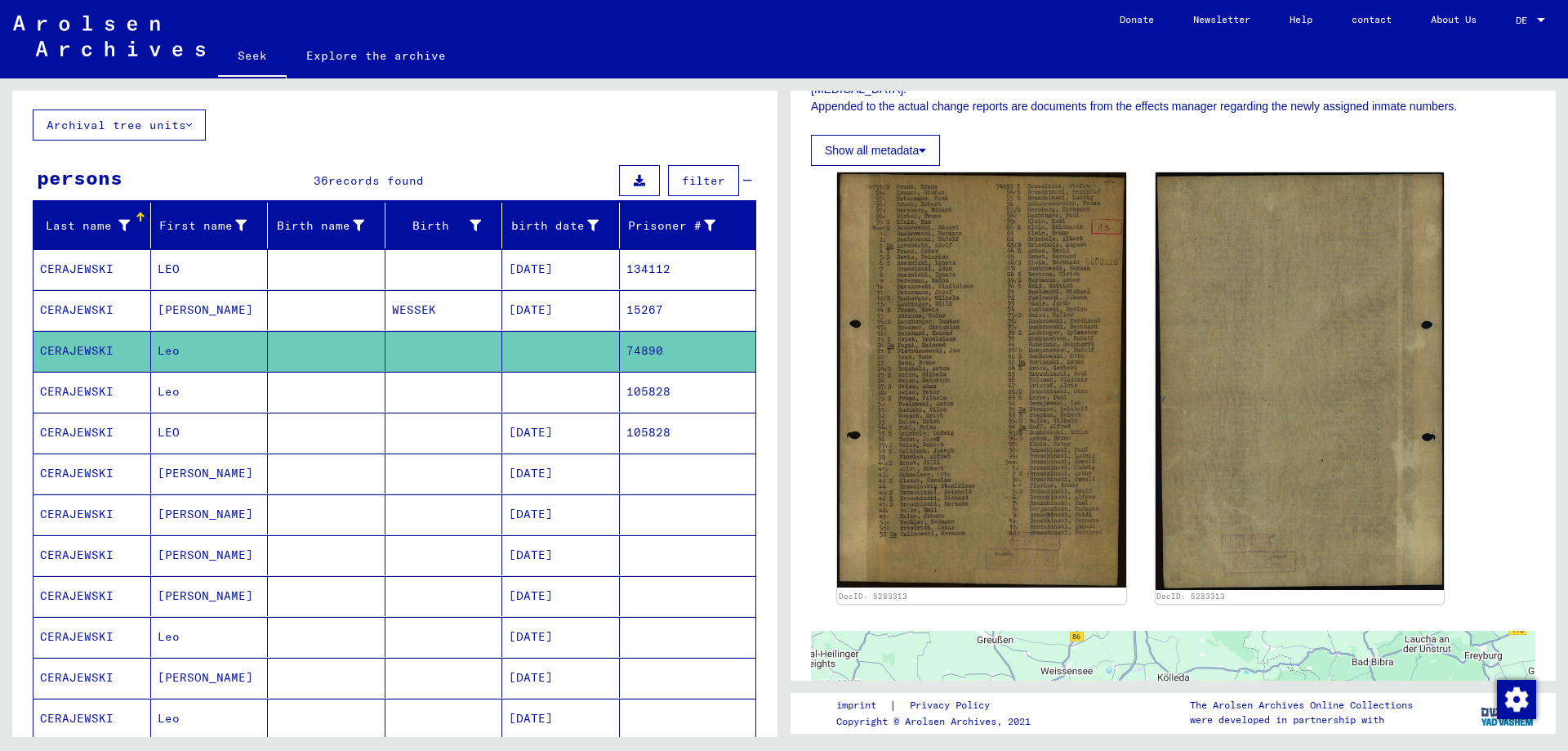
click at [189, 392] on mat-cell "Leo" at bounding box center [209, 392] width 117 height 40
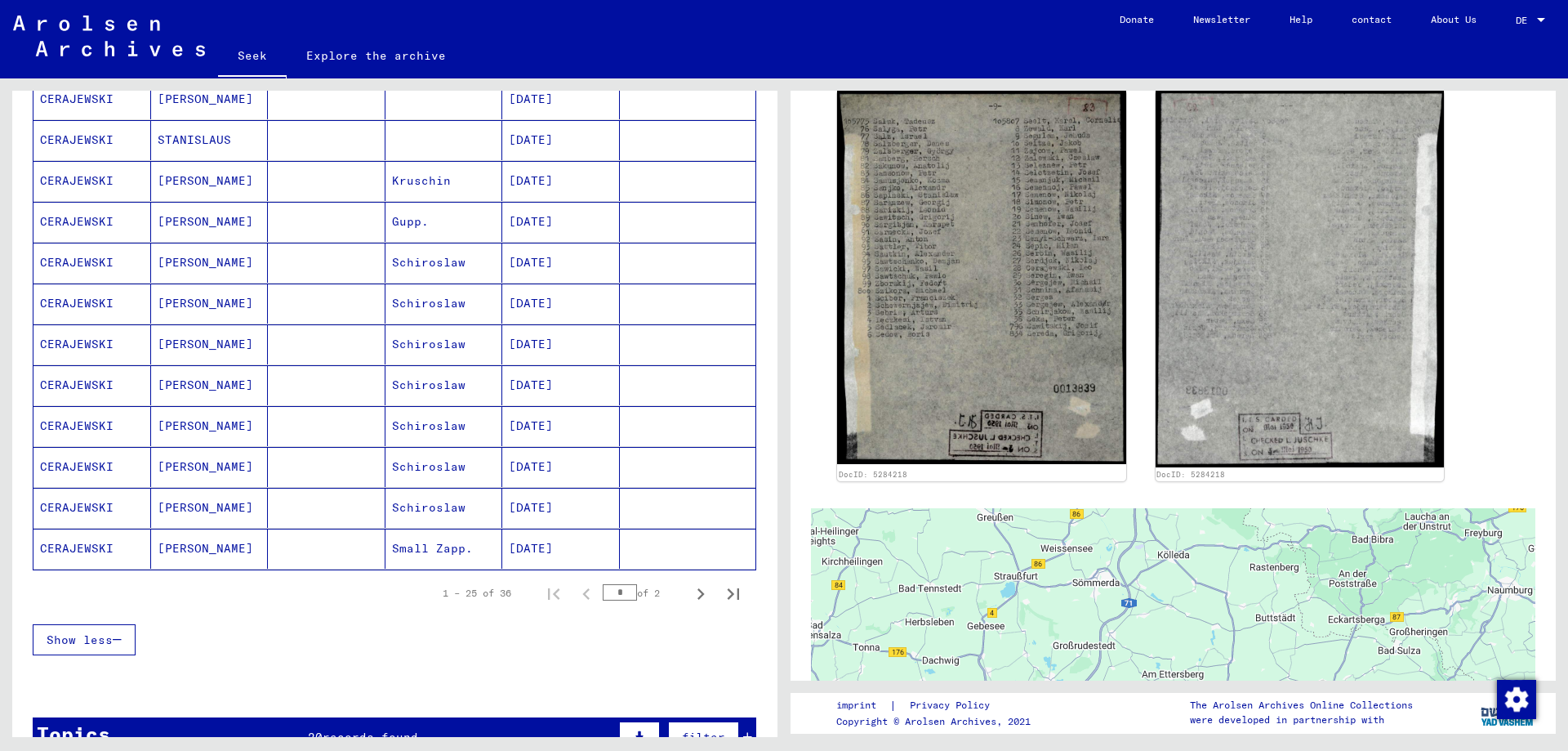
scroll to position [817, 0]
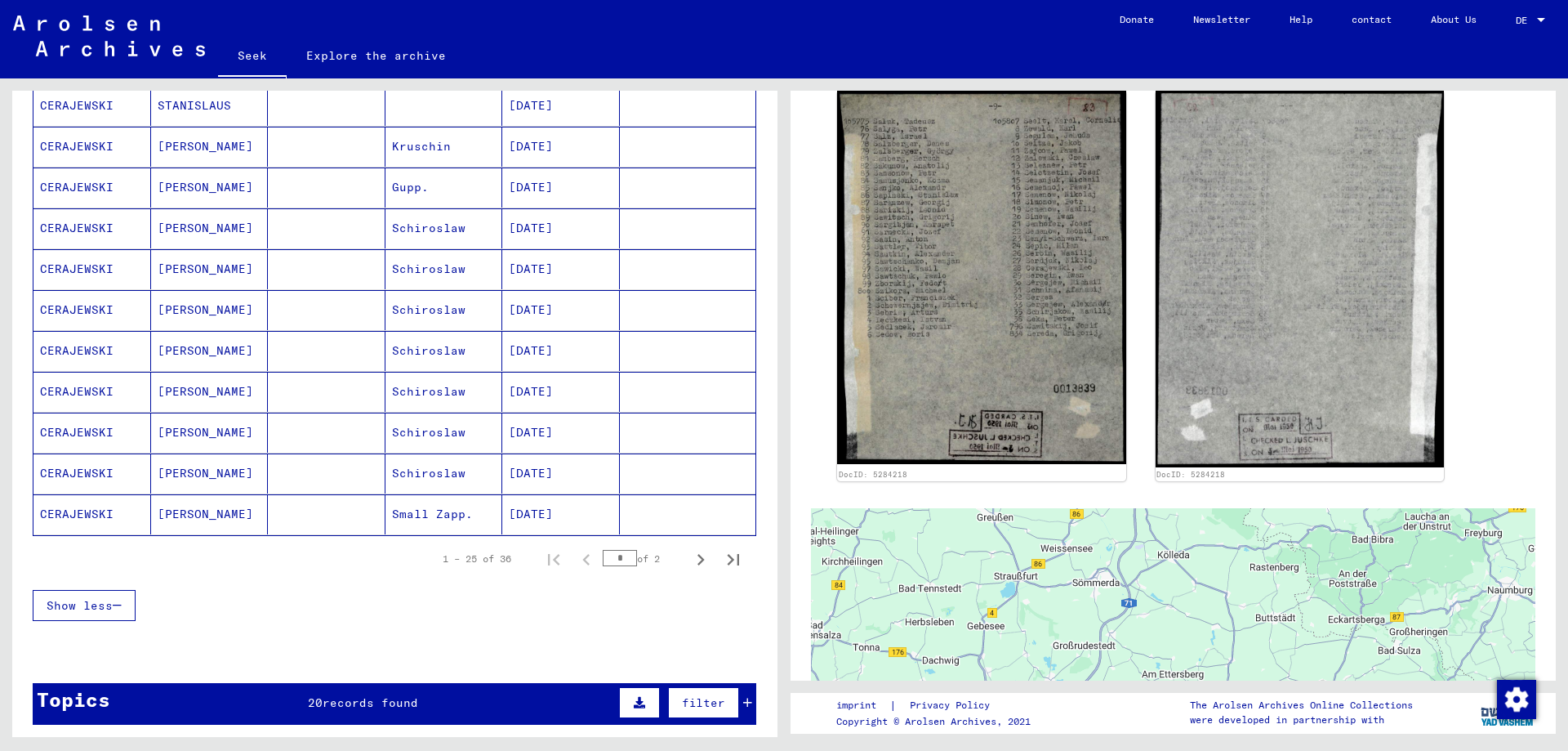
click at [192, 392] on font "[PERSON_NAME]" at bounding box center [205, 391] width 96 height 15
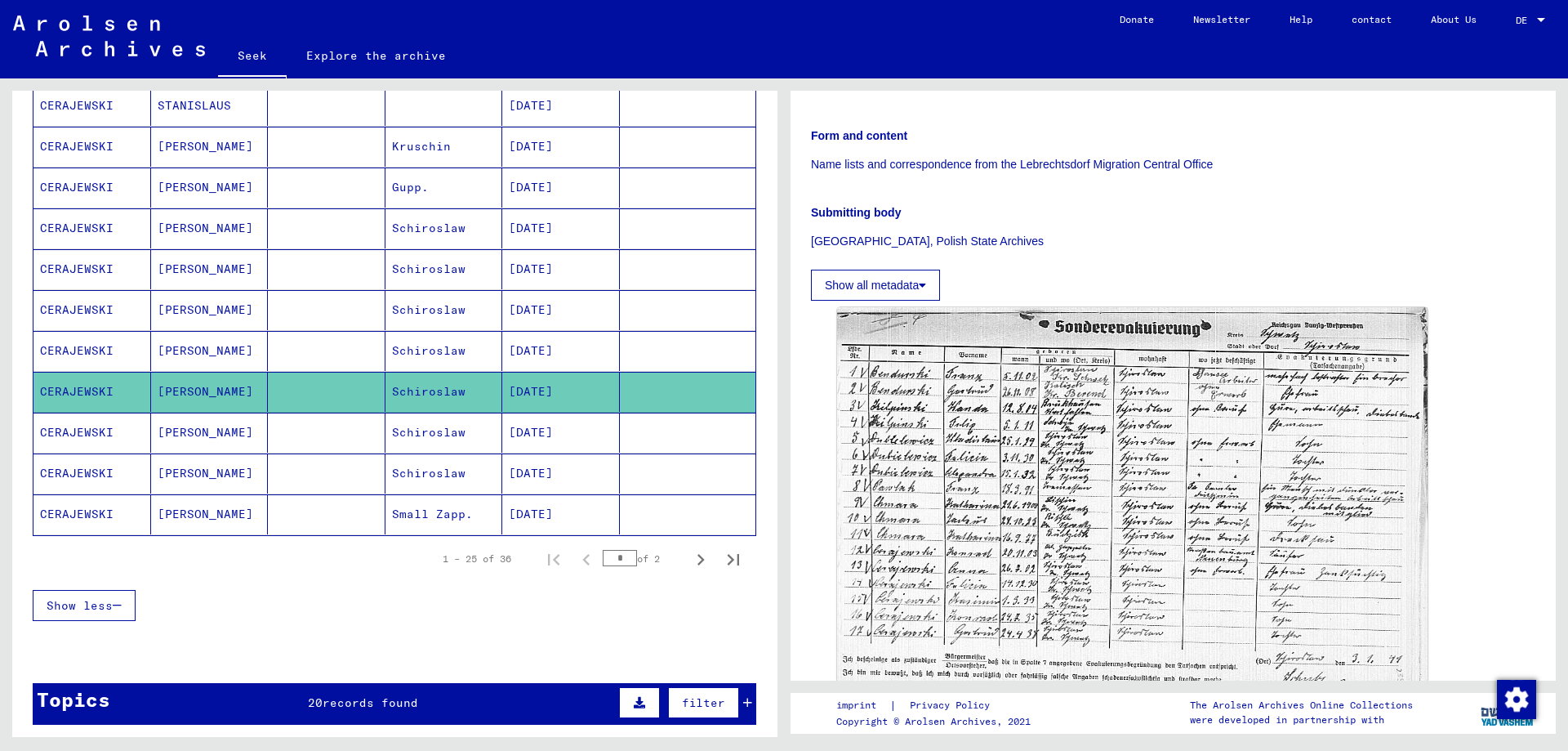
scroll to position [245, 0]
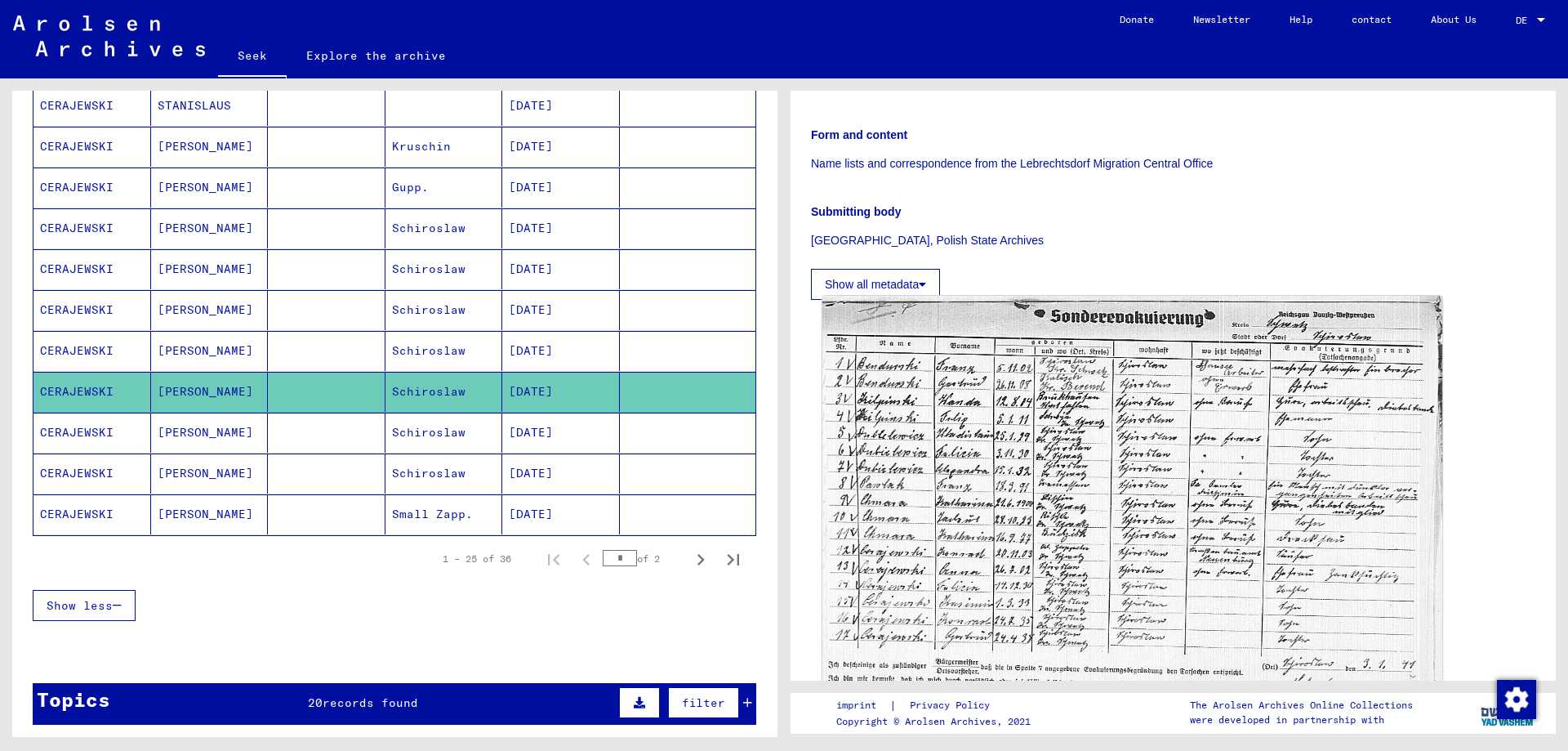
click at [1032, 445] on img at bounding box center [1131, 510] width 619 height 429
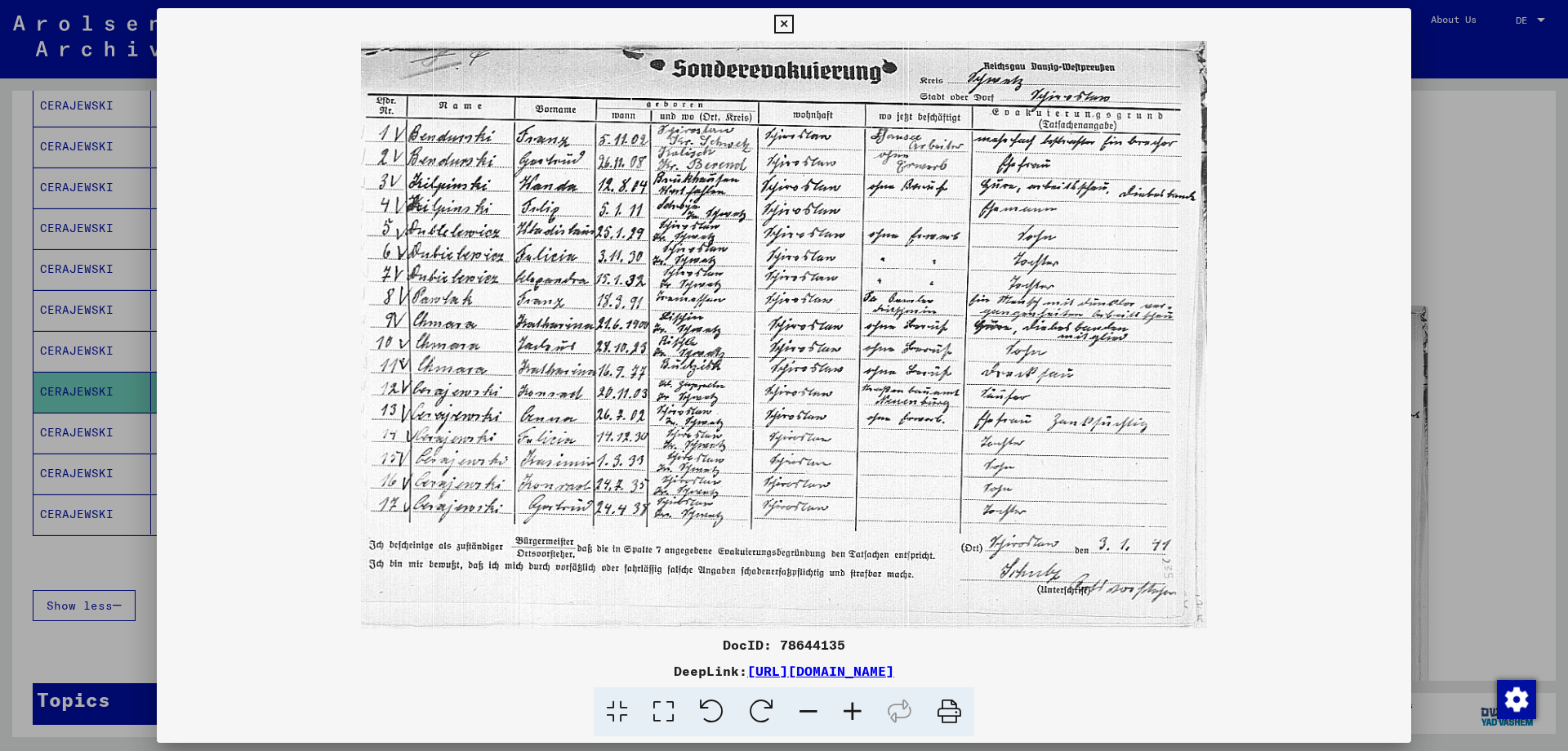
click at [863, 707] on icon at bounding box center [852, 711] width 44 height 50
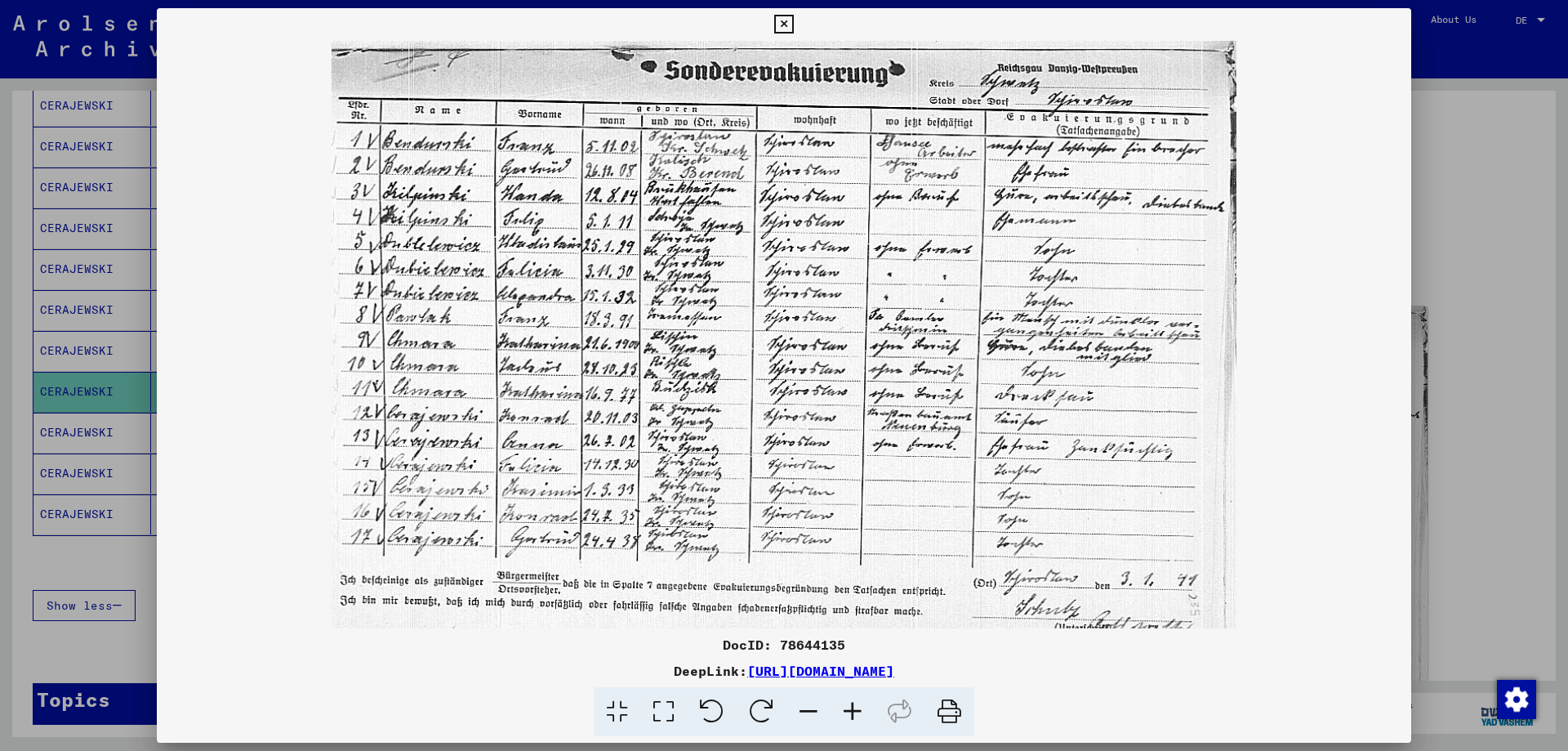
click at [863, 707] on icon at bounding box center [852, 711] width 44 height 50
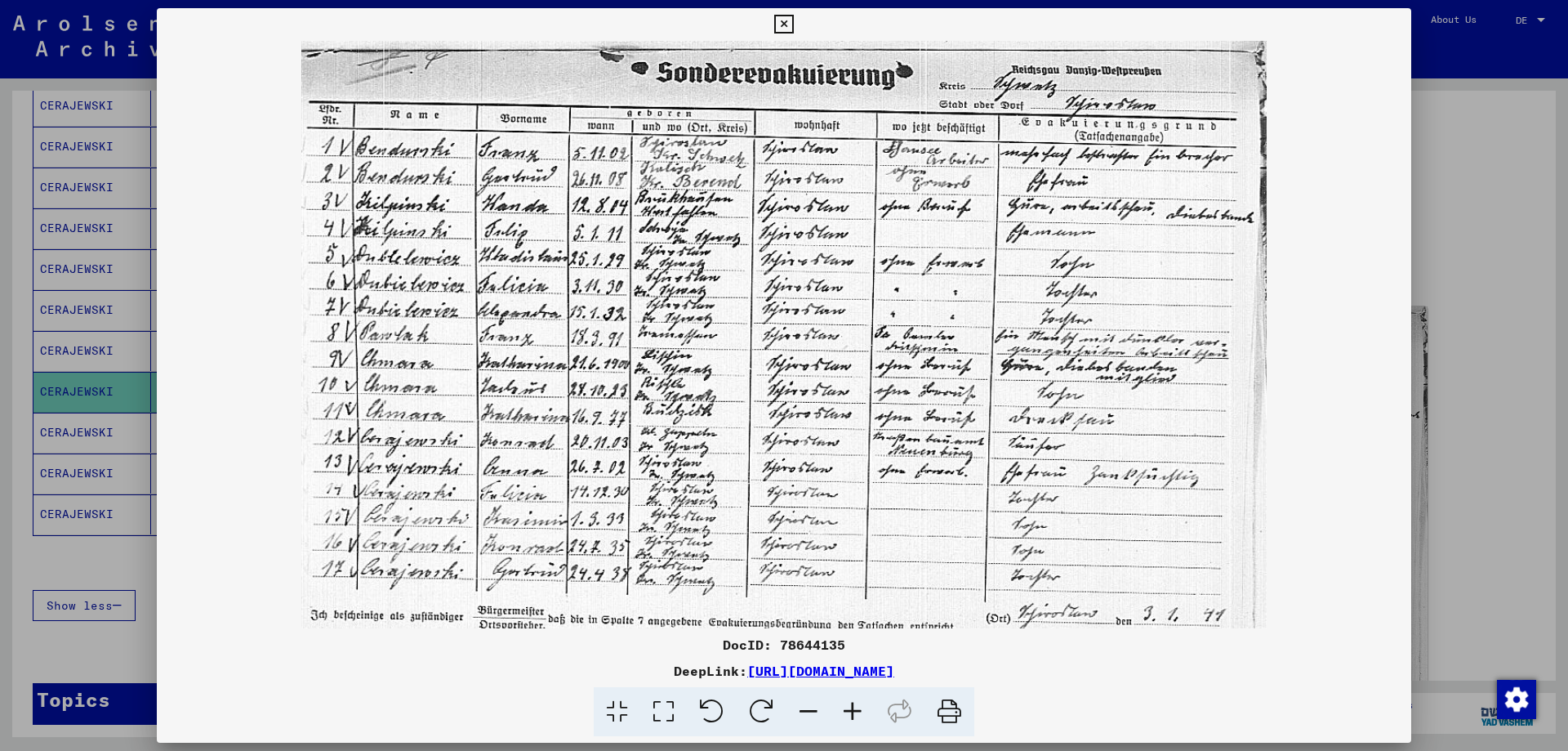
click at [863, 707] on icon at bounding box center [852, 711] width 44 height 50
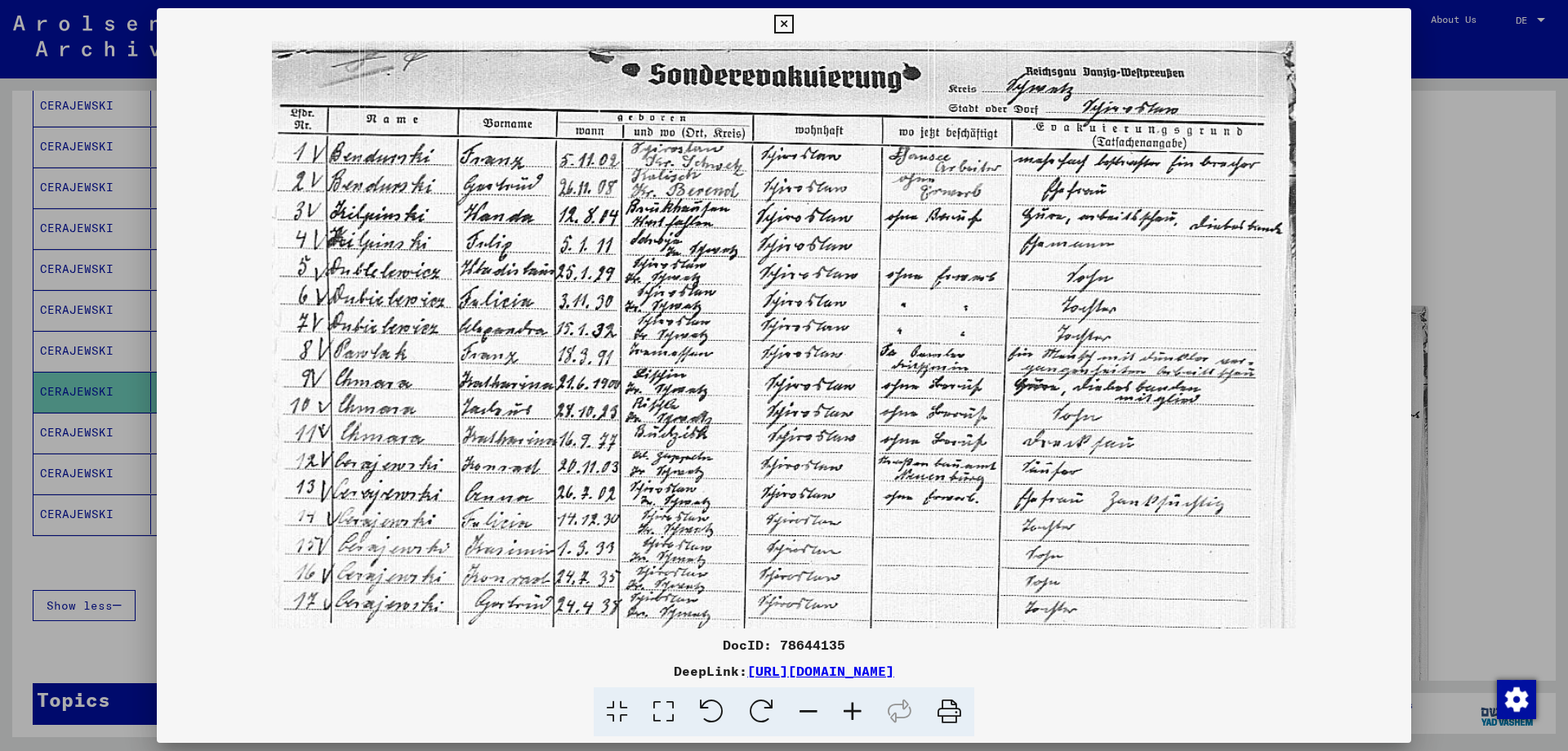
click at [863, 707] on icon at bounding box center [852, 711] width 44 height 50
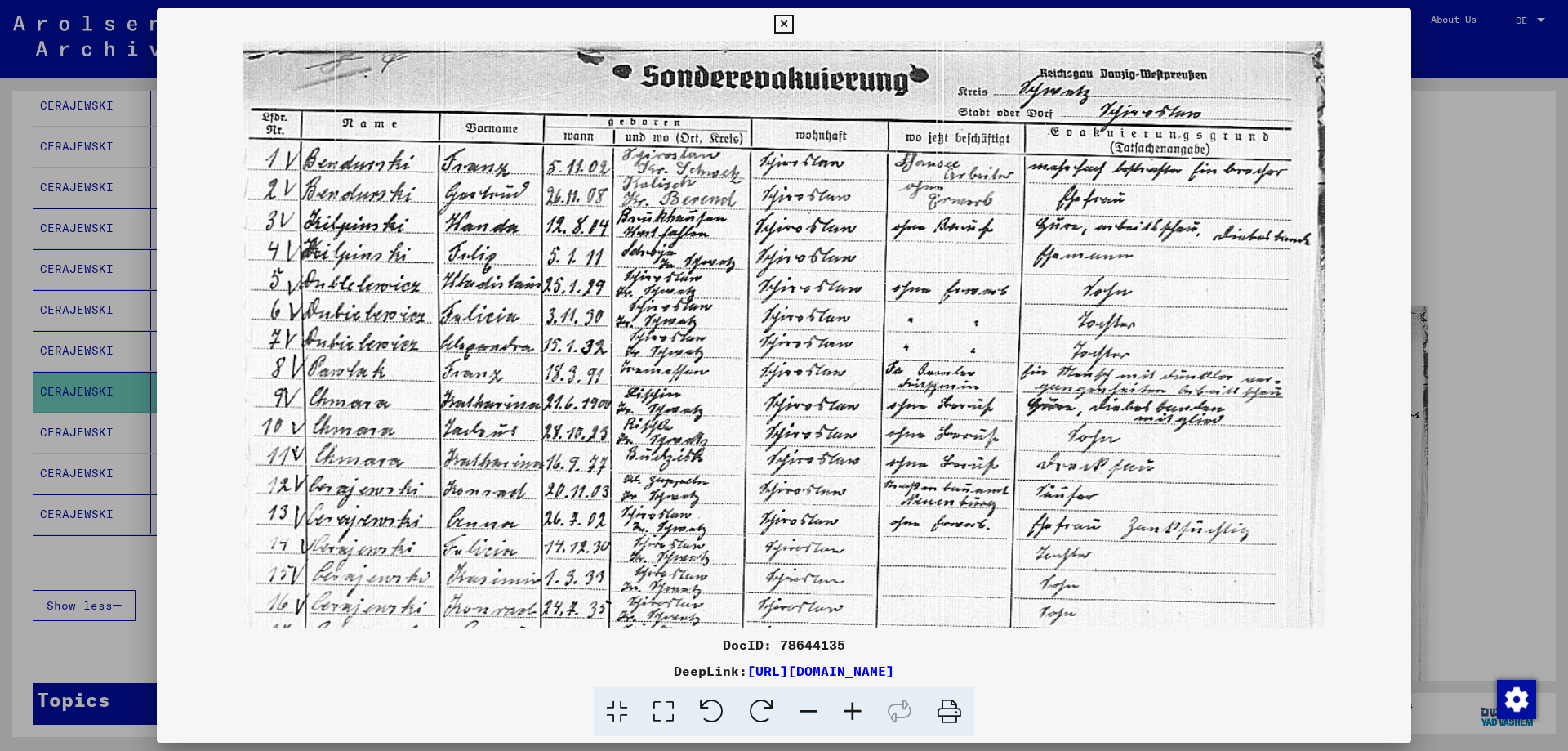
click at [863, 707] on icon at bounding box center [852, 711] width 44 height 50
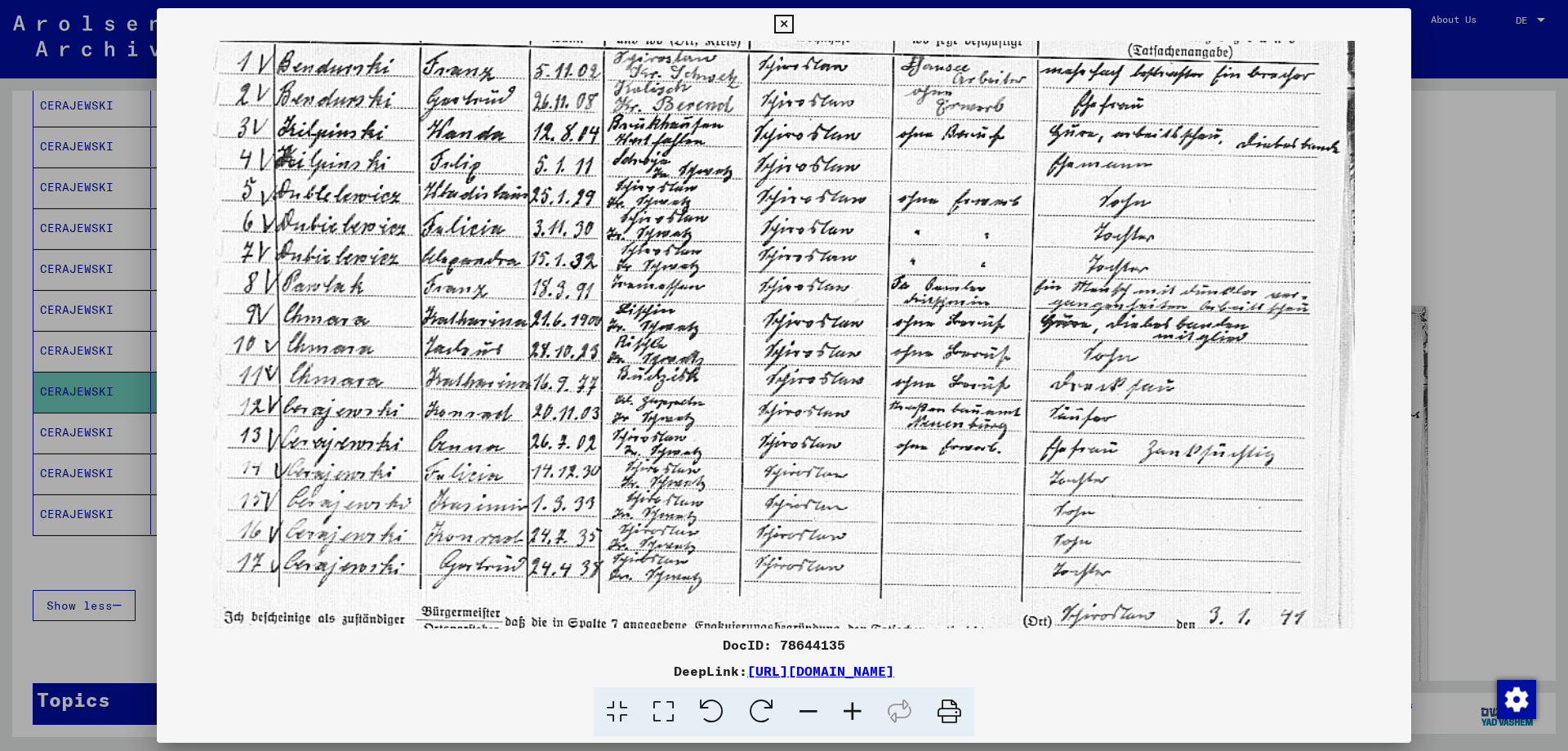
scroll to position [147, 0]
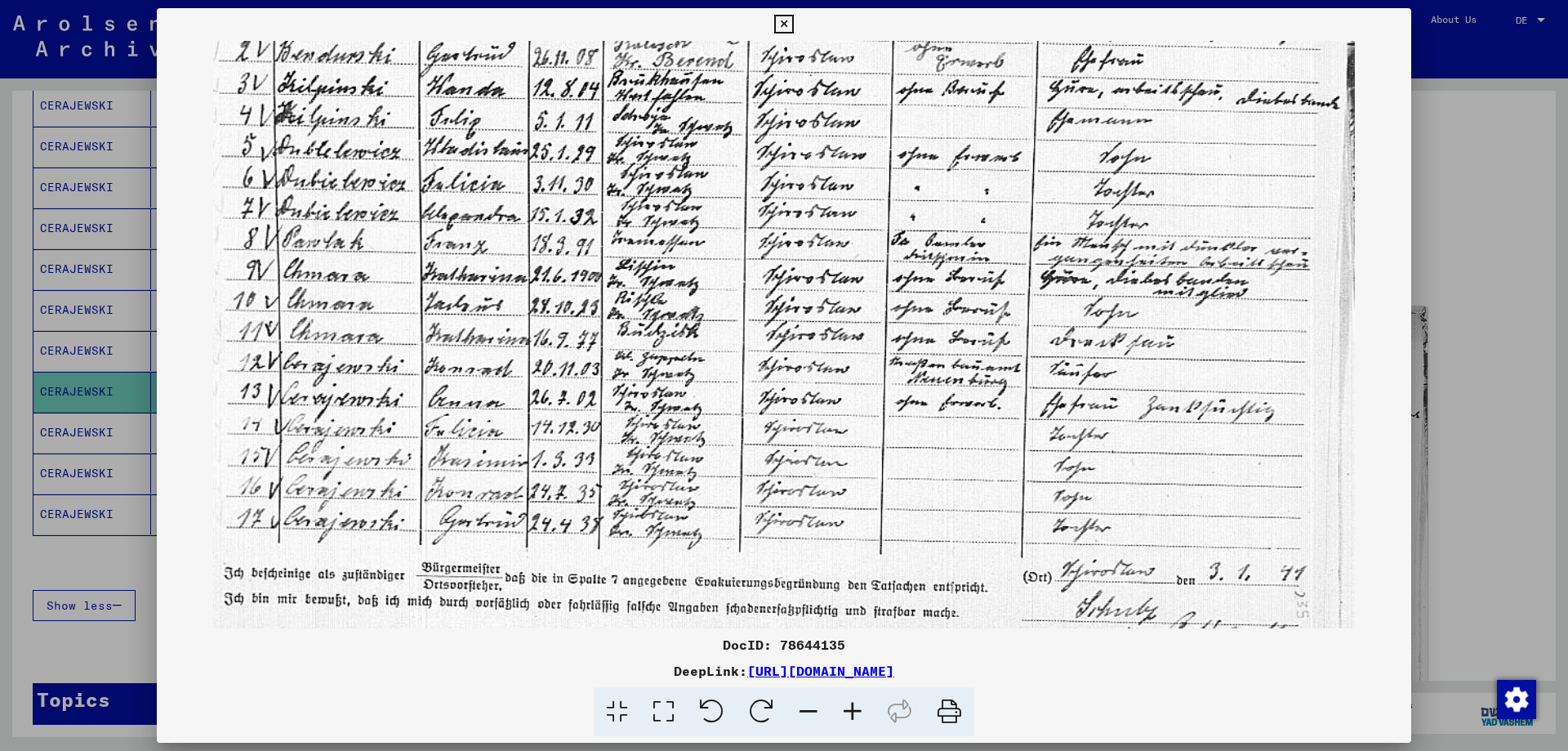
drag, startPoint x: 724, startPoint y: 440, endPoint x: 740, endPoint y: 292, distance: 148.9
click at [740, 292] on img at bounding box center [783, 289] width 1141 height 792
click at [783, 21] on icon at bounding box center [784, 24] width 19 height 20
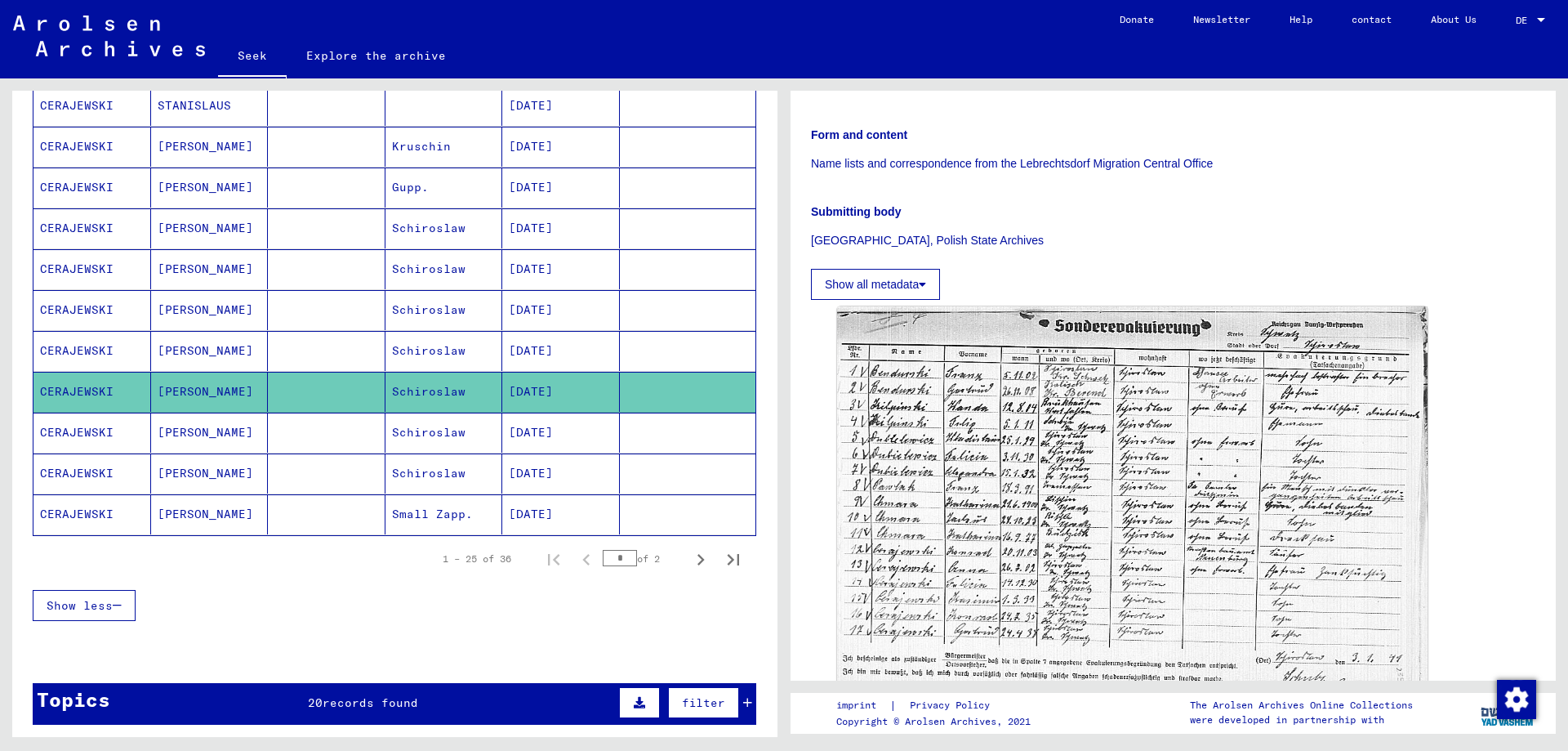
click at [189, 439] on font "[PERSON_NAME]" at bounding box center [205, 432] width 96 height 15
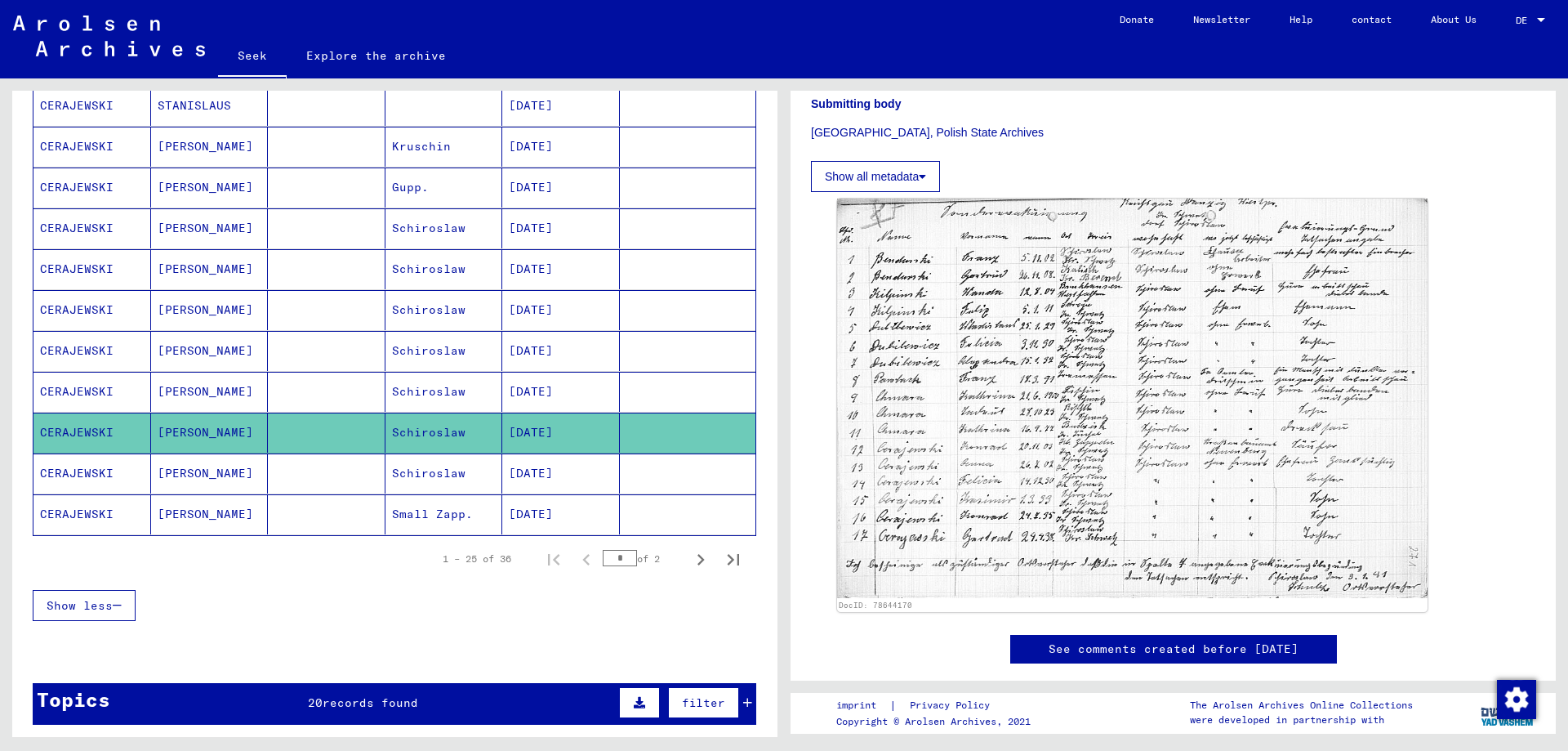
scroll to position [409, 0]
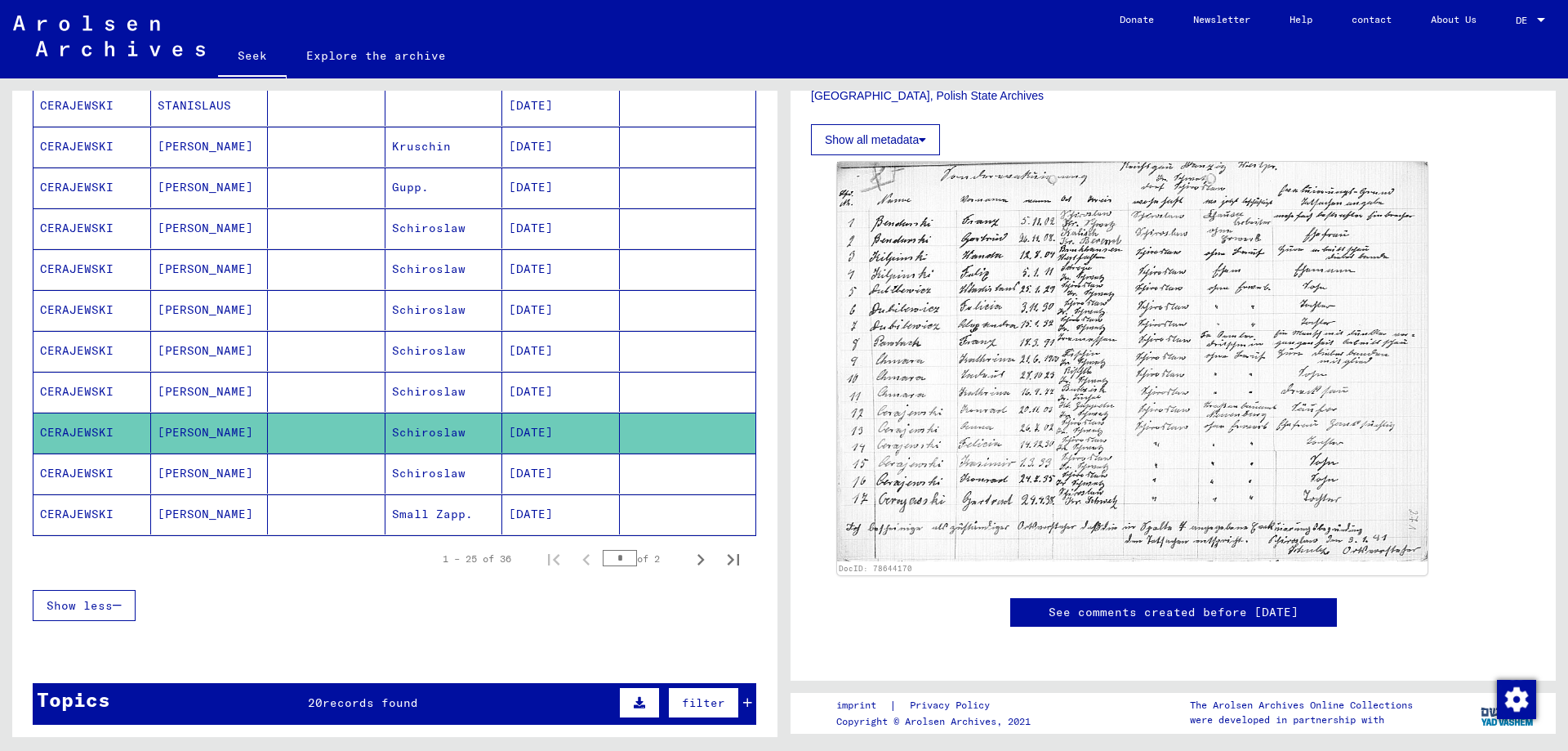
click at [164, 519] on font "[PERSON_NAME]" at bounding box center [205, 514] width 96 height 15
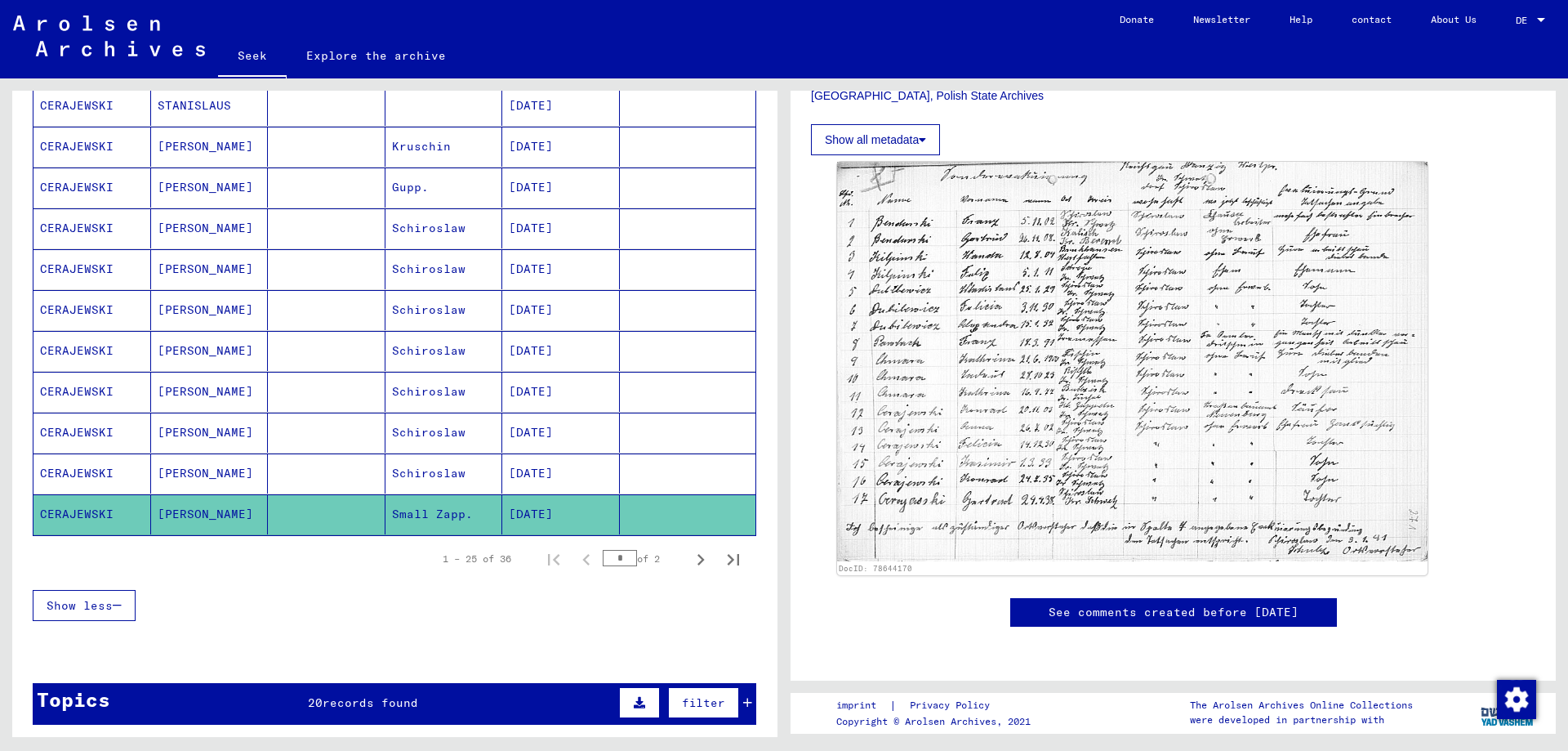
click at [165, 518] on font "[PERSON_NAME]" at bounding box center [205, 514] width 96 height 15
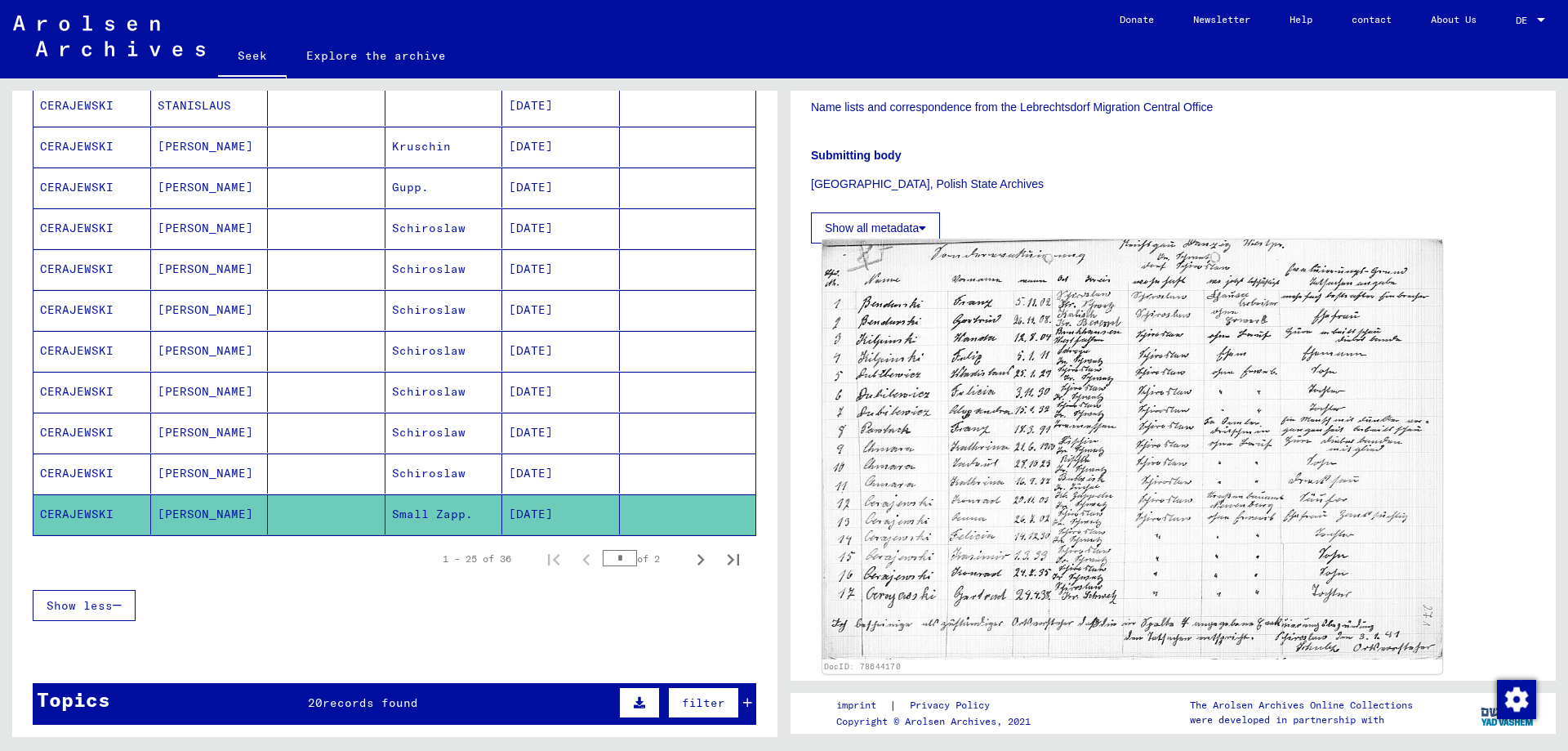
scroll to position [327, 0]
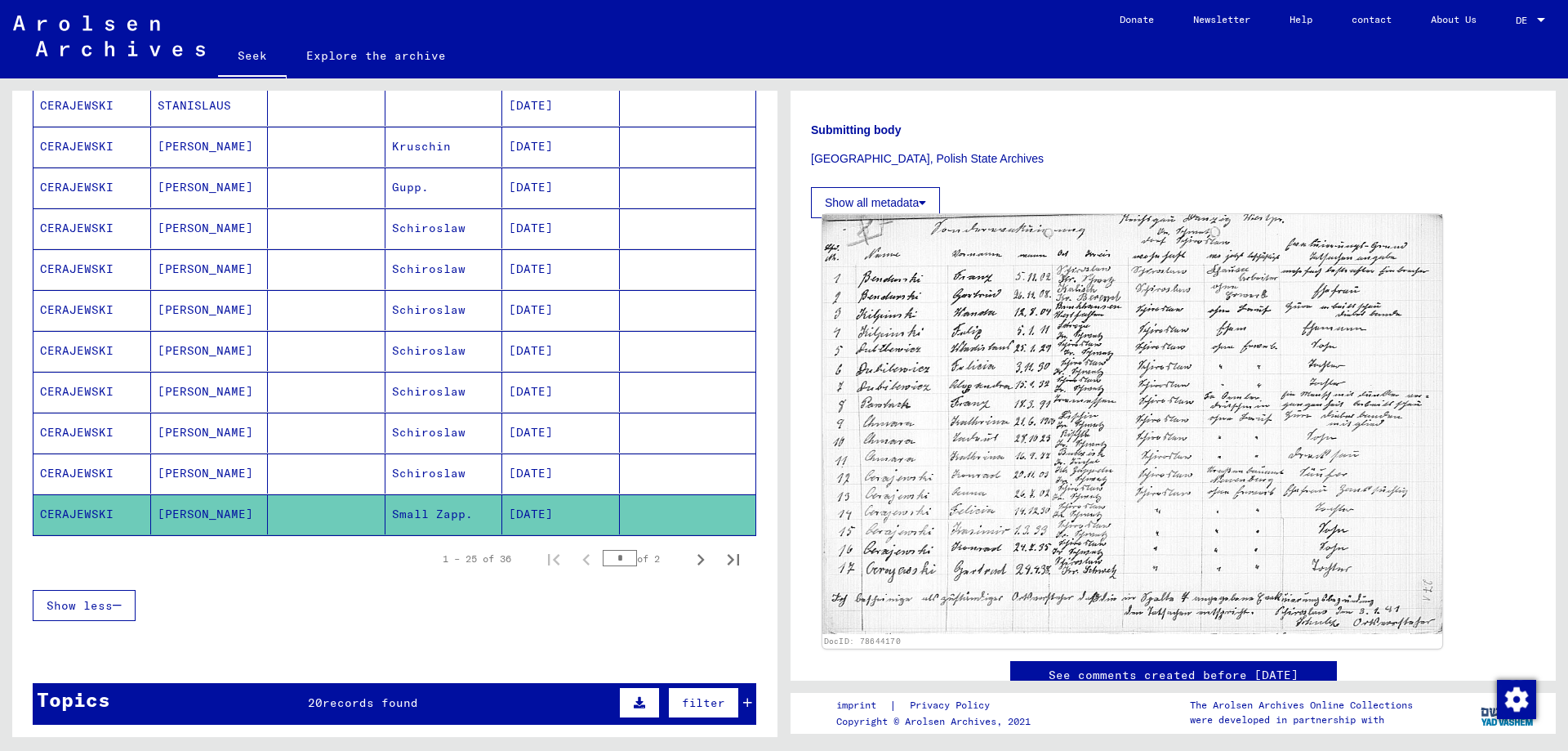
click at [1083, 349] on img at bounding box center [1131, 424] width 619 height 419
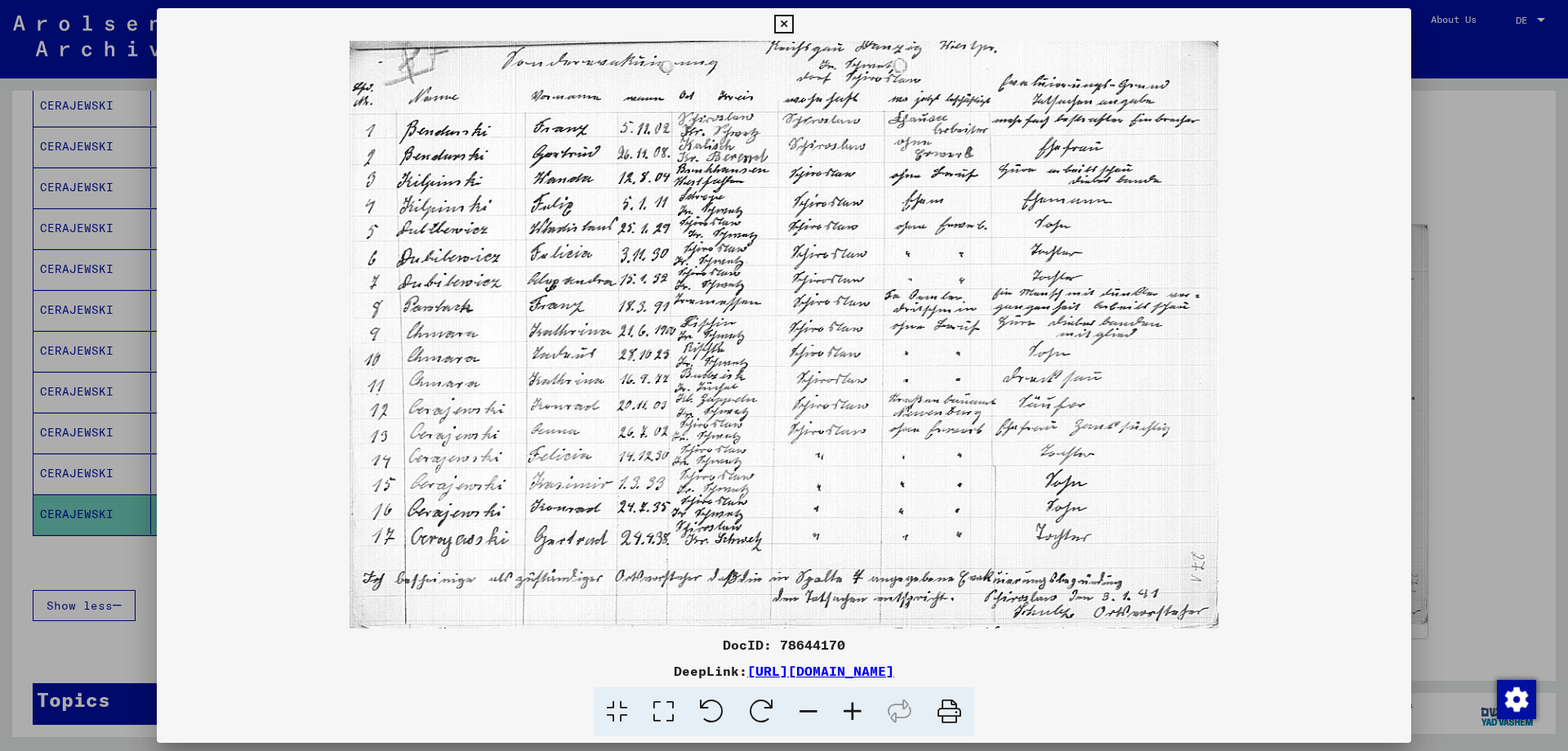
click at [784, 30] on icon at bounding box center [784, 24] width 19 height 20
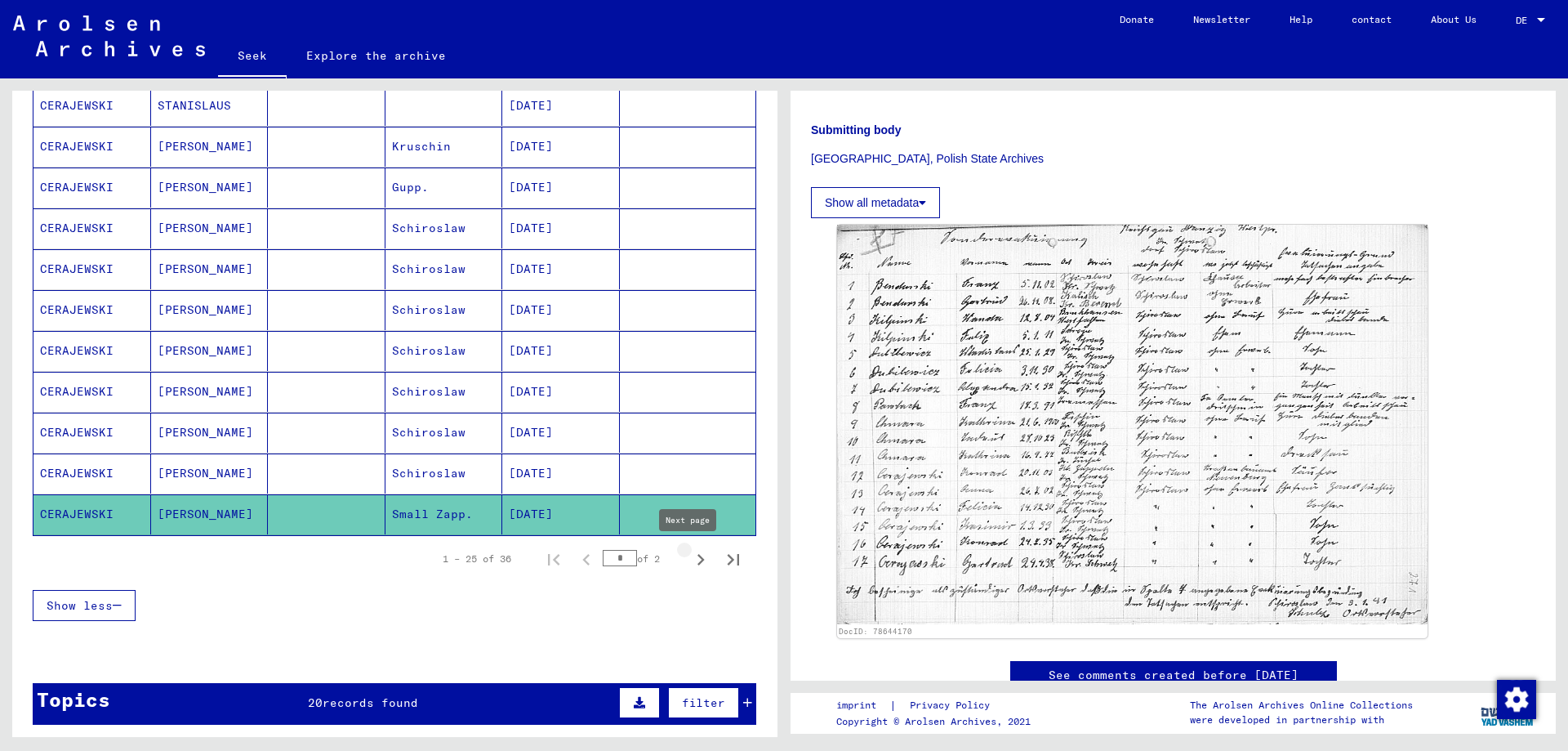
click at [689, 561] on icon "Next page" at bounding box center [700, 560] width 23 height 23
type input "*"
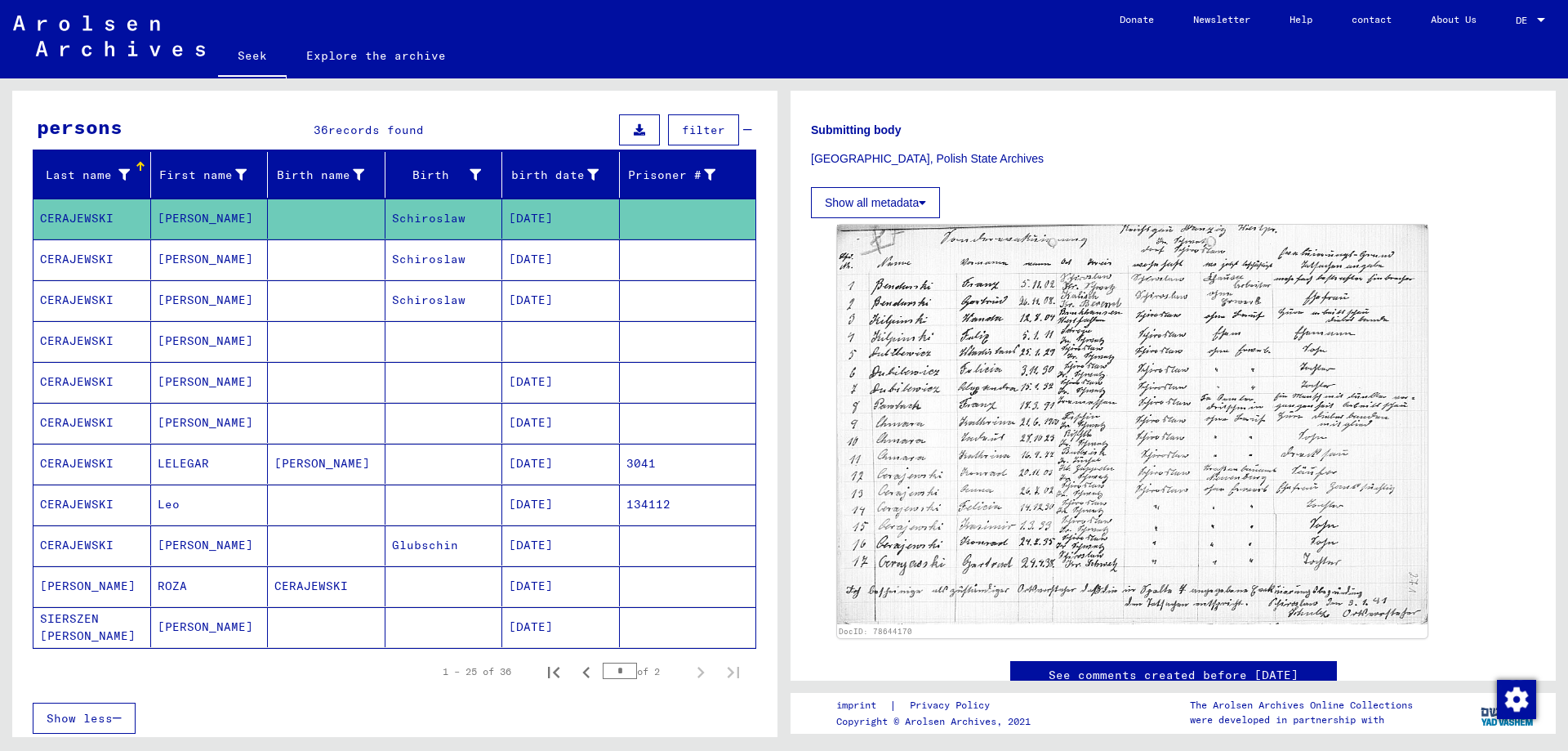
scroll to position [0, 0]
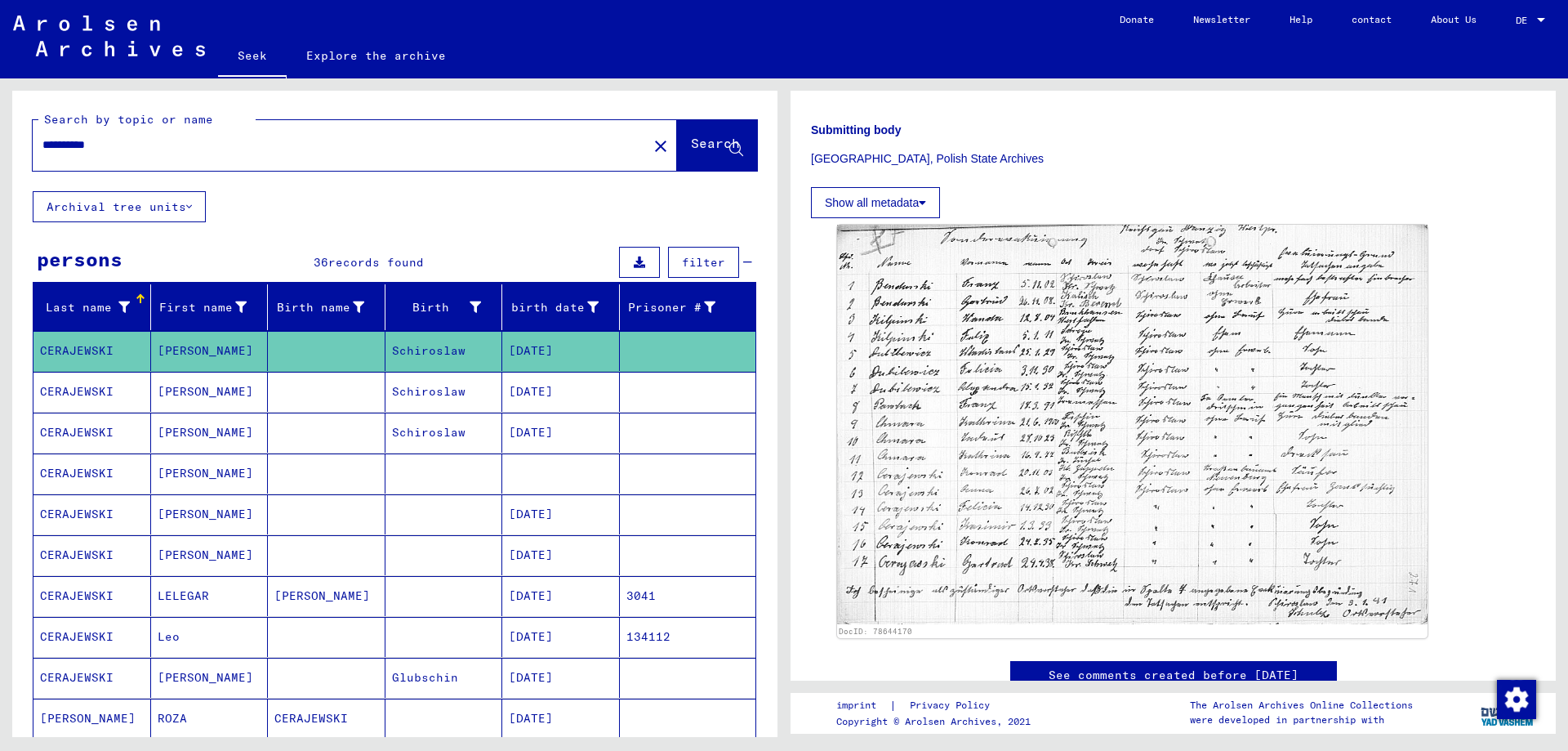
click at [142, 154] on div "**********" at bounding box center [335, 145] width 605 height 37
click at [120, 146] on input "**********" at bounding box center [340, 145] width 595 height 17
type input "**********"
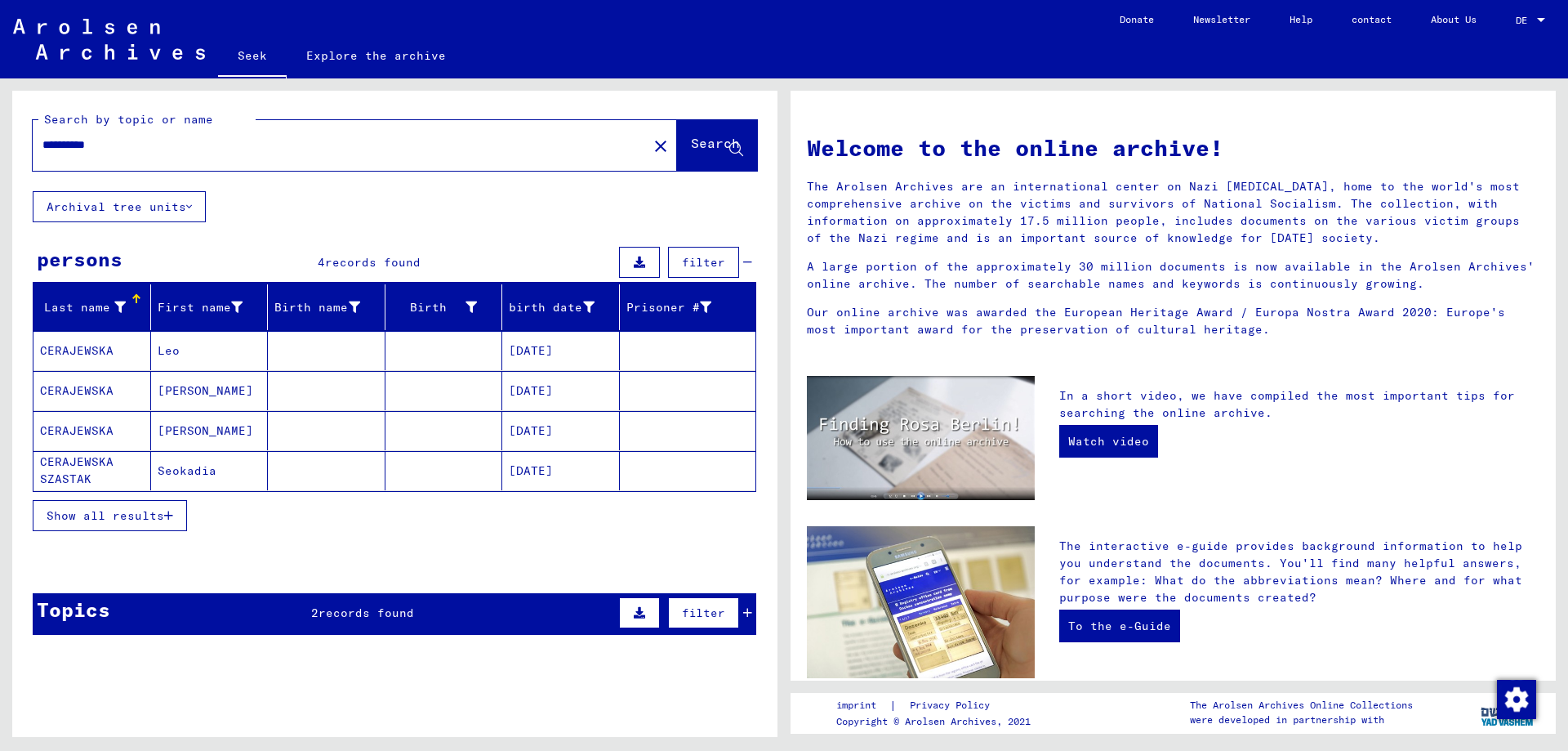
click at [124, 517] on font "Show all results" at bounding box center [105, 515] width 117 height 15
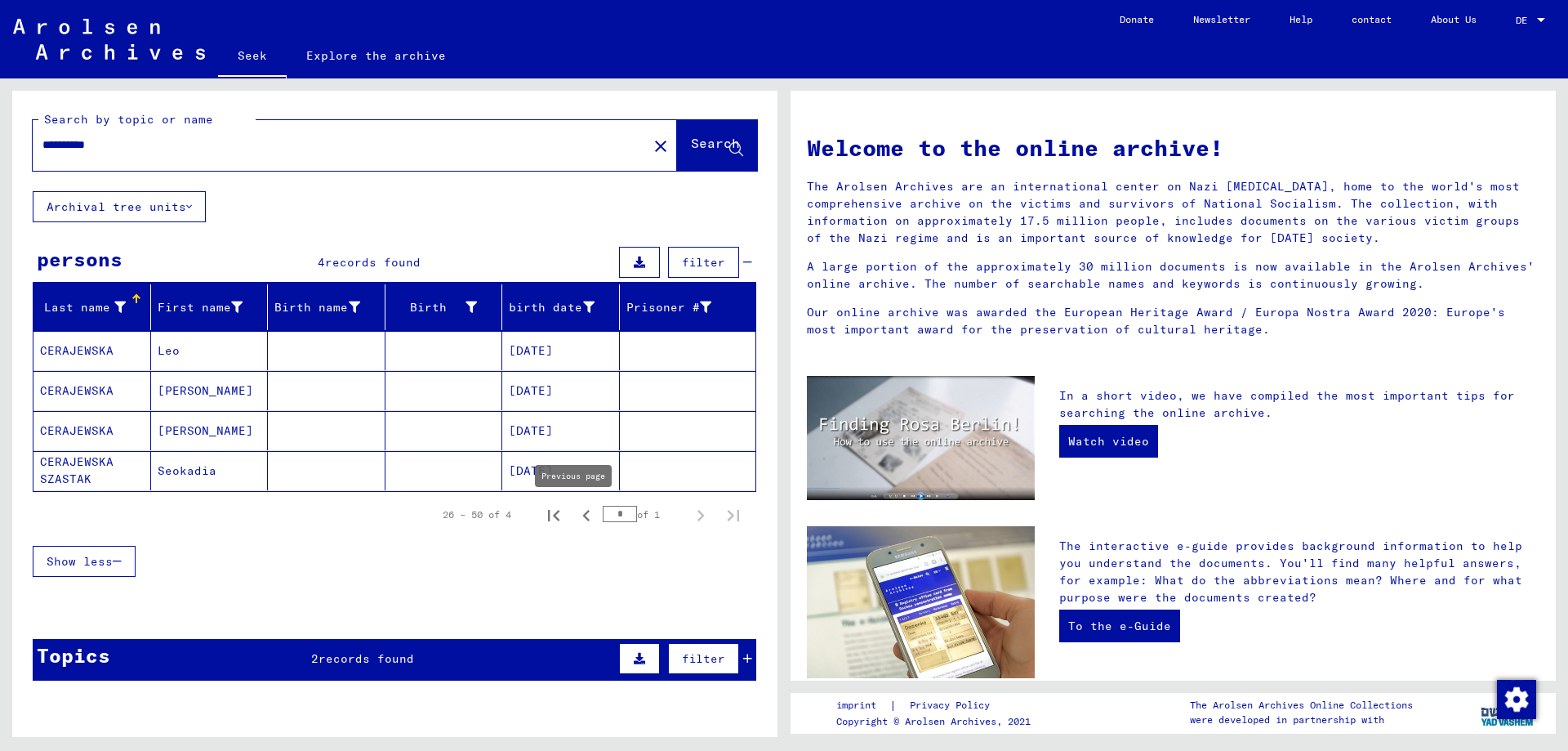
click at [575, 519] on icon "Previous page" at bounding box center [586, 515] width 23 height 23
type input "*"
click at [685, 136] on button "Search" at bounding box center [717, 145] width 80 height 50
click at [98, 358] on font "CERAJEWSKA" at bounding box center [76, 351] width 74 height 17
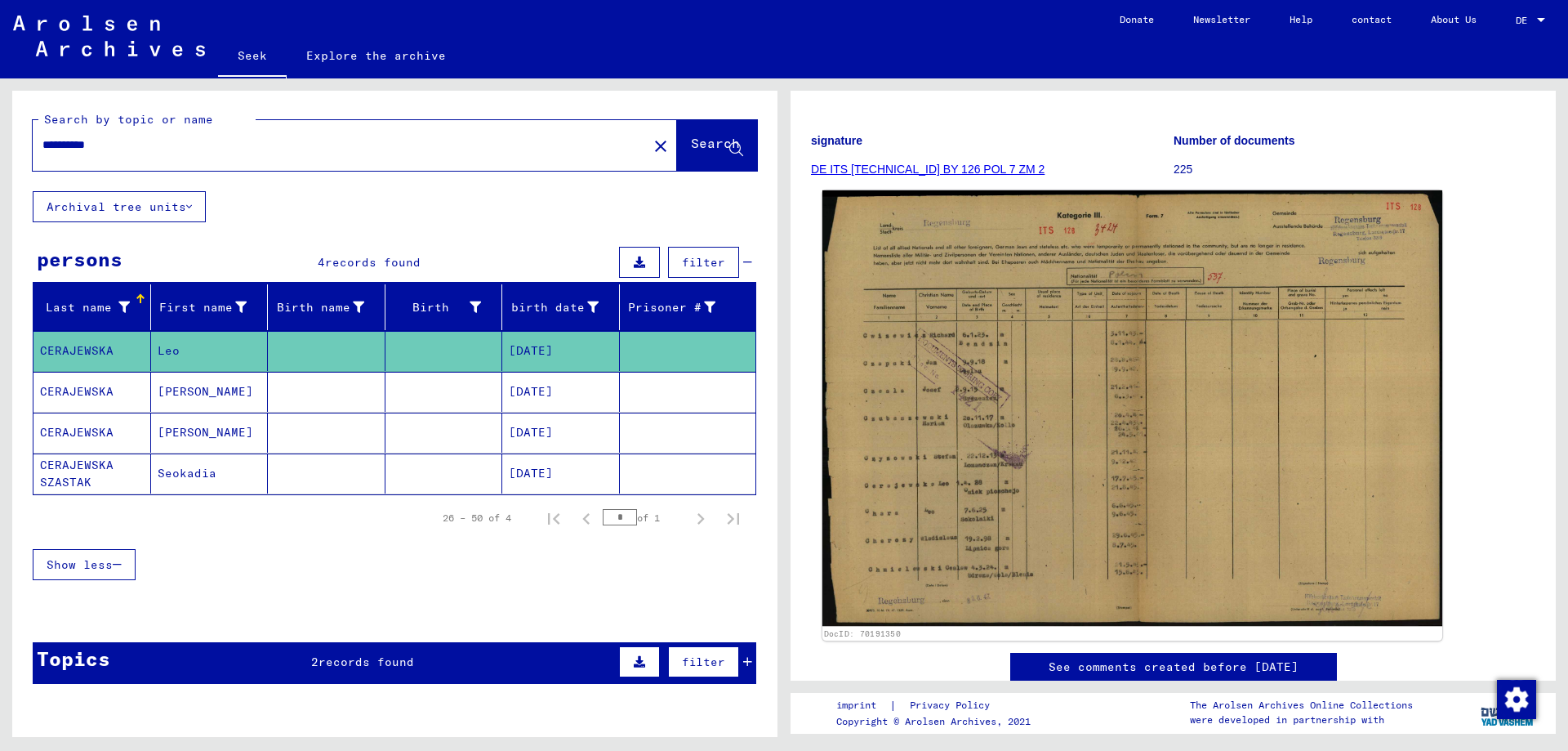
scroll to position [163, 0]
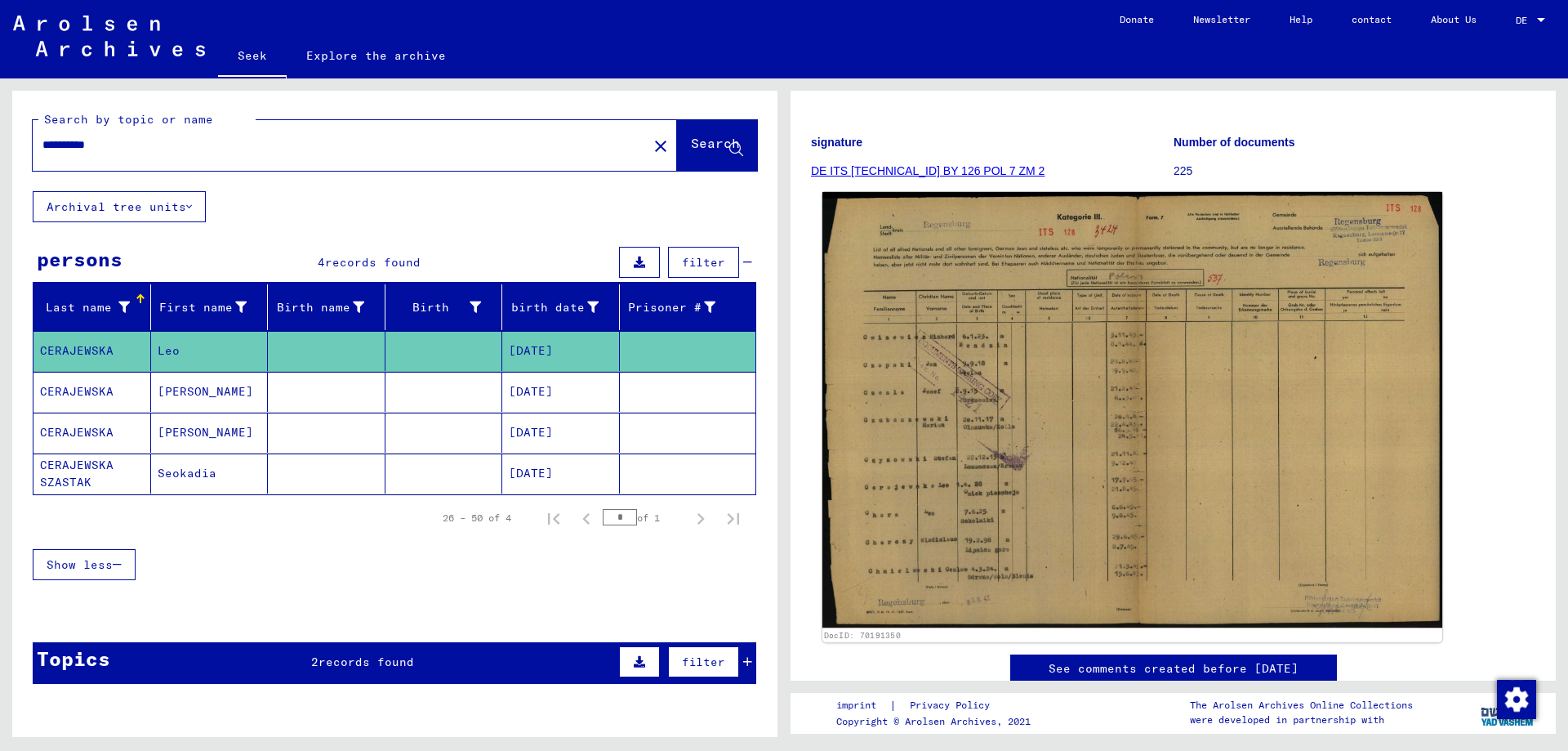
click at [983, 395] on img at bounding box center [1131, 410] width 619 height 436
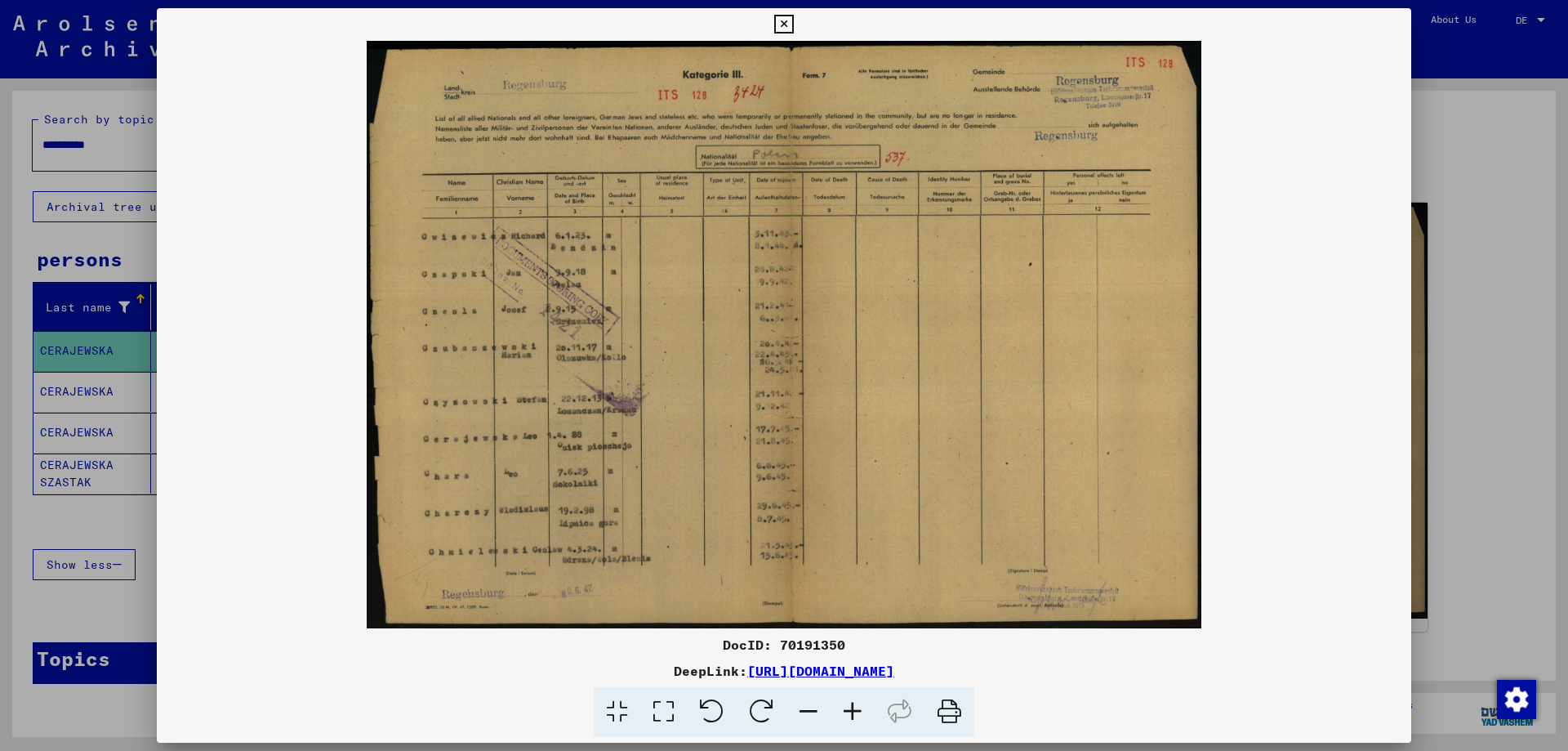
click at [777, 23] on icon at bounding box center [784, 24] width 19 height 20
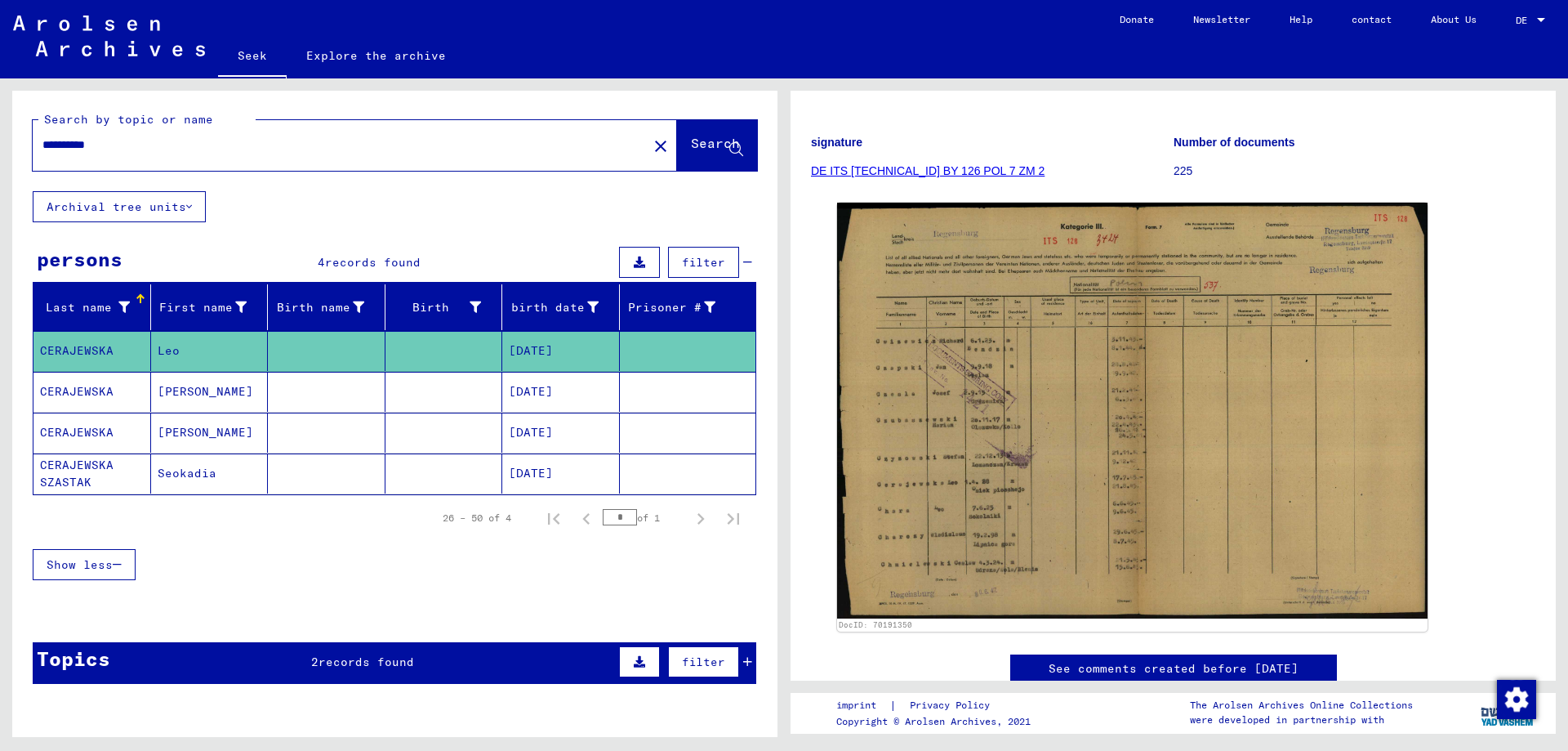
click at [114, 386] on mat-cell "CERAJEWSKA" at bounding box center [92, 392] width 117 height 40
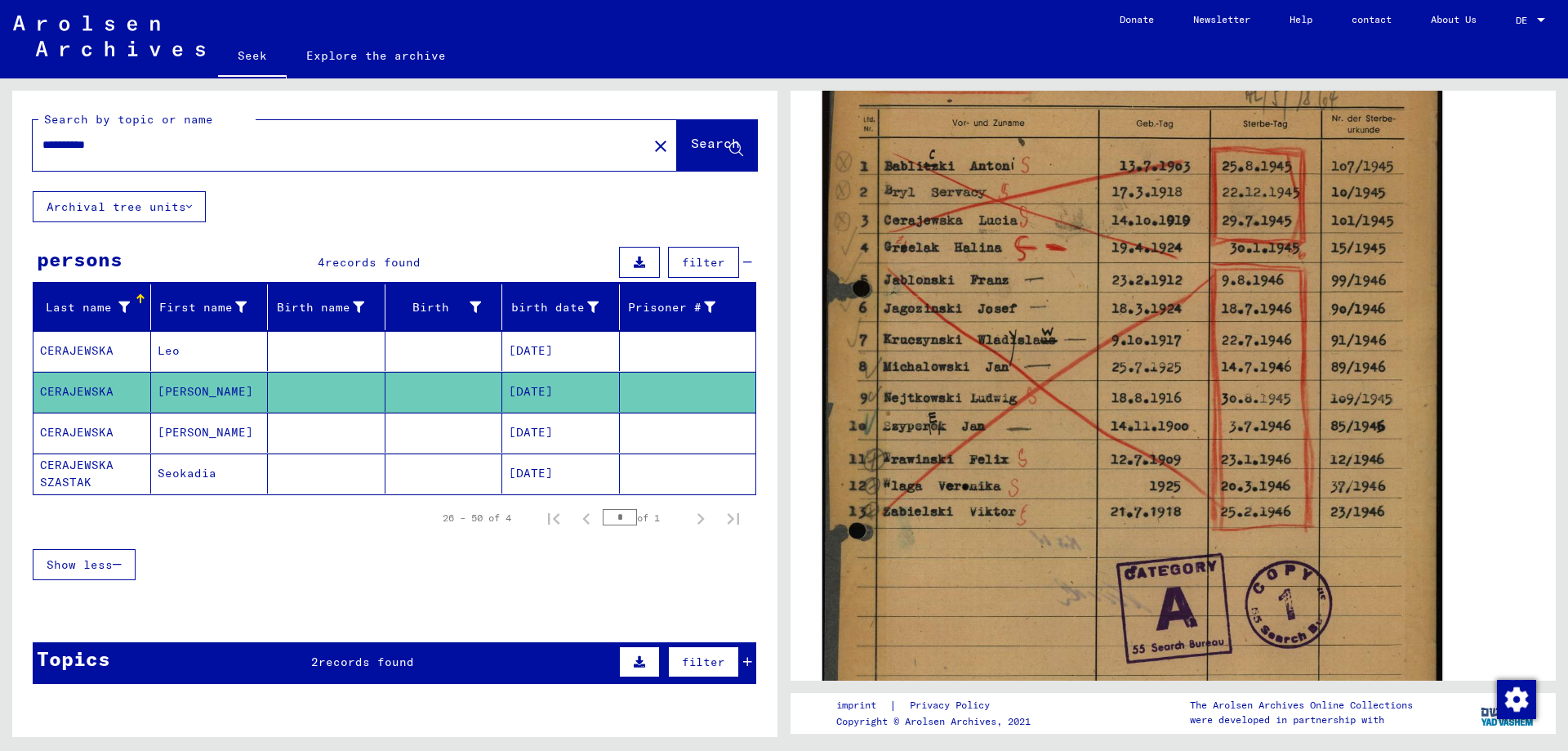
scroll to position [409, 0]
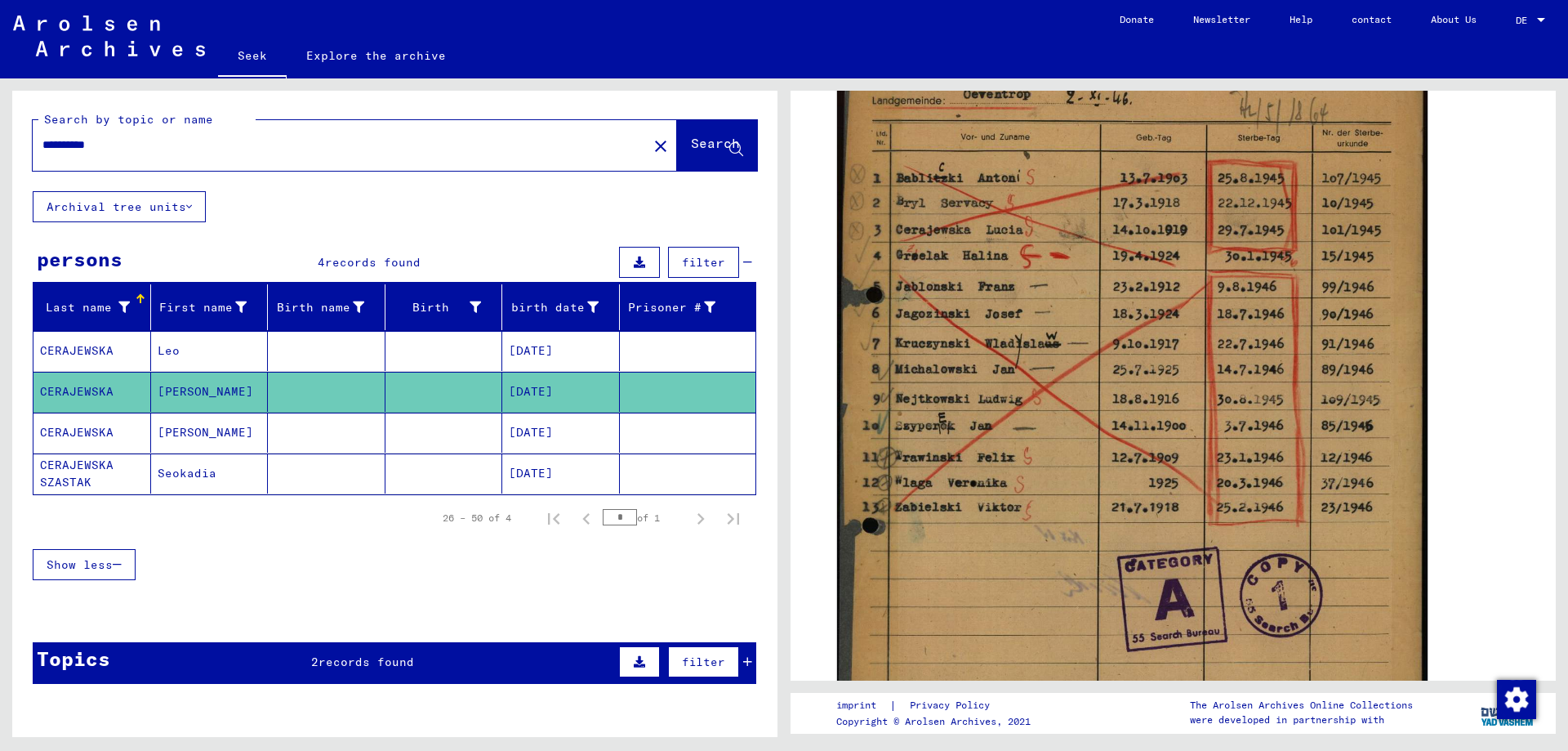
drag, startPoint x: 155, startPoint y: 145, endPoint x: 0, endPoint y: 161, distance: 155.8
click at [0, 161] on div "**********" at bounding box center [392, 408] width 784 height 659
click at [156, 147] on input "**********" at bounding box center [340, 145] width 595 height 17
drag, startPoint x: 150, startPoint y: 148, endPoint x: 23, endPoint y: 173, distance: 129.4
click at [23, 173] on div "**********" at bounding box center [394, 141] width 765 height 101
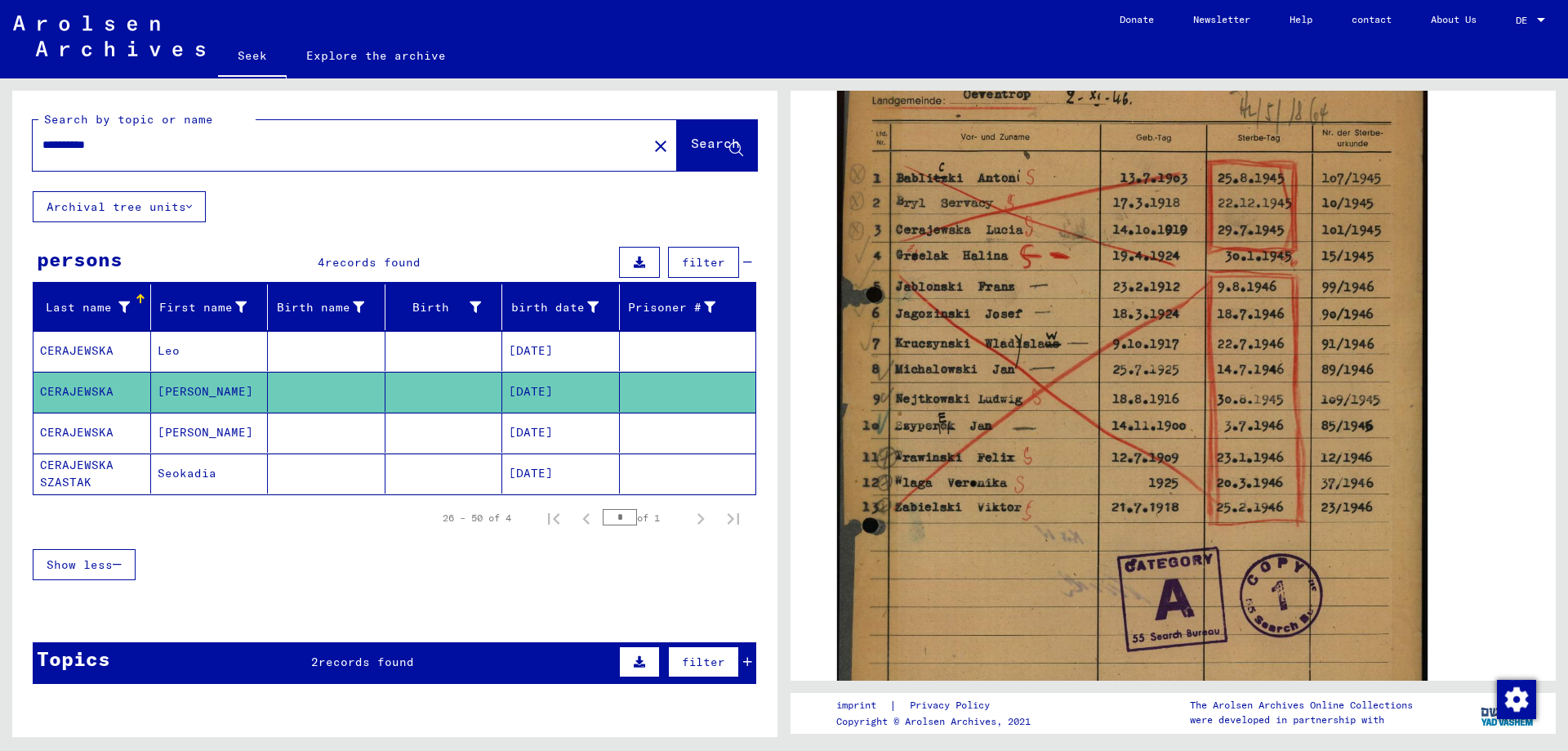
click at [40, 19] on img at bounding box center [109, 36] width 192 height 41
